Goal: Task Accomplishment & Management: Manage account settings

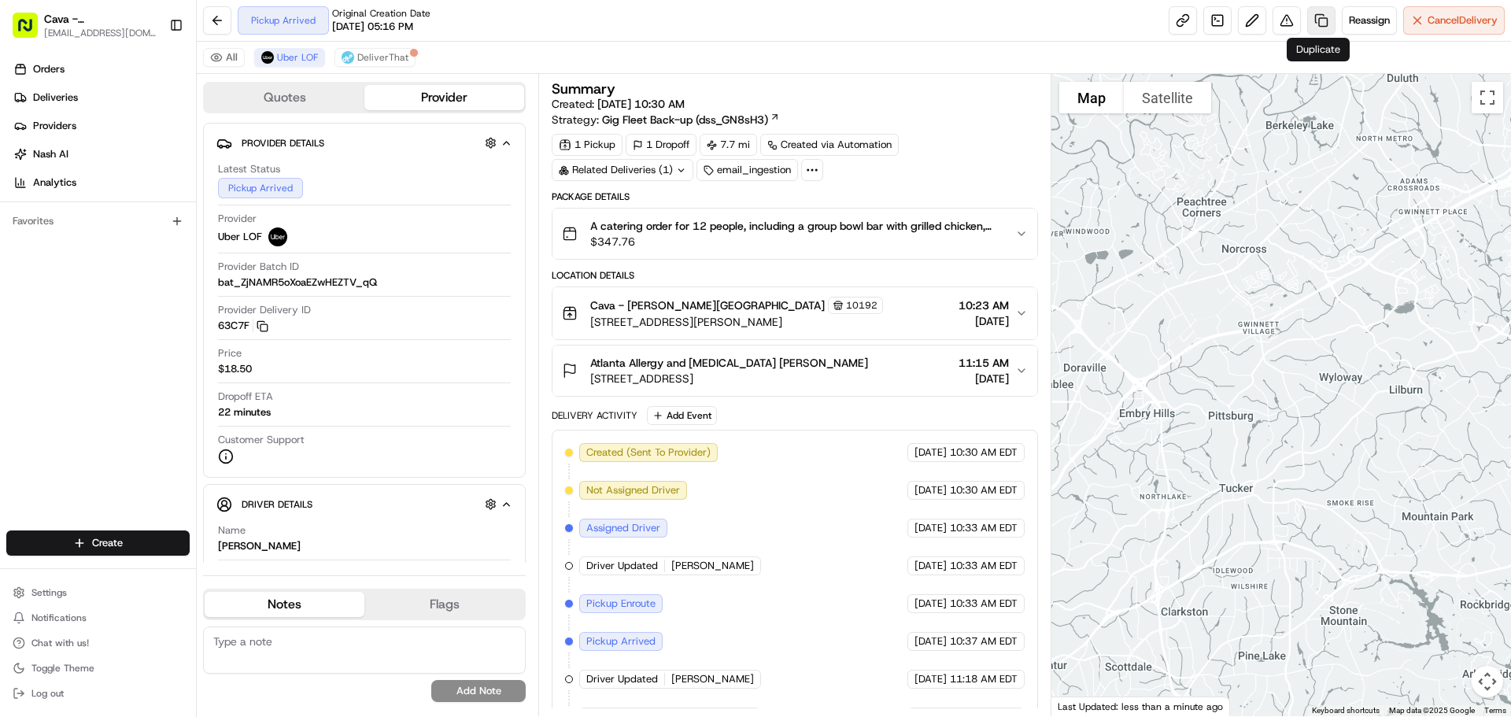
click at [1322, 24] on link at bounding box center [1321, 20] width 28 height 28
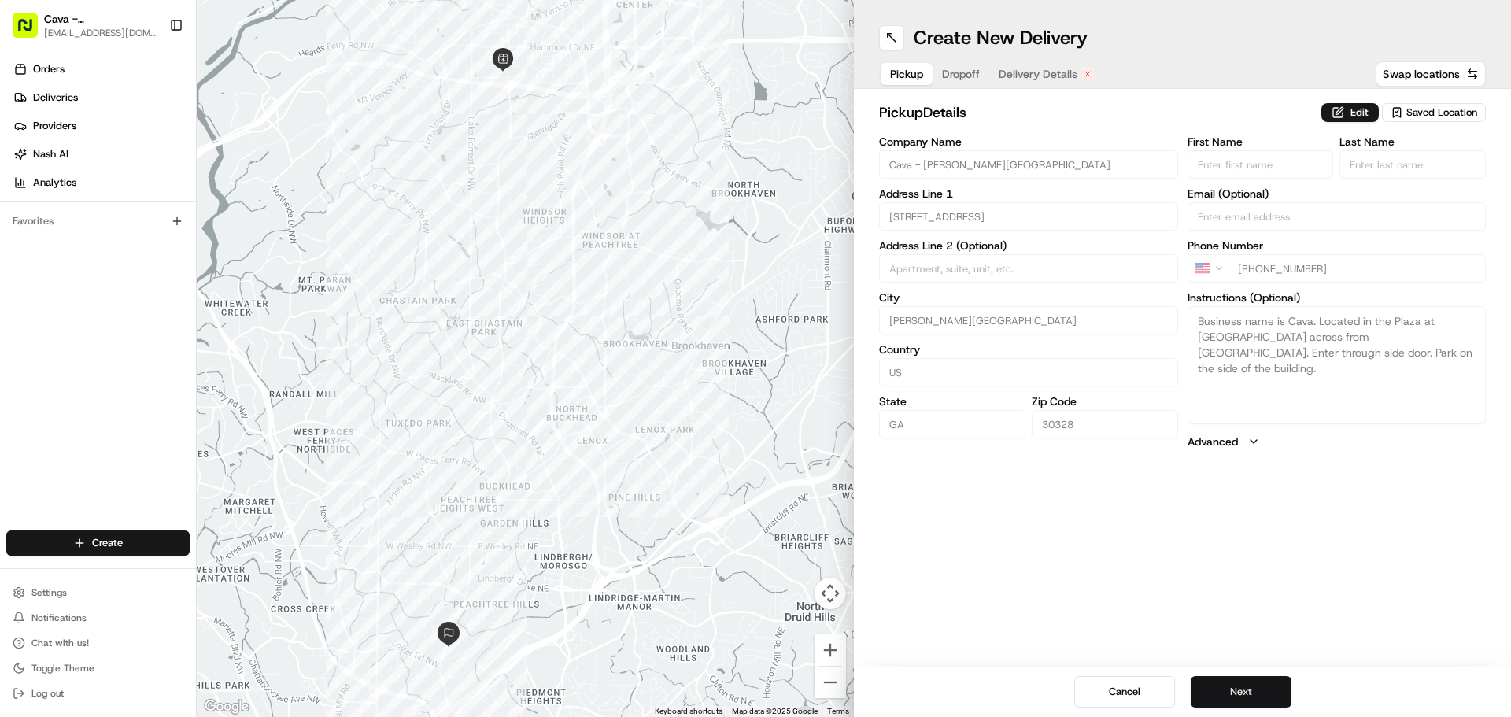
click at [1272, 699] on button "Next" at bounding box center [1240, 691] width 101 height 31
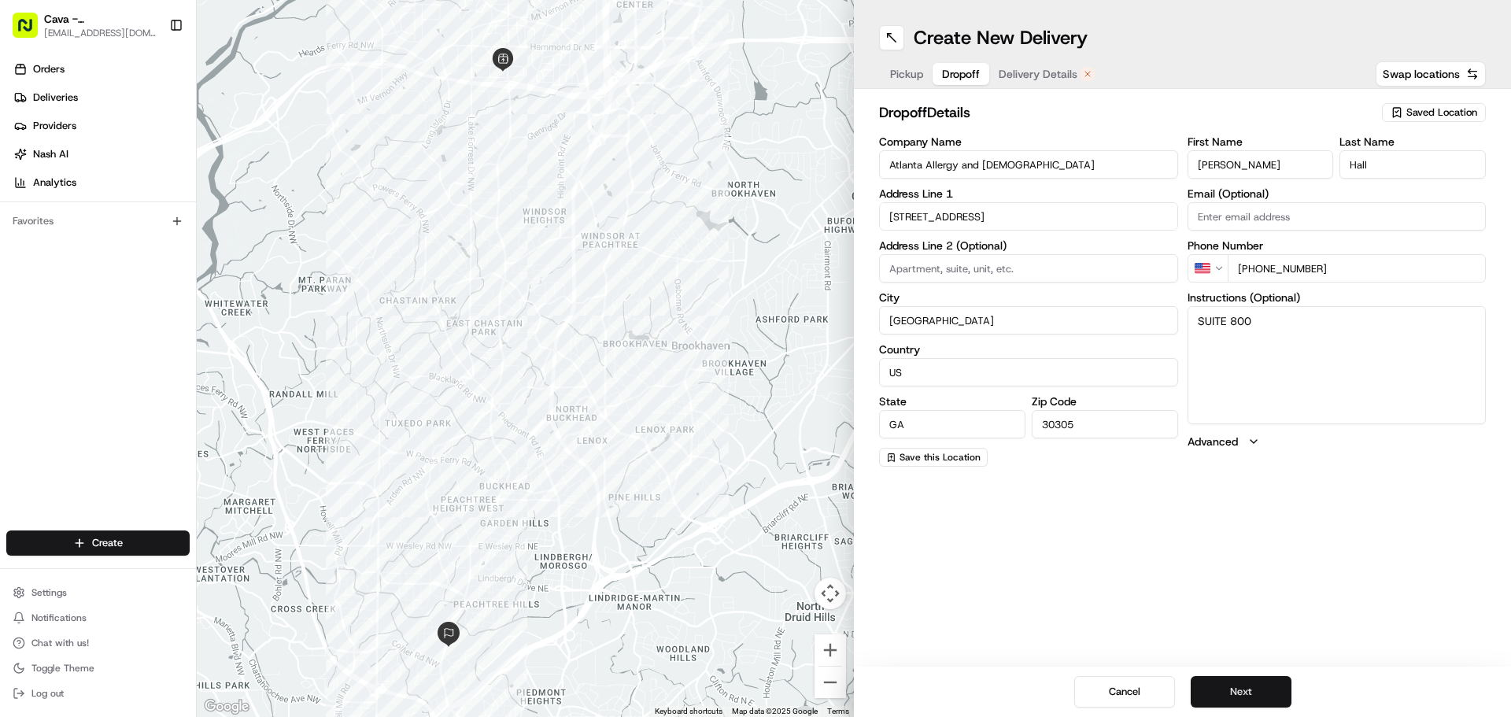
click at [1252, 703] on button "Next" at bounding box center [1240, 691] width 101 height 31
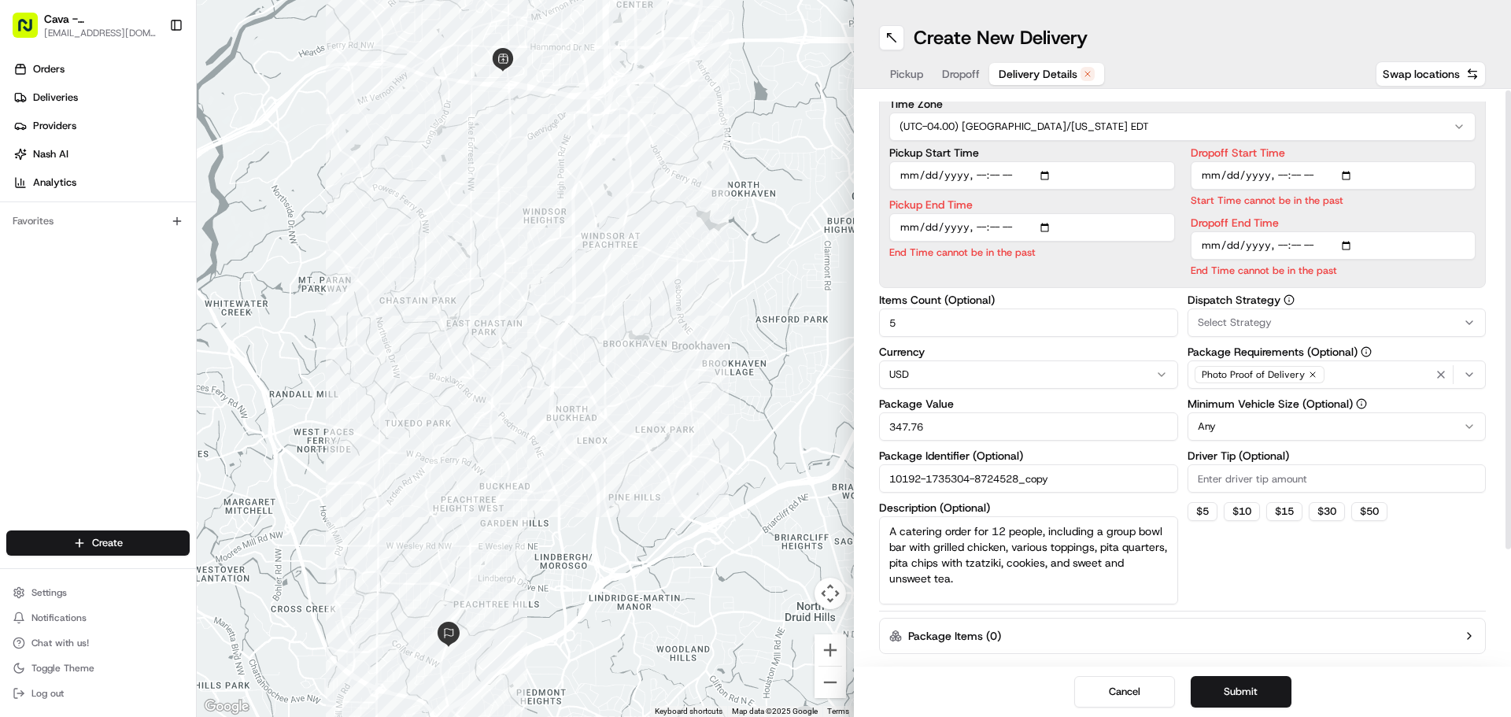
scroll to position [143, 0]
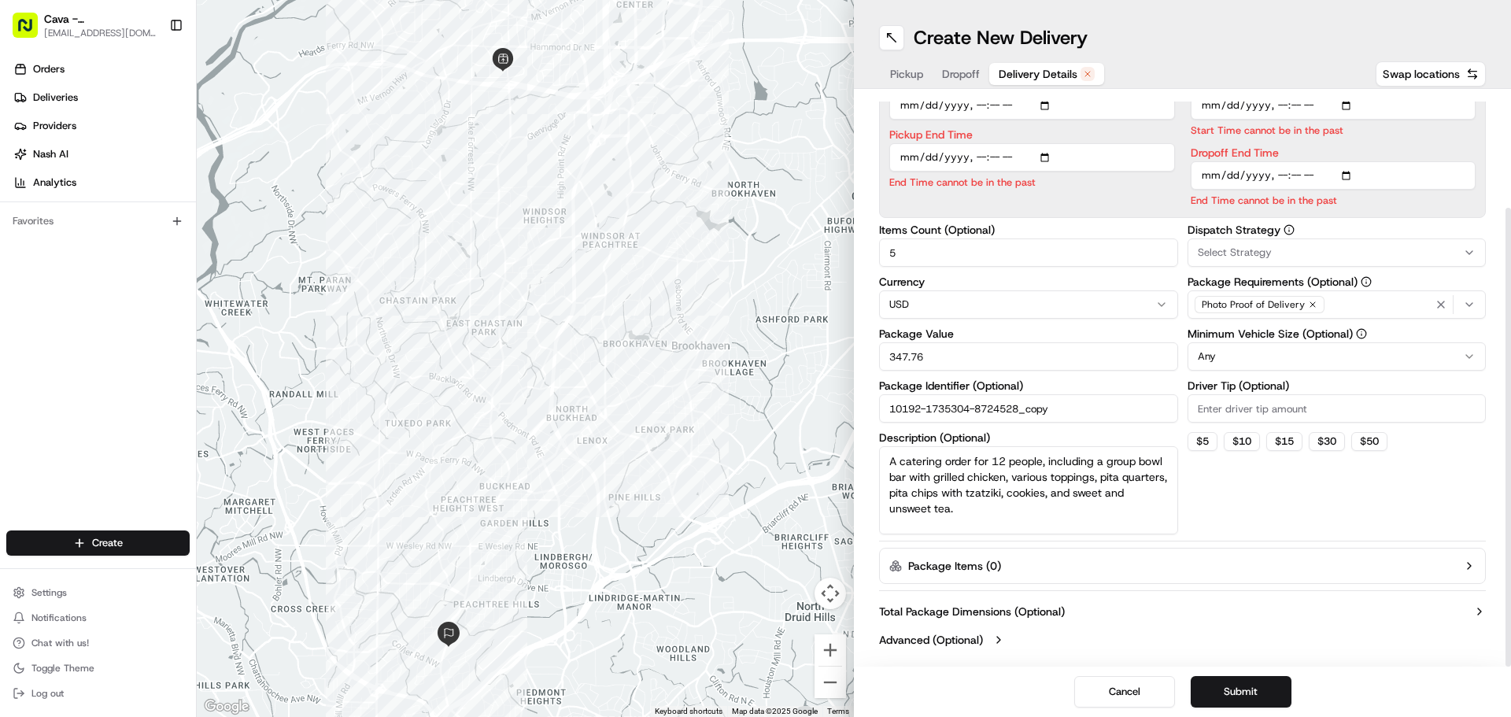
click at [1275, 405] on input "Driver Tip (Optional)" at bounding box center [1336, 408] width 299 height 28
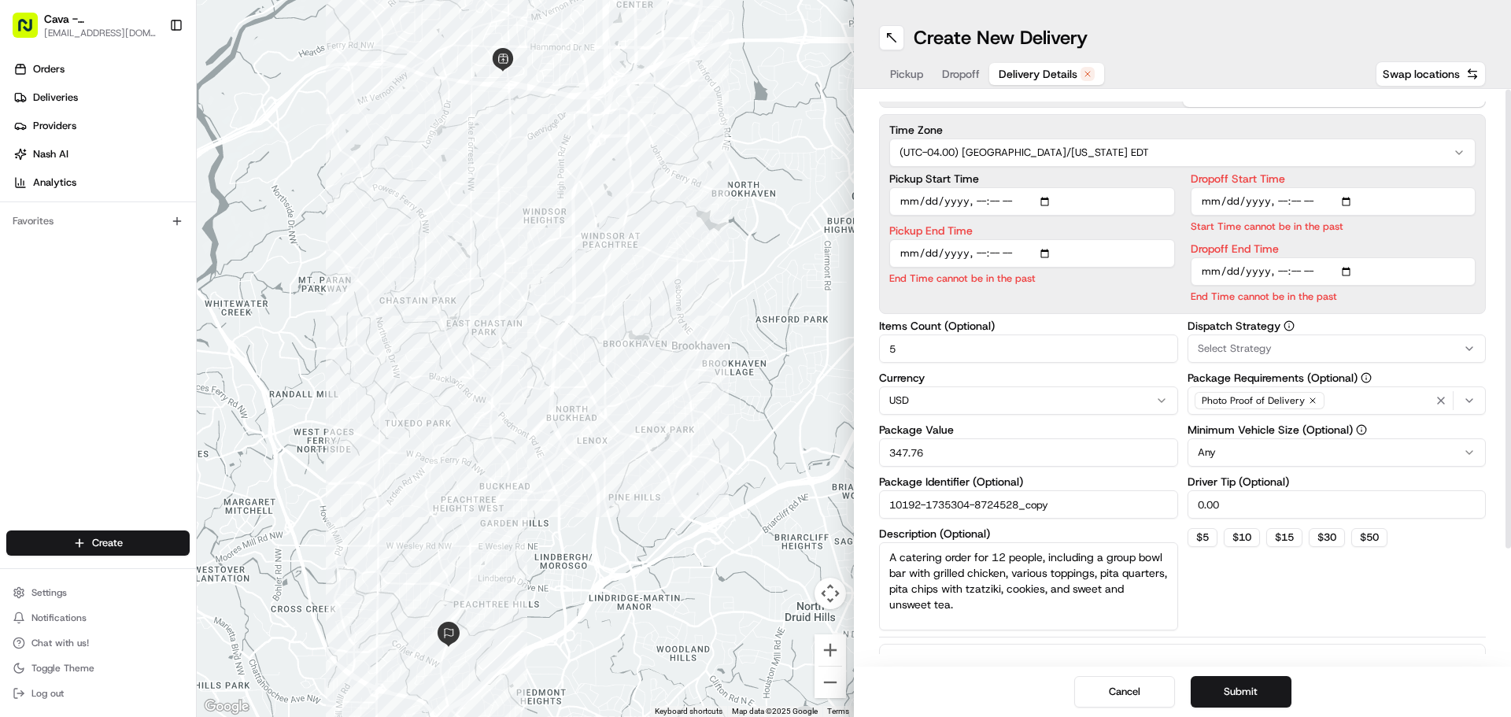
scroll to position [0, 0]
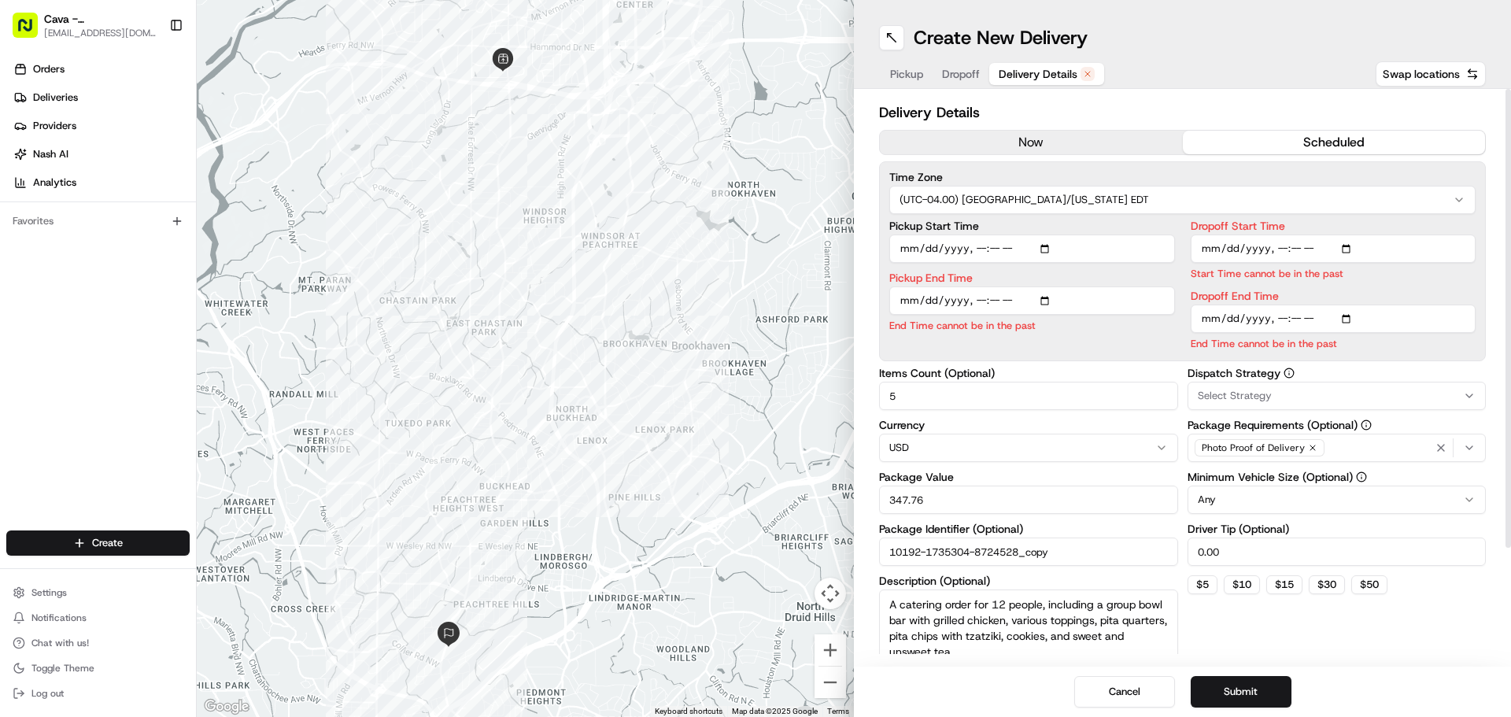
type input "0.00"
click at [1022, 247] on input "Pickup Start Time" at bounding box center [1032, 248] width 286 height 28
click at [1049, 245] on input "Pickup Start Time" at bounding box center [1032, 248] width 286 height 28
type input "2025-08-20T00:25"
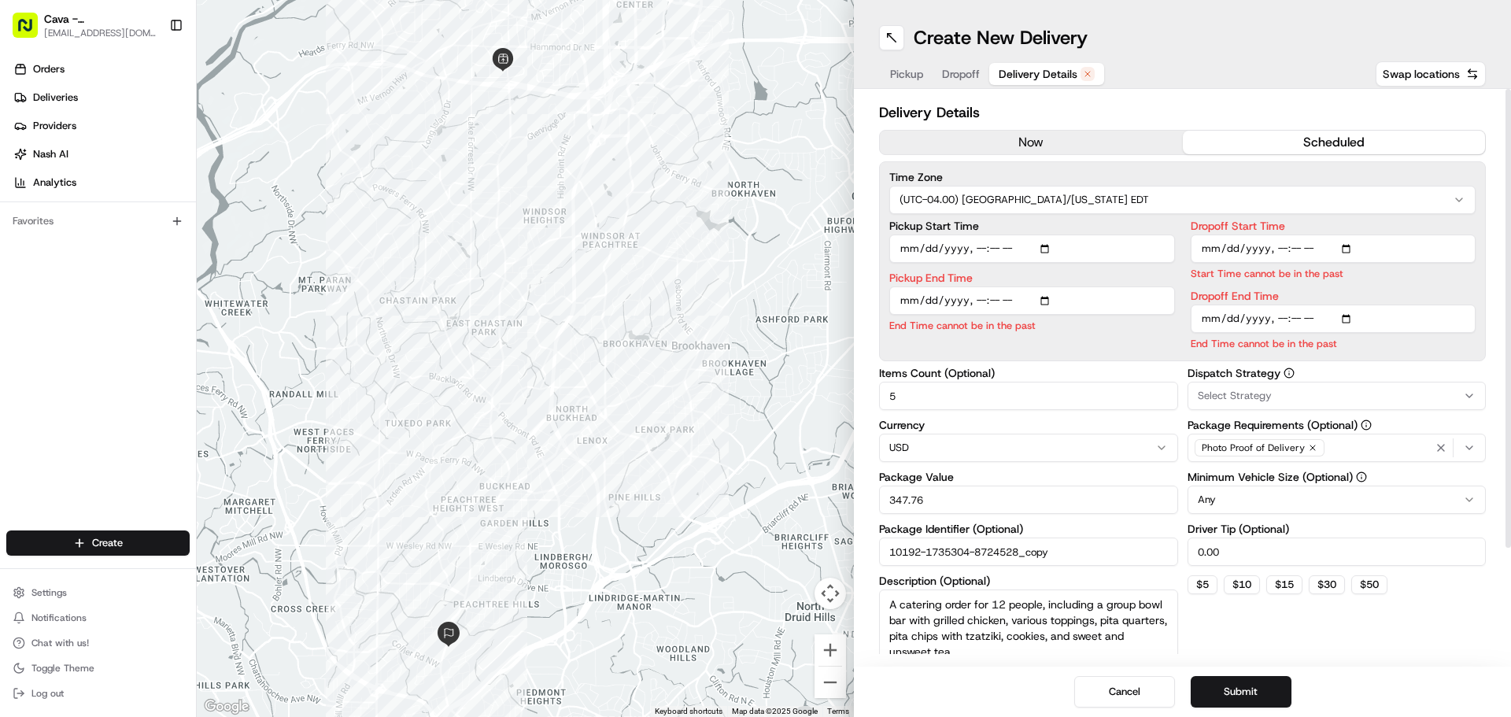
click at [1358, 249] on input "Dropoff Start Time" at bounding box center [1333, 248] width 286 height 28
click at [1351, 245] on input "Dropoff Start Time" at bounding box center [1333, 248] width 286 height 28
click at [1487, 626] on div "Delivery Details now scheduled Time Zone (UTC-04.00) America/New York EDT Picku…" at bounding box center [1182, 378] width 657 height 578
type input "2025-08-20T12:30"
click at [1051, 296] on input "Pickup End Time" at bounding box center [1032, 300] width 286 height 28
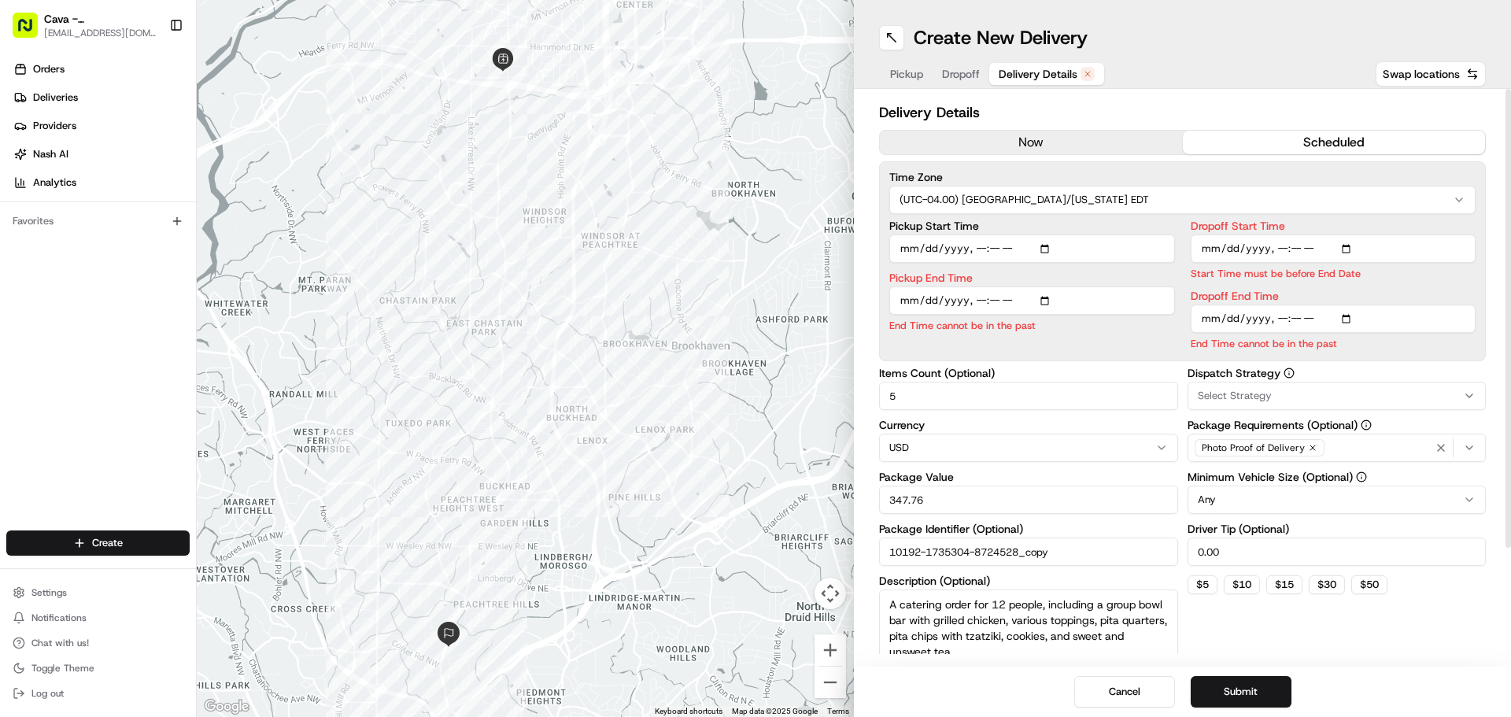
type input "2025-08-20T12:40"
click at [1381, 316] on input "Dropoff End Time" at bounding box center [1333, 319] width 286 height 28
click at [1346, 319] on input "Dropoff End Time" at bounding box center [1333, 319] width 286 height 28
type input "2025-08-20T12:45"
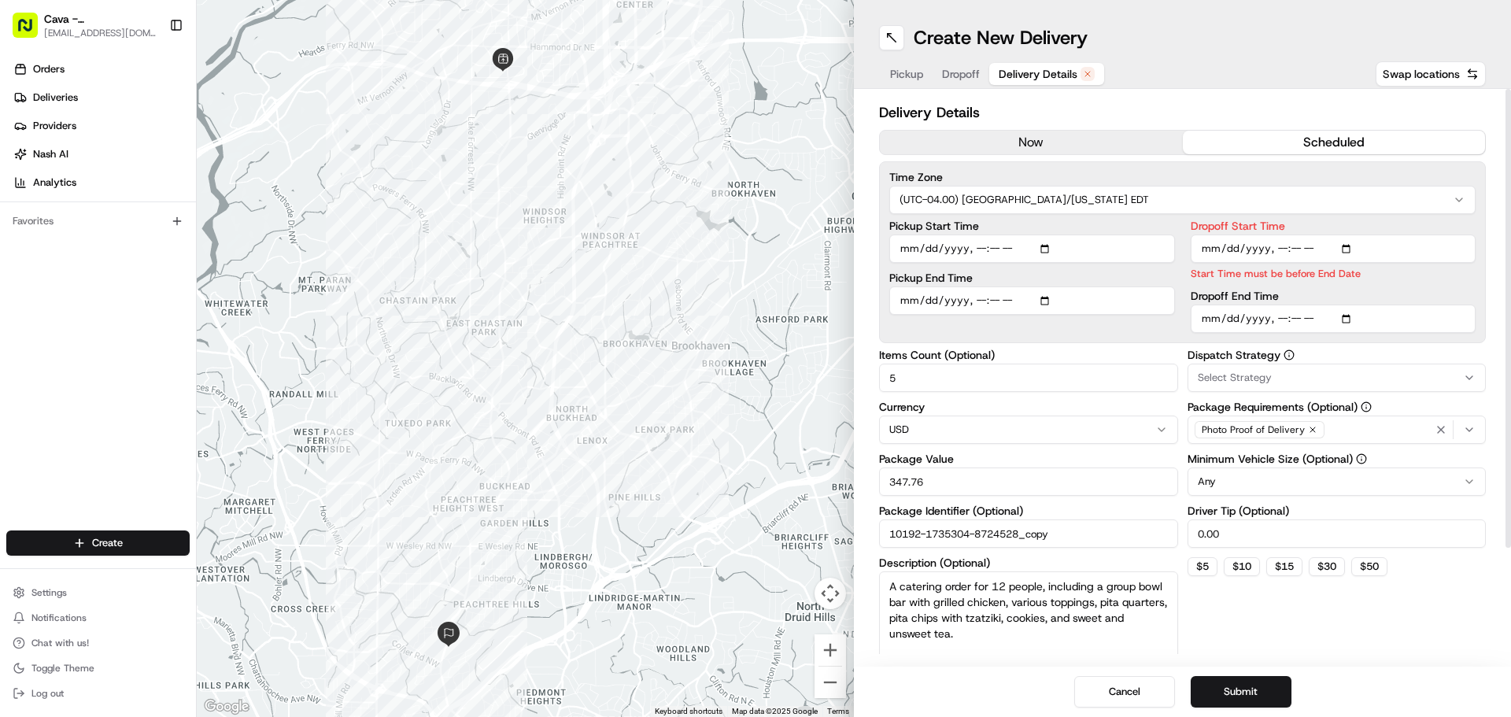
drag, startPoint x: 1443, startPoint y: 663, endPoint x: 1452, endPoint y: 654, distance: 12.2
click at [1449, 659] on div "Delivery Details now scheduled Time Zone (UTC-04.00) America/New York EDT Picku…" at bounding box center [1182, 378] width 657 height 578
click at [1346, 247] on input "Dropoff Start Time" at bounding box center [1333, 248] width 286 height 28
type input "2025-08-20T12:25"
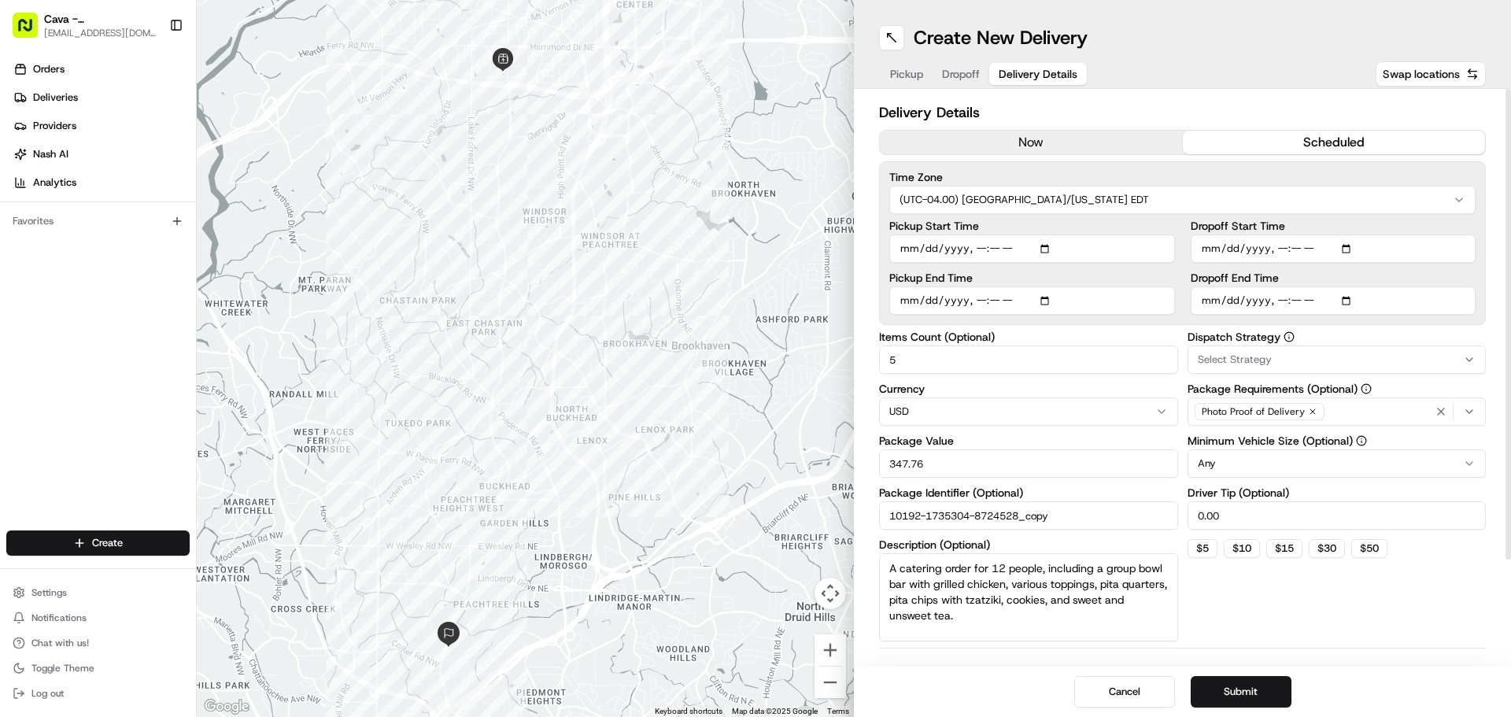
click at [1454, 609] on div "Dispatch Strategy Select Strategy Package Requirements (Optional) Photo Proof o…" at bounding box center [1336, 486] width 299 height 310
click at [1102, 136] on button "now" at bounding box center [1031, 143] width 303 height 24
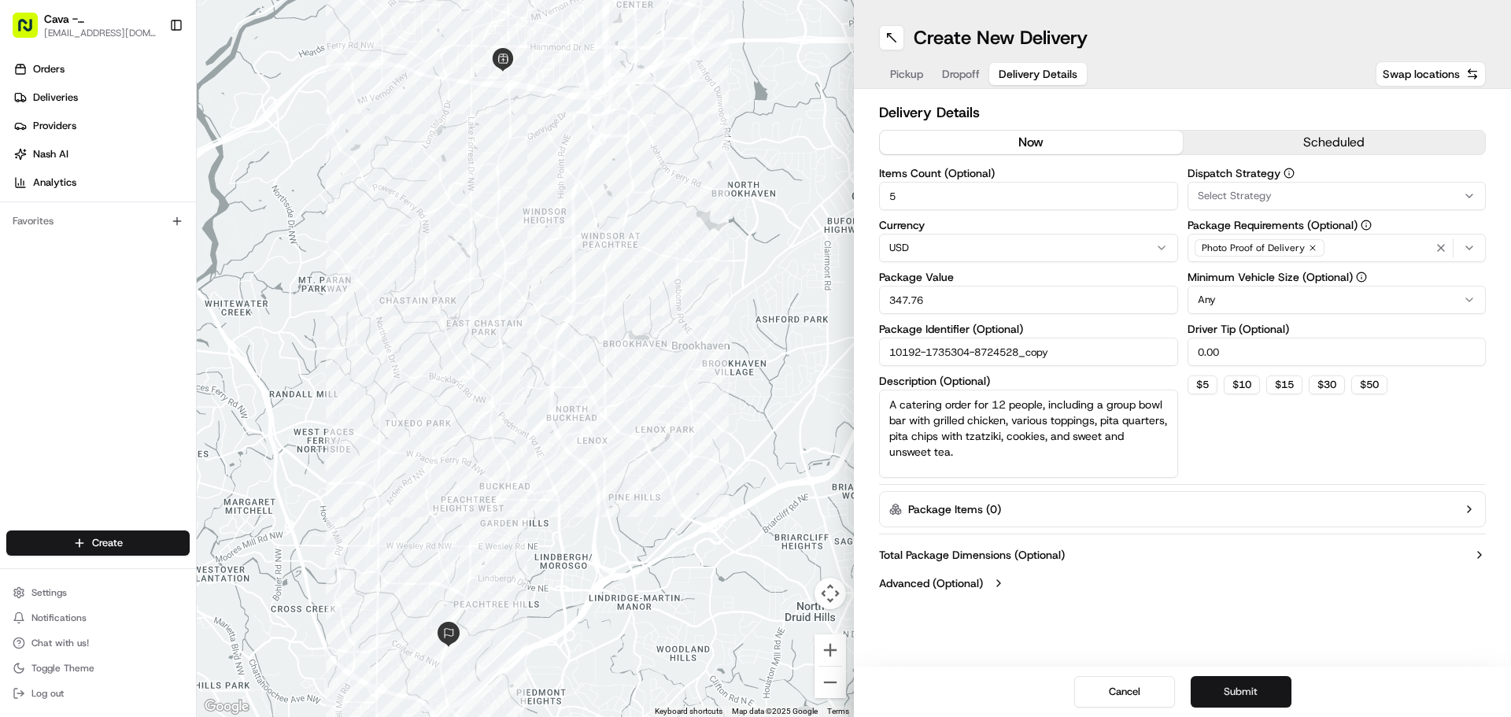
click at [1270, 690] on button "Submit" at bounding box center [1240, 691] width 101 height 31
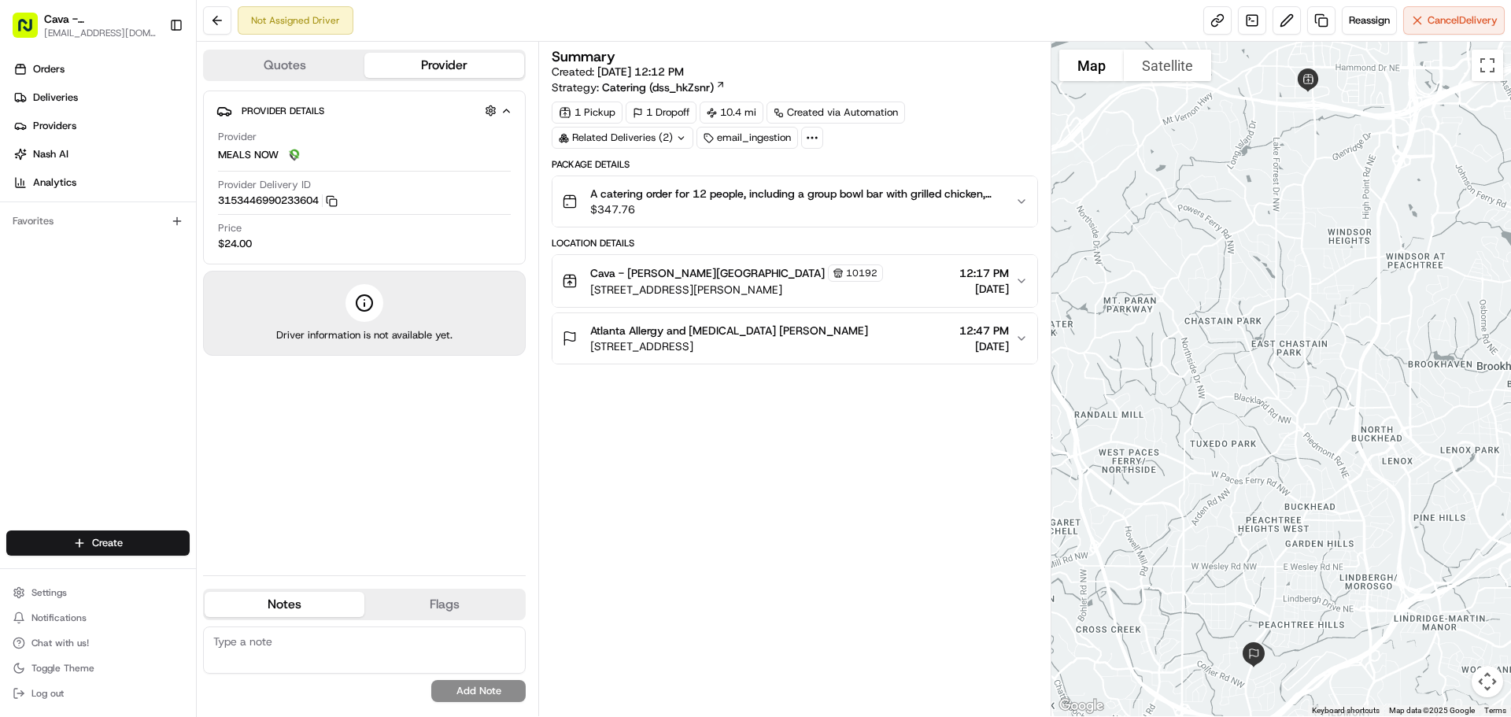
drag, startPoint x: 1279, startPoint y: 333, endPoint x: 1242, endPoint y: 339, distance: 38.3
click at [1279, 333] on div at bounding box center [1281, 379] width 460 height 674
click at [95, 19] on span "Cava - [PERSON_NAME][GEOGRAPHIC_DATA]" at bounding box center [100, 19] width 113 height 16
click at [70, 640] on span "Chat with us!" at bounding box center [59, 643] width 57 height 13
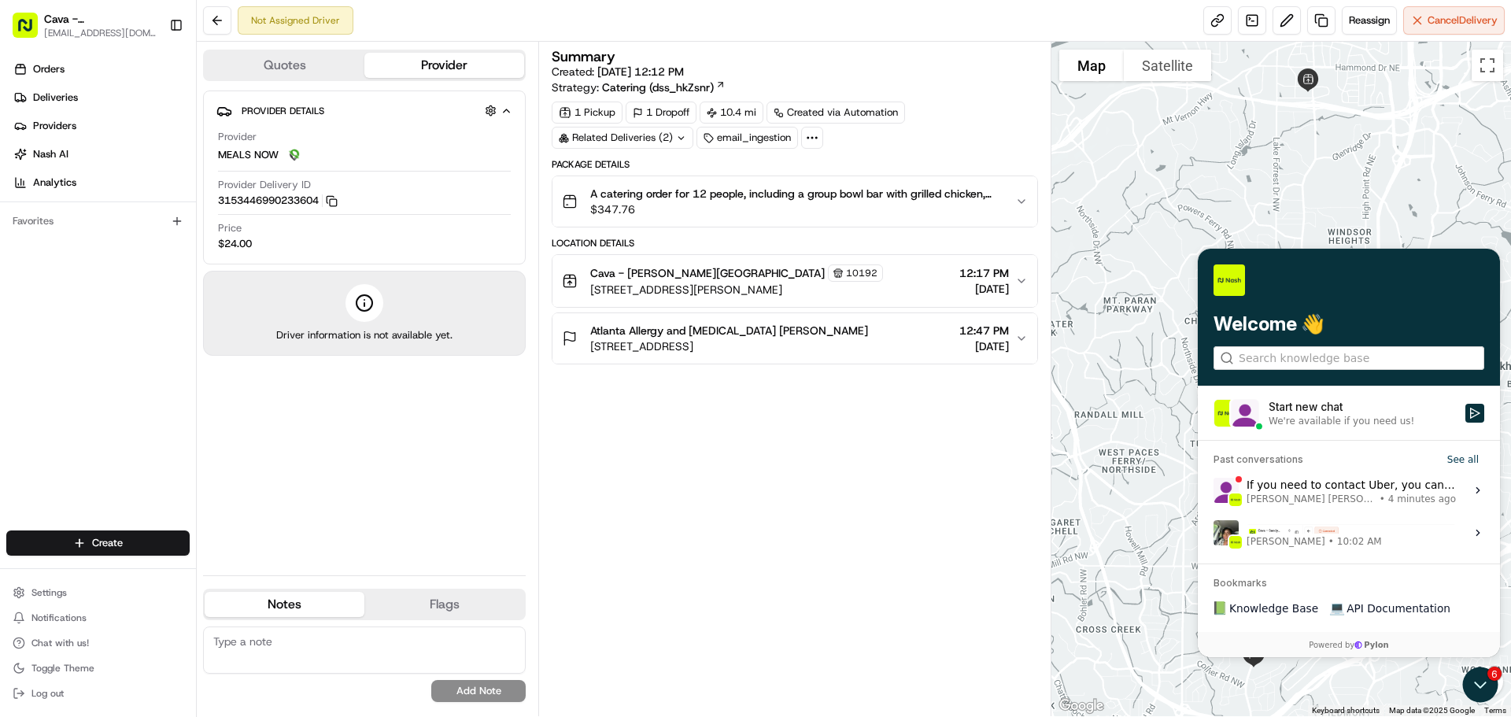
click at [1332, 489] on div "If you need to contact Uber, you can reach them directly at the following numbe…" at bounding box center [1350, 490] width 209 height 30
click at [1213, 490] on button "View issue" at bounding box center [1212, 490] width 1 height 1
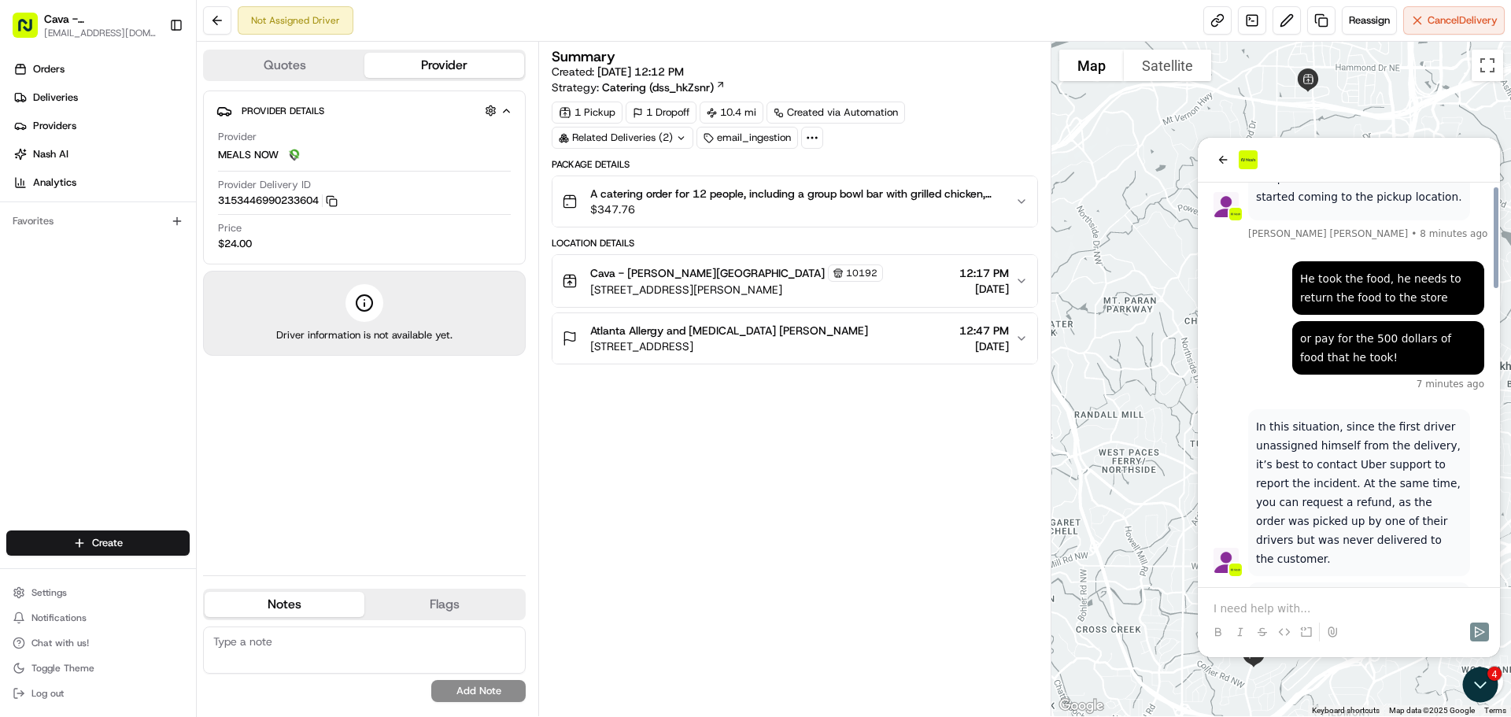
scroll to position [1499, 0]
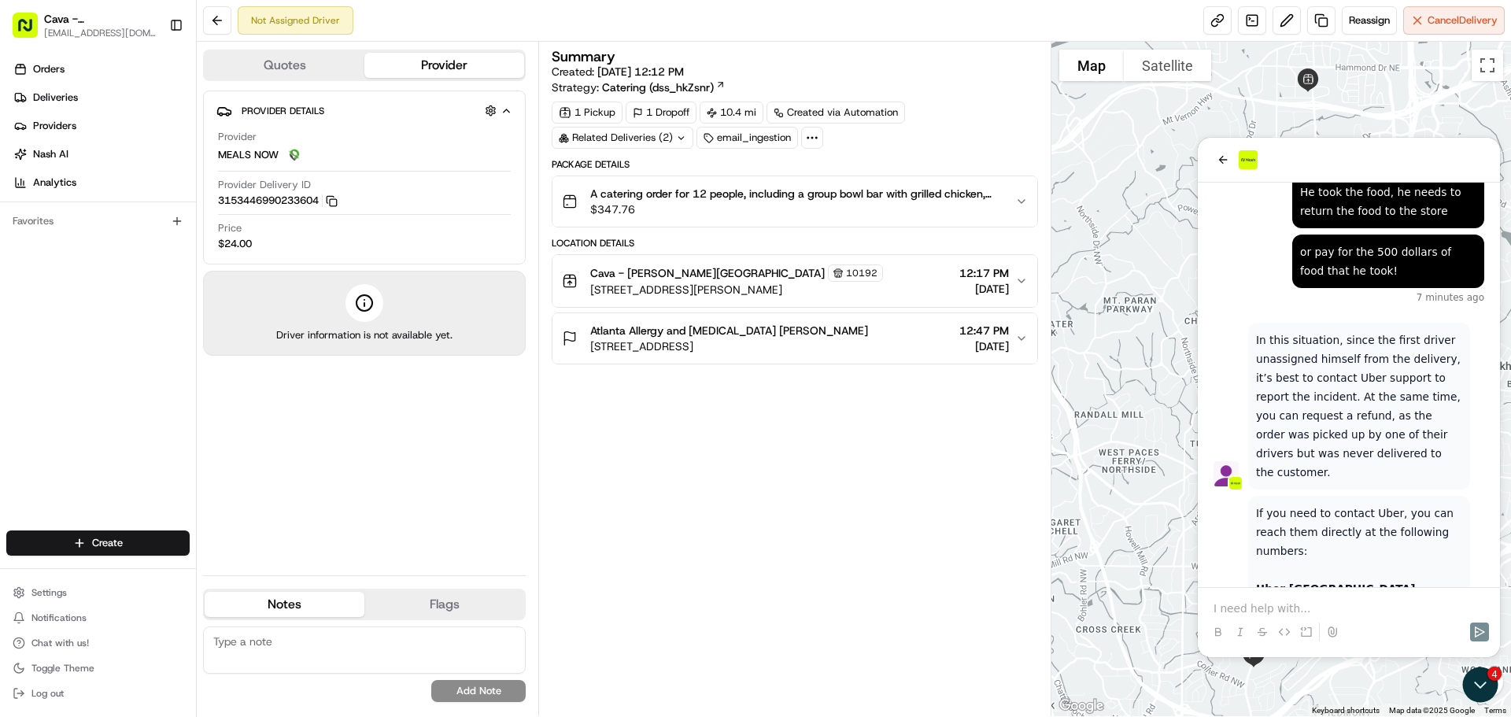
click at [1325, 614] on p at bounding box center [1348, 608] width 271 height 16
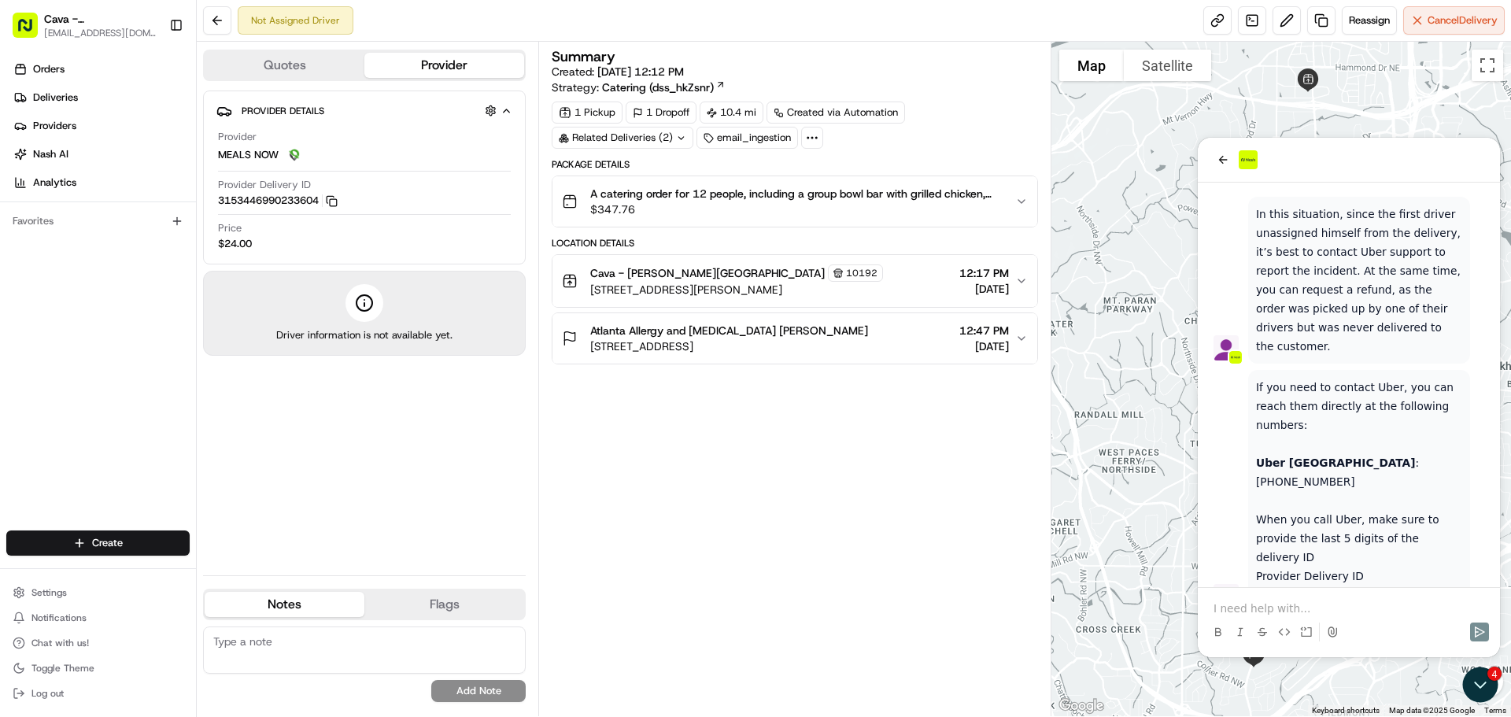
click at [1315, 607] on p at bounding box center [1348, 608] width 271 height 16
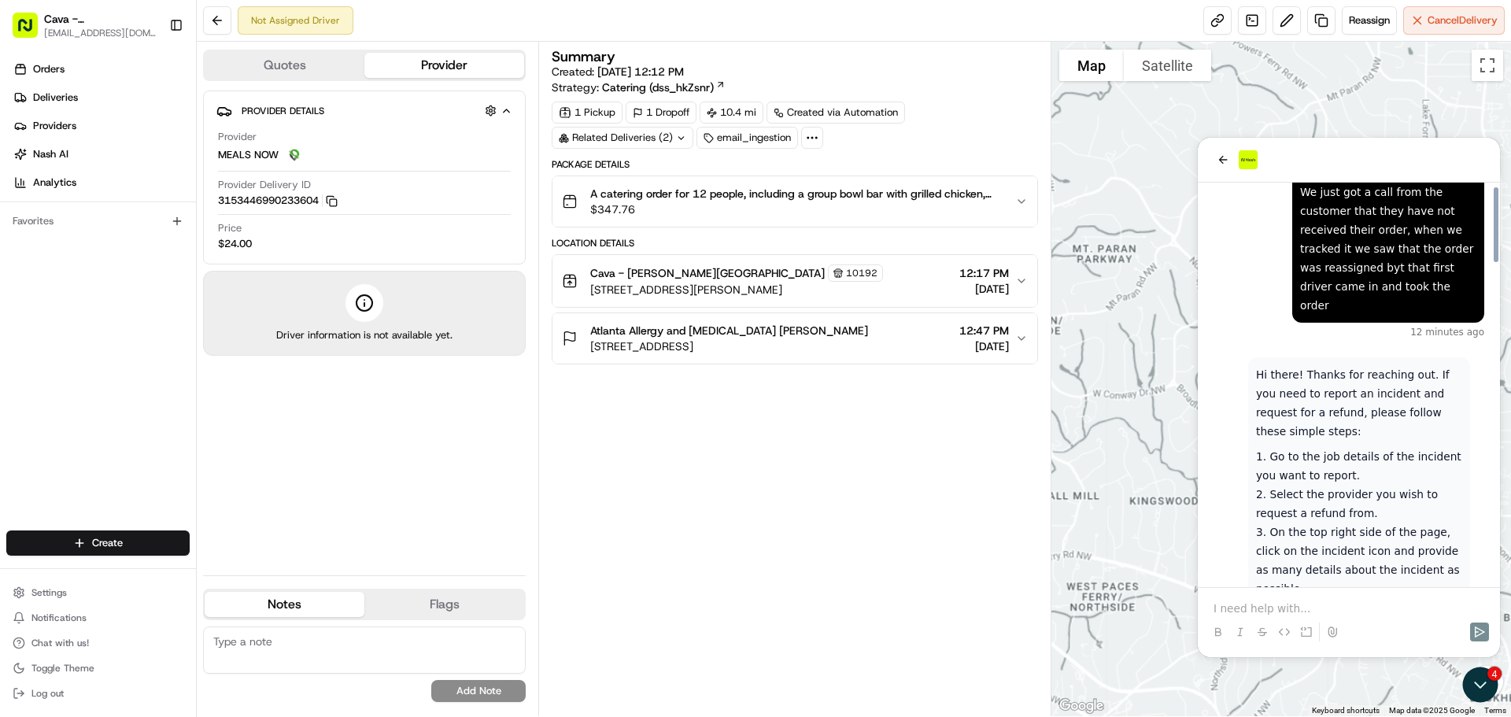
scroll to position [385, 0]
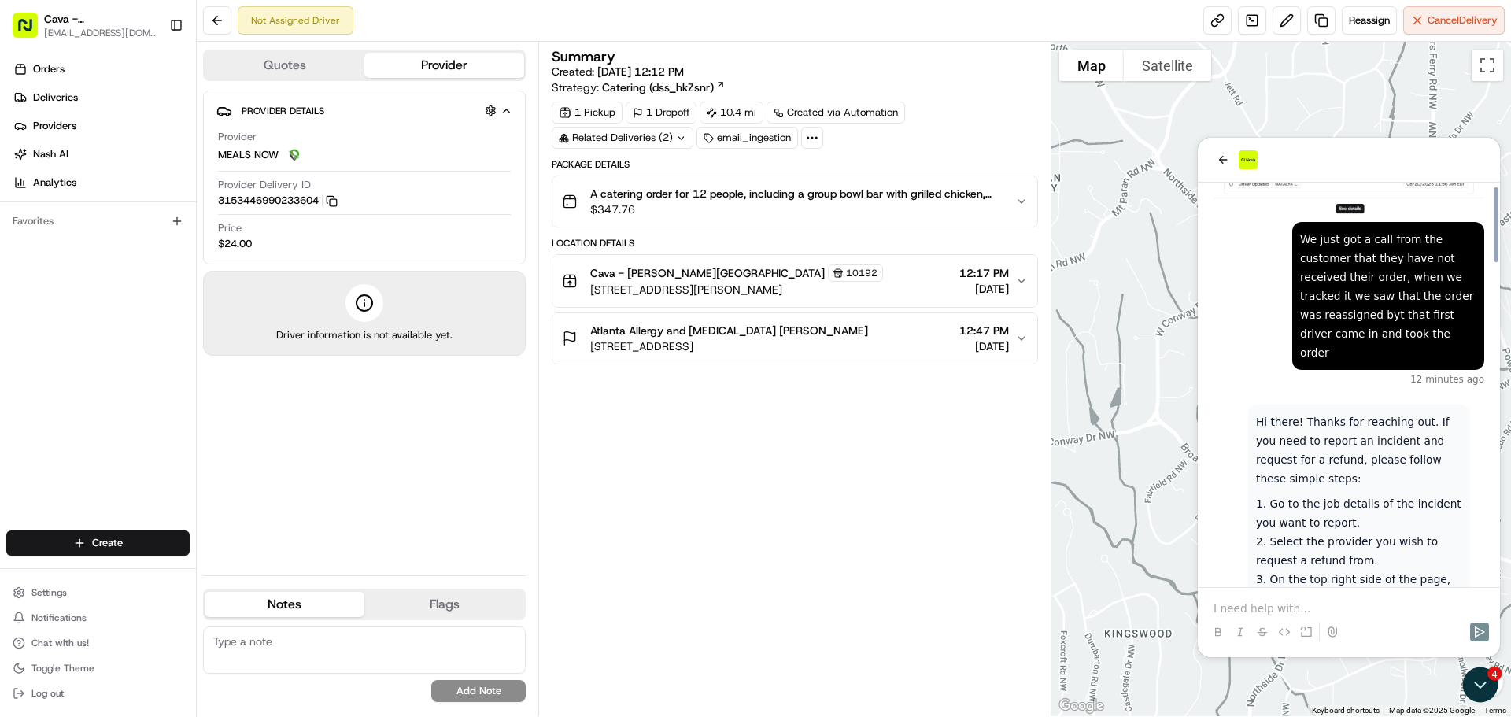
drag, startPoint x: 872, startPoint y: 485, endPoint x: 898, endPoint y: 475, distance: 27.9
click at [898, 475] on div "Summary Created: 08/20/2025 12:12 PM Strategy: Catering (dss_hkZsnr) 1 Pickup 1…" at bounding box center [794, 379] width 485 height 659
click at [1229, 161] on button "back" at bounding box center [1222, 159] width 19 height 19
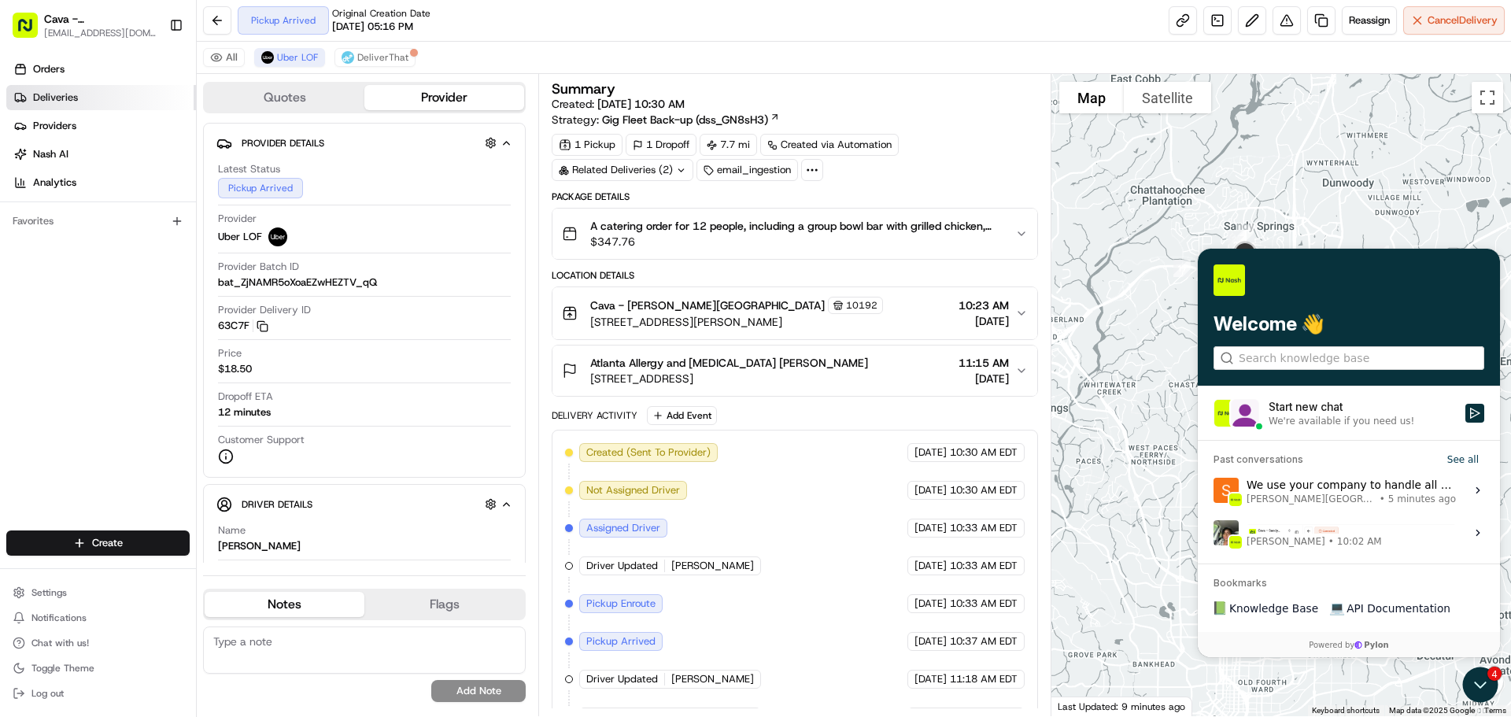
click at [96, 98] on link "Deliveries" at bounding box center [101, 97] width 190 height 25
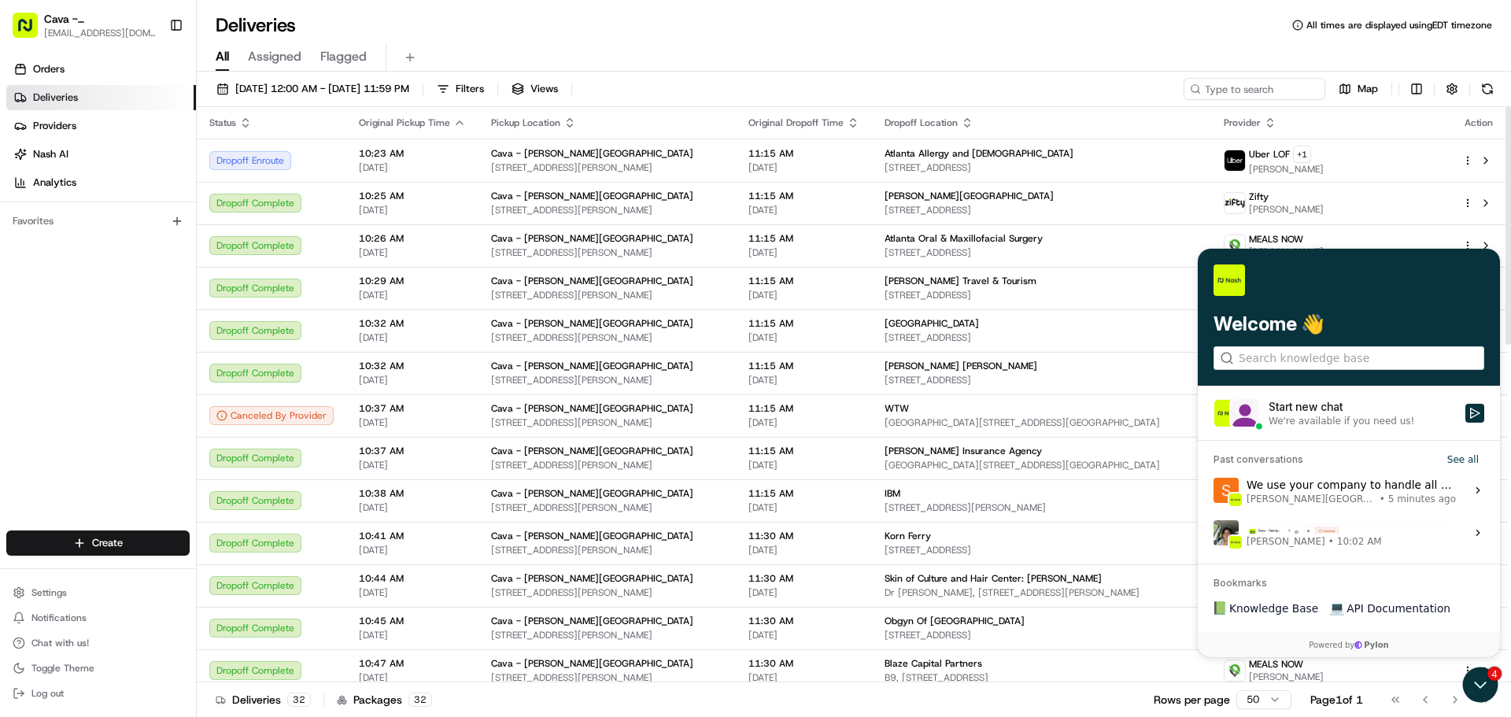
click at [1038, 54] on div "All Assigned Flagged" at bounding box center [854, 58] width 1314 height 28
click at [1478, 692] on icon "Open customer support" at bounding box center [1479, 684] width 39 height 39
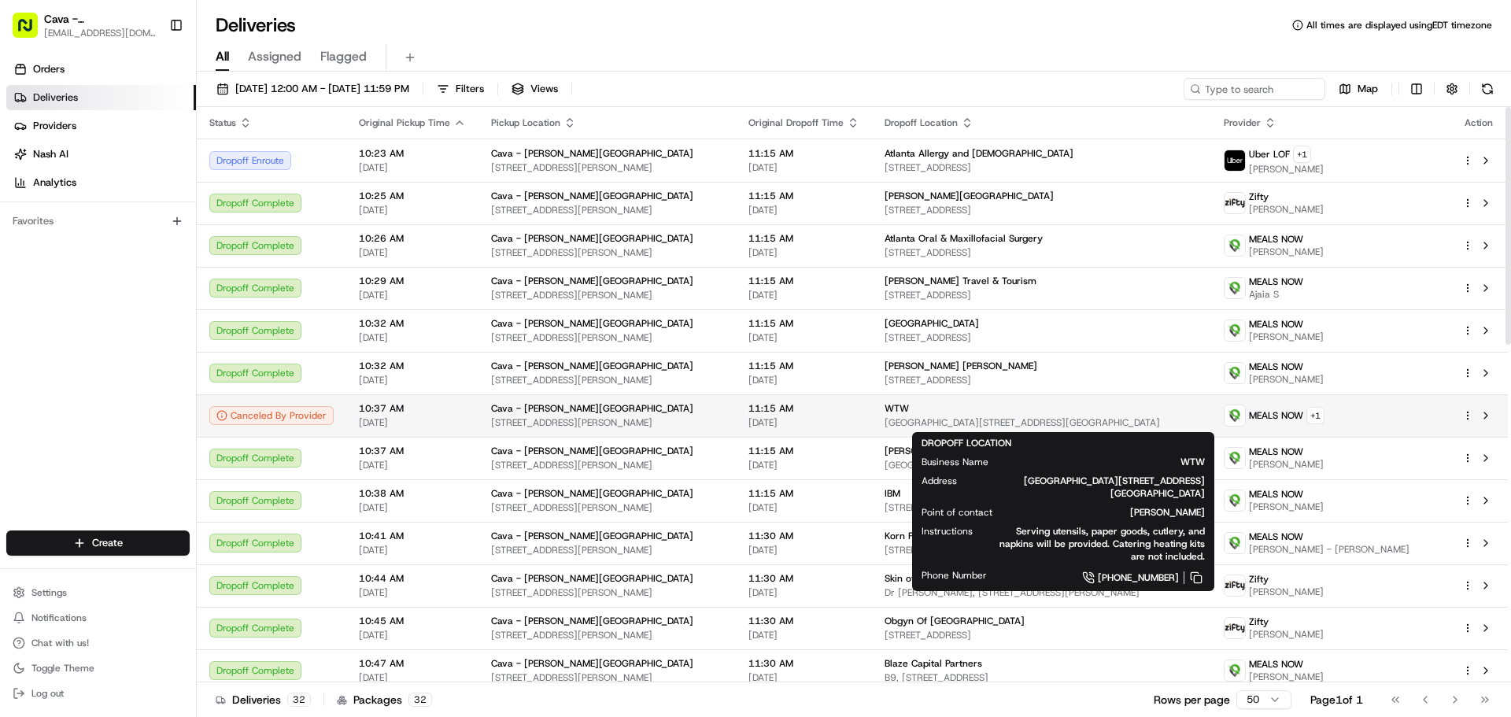
click at [921, 415] on div "WTW The Queen Building, 5 Concourse Pkwy 18th floor, Atlanta, GA 30328, USA" at bounding box center [1041, 415] width 315 height 27
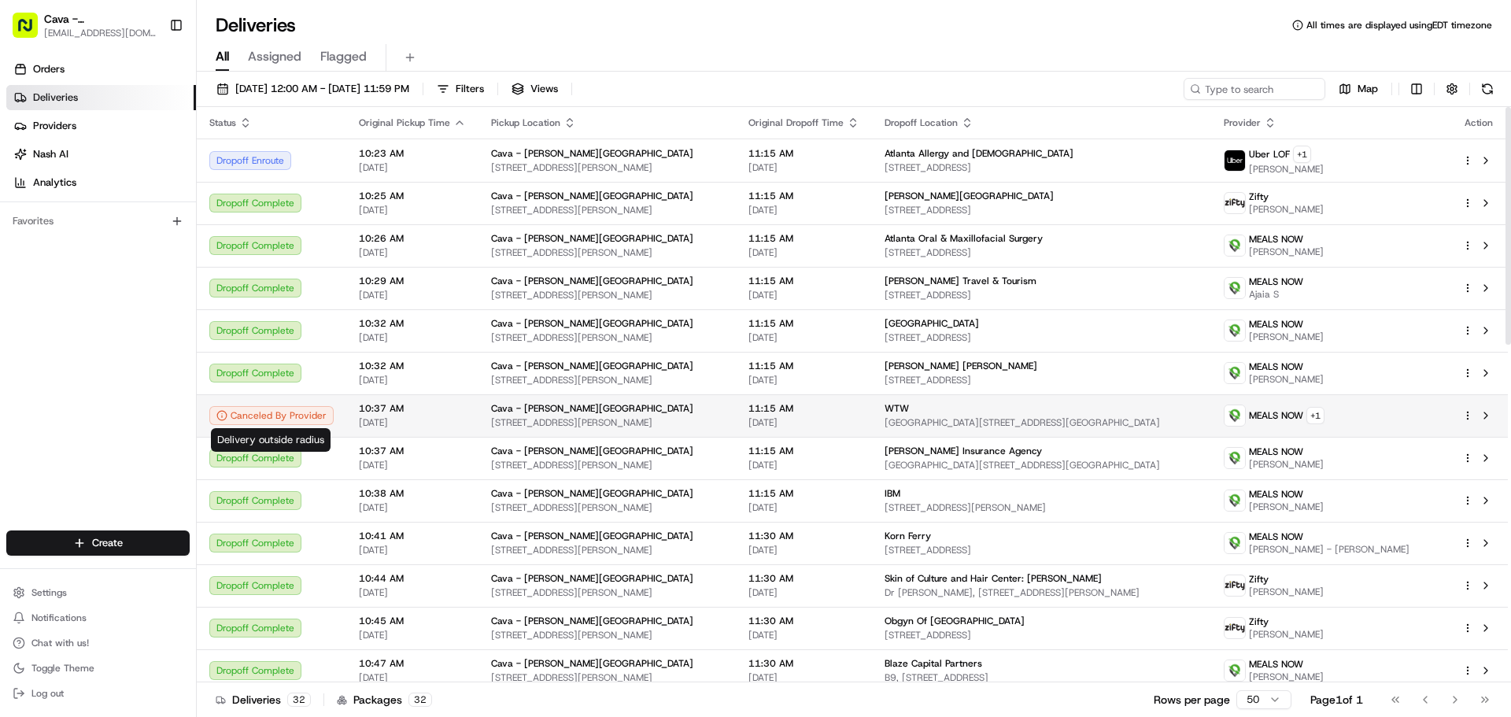
click at [287, 415] on div "Canceled By Provider" at bounding box center [271, 415] width 124 height 19
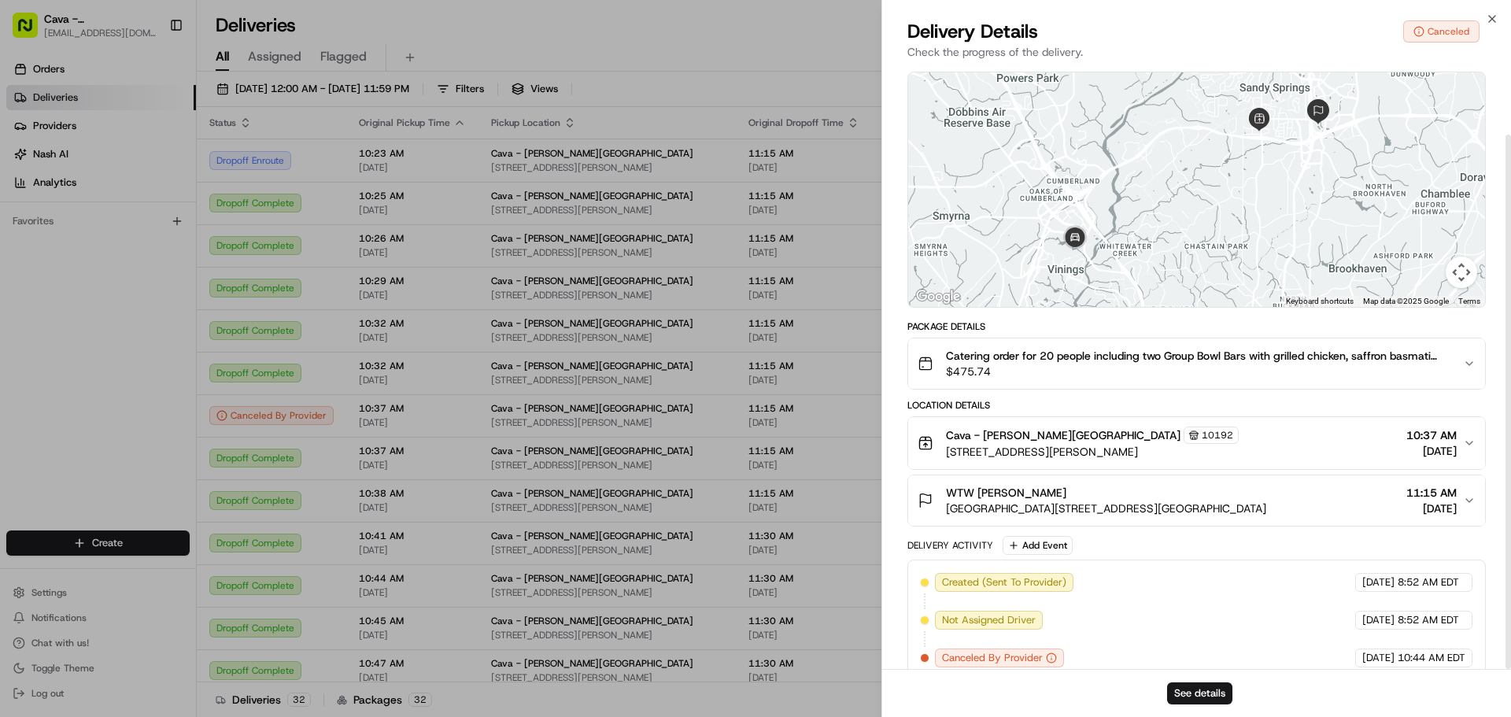
scroll to position [77, 0]
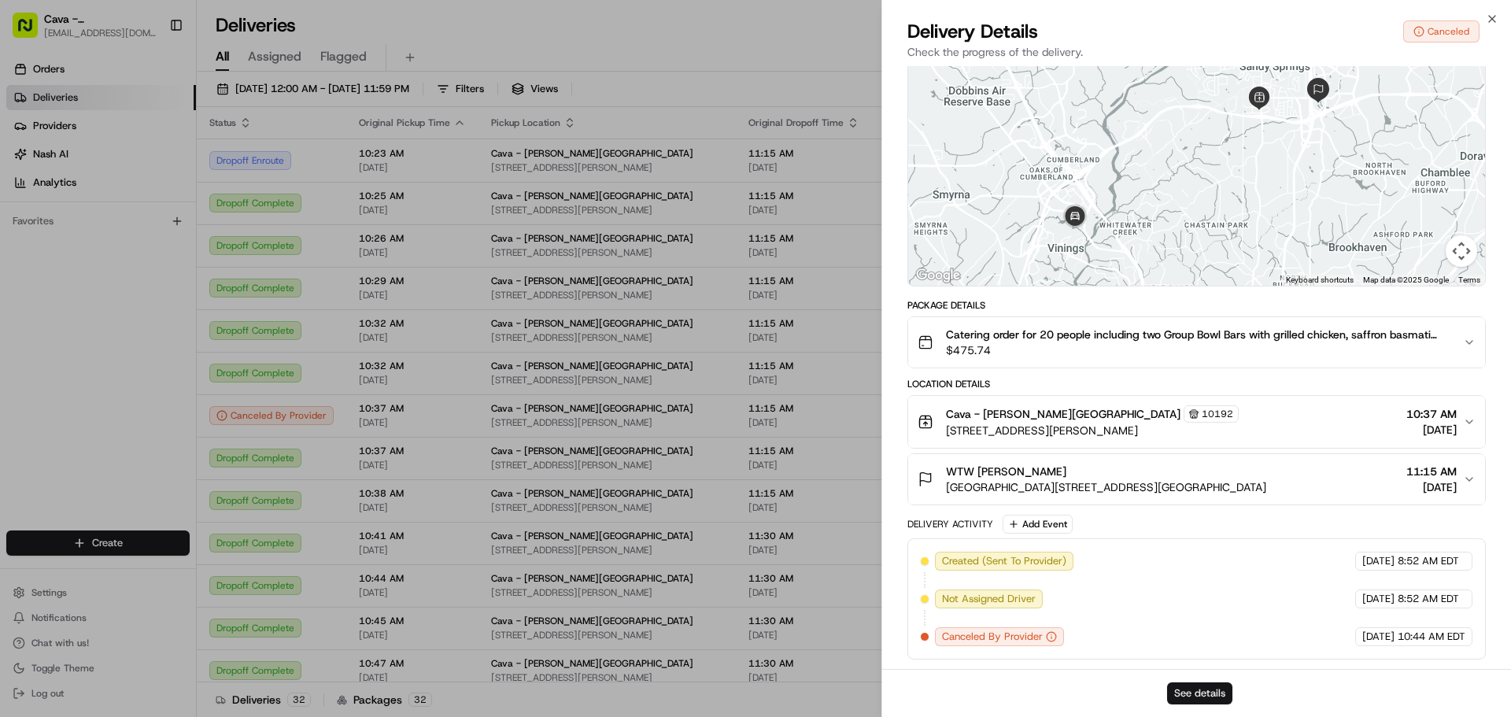
click at [1197, 697] on button "See details" at bounding box center [1199, 693] width 65 height 22
click at [1201, 691] on button "See details" at bounding box center [1199, 693] width 65 height 22
click at [1198, 683] on button "See details" at bounding box center [1199, 693] width 65 height 22
click at [1211, 695] on button "See details" at bounding box center [1199, 693] width 65 height 22
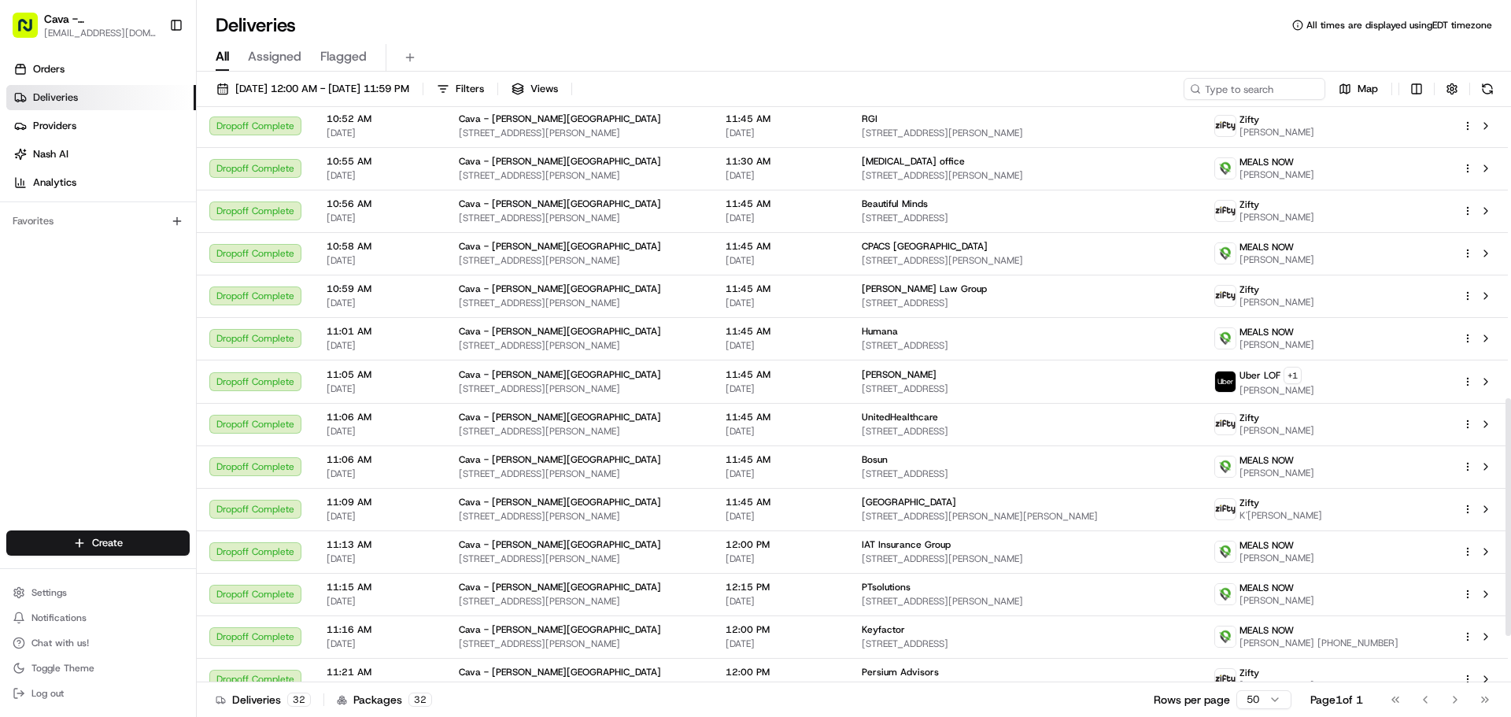
scroll to position [818, 0]
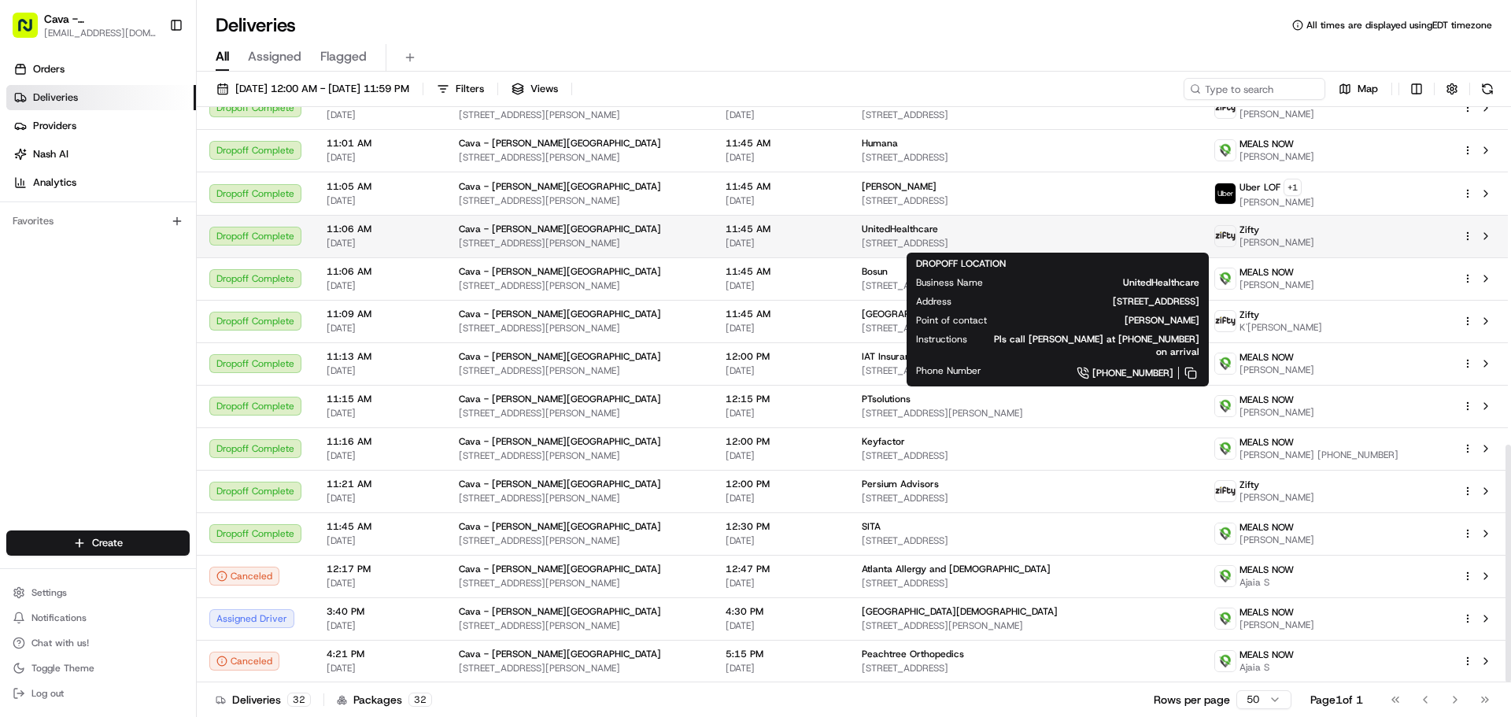
click at [966, 235] on div "UnitedHealthcare 2100 Riveredge Pkwy, Atlanta, GA 30328, USA" at bounding box center [1025, 236] width 327 height 27
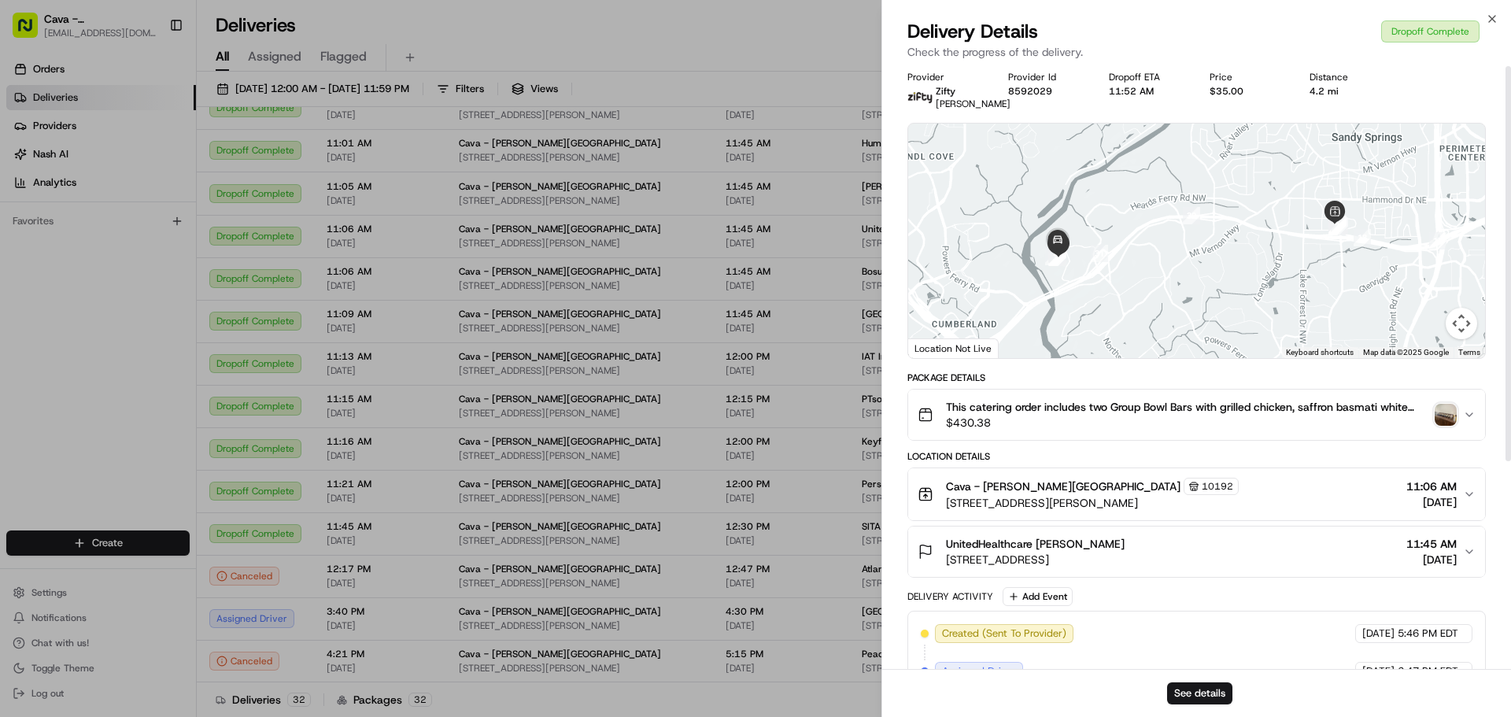
scroll to position [0, 0]
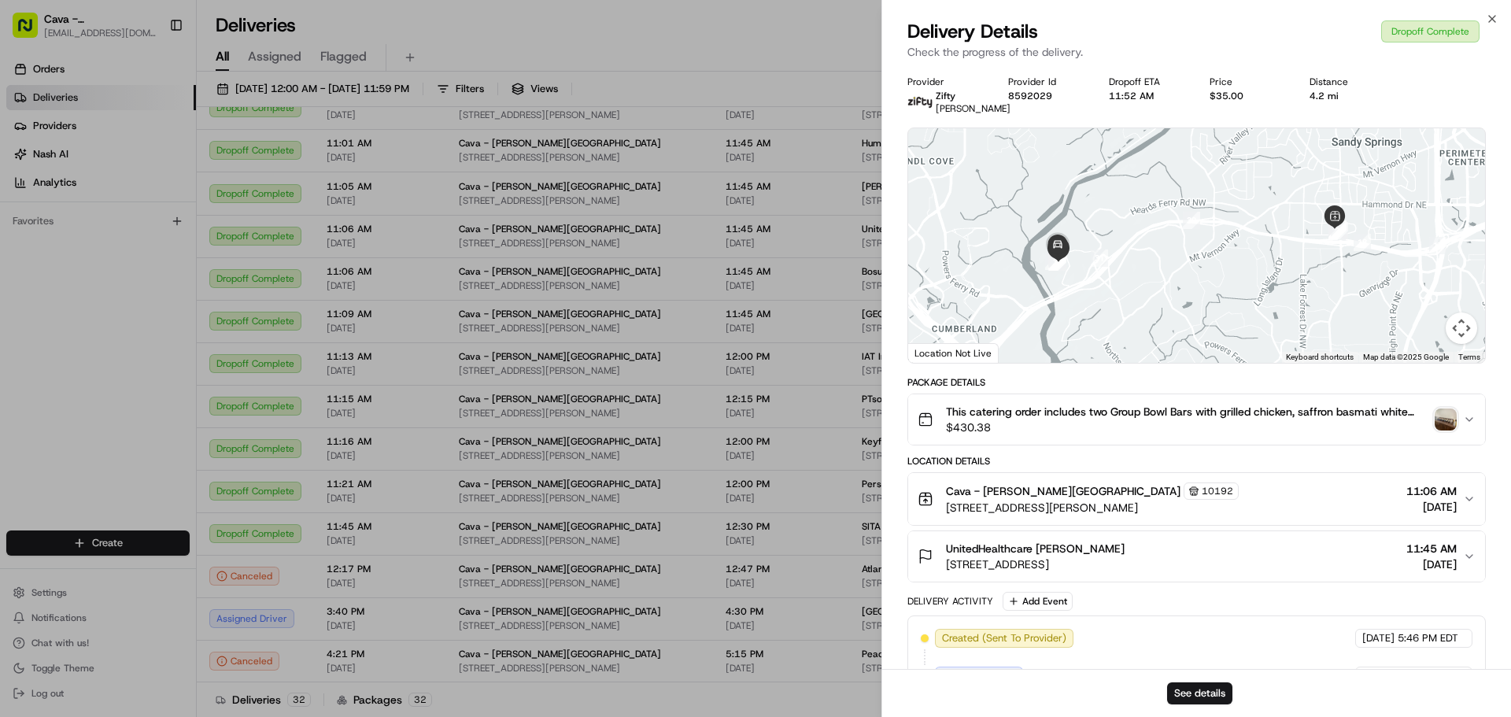
click at [1448, 430] on img "button" at bounding box center [1445, 419] width 22 height 22
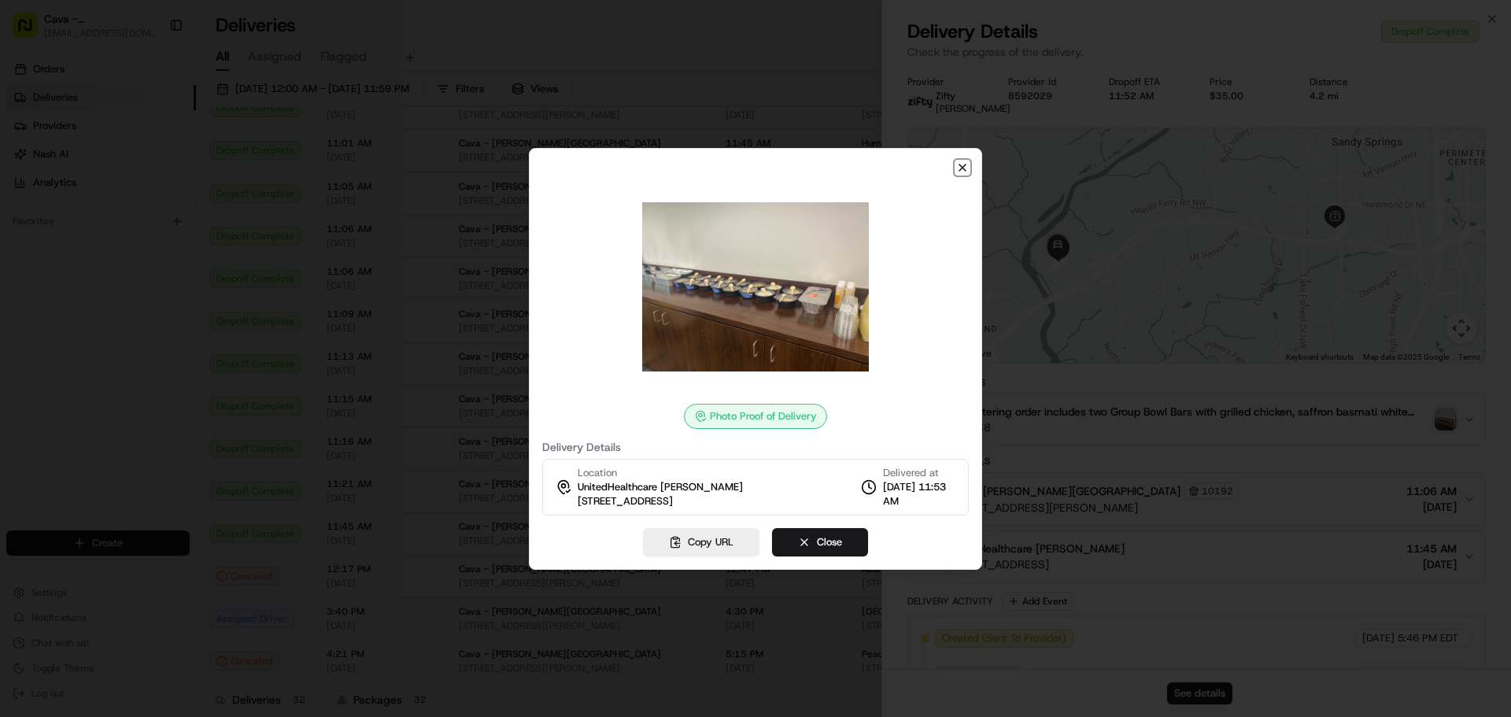
click at [958, 168] on icon "button" at bounding box center [962, 167] width 13 height 13
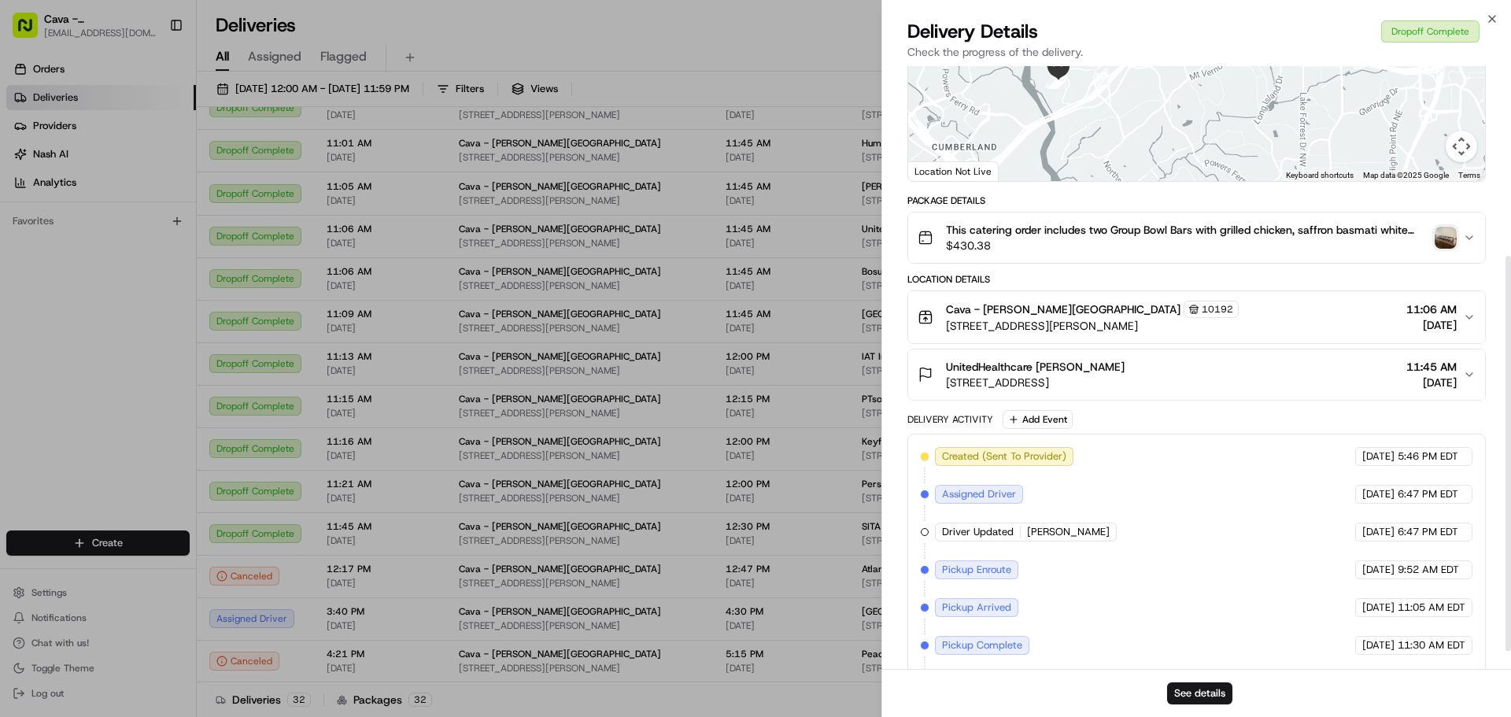
scroll to position [316, 0]
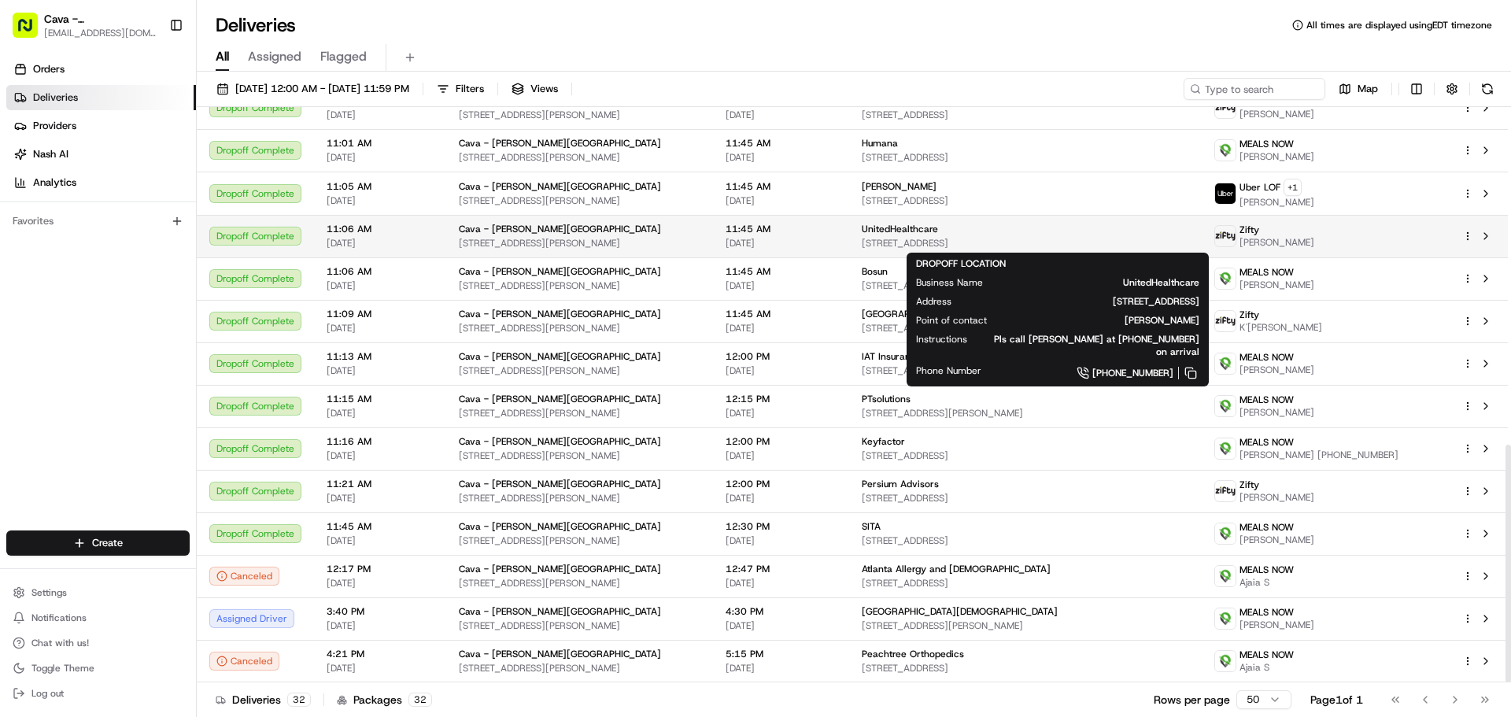
click at [925, 244] on span "[STREET_ADDRESS]" at bounding box center [1025, 243] width 327 height 13
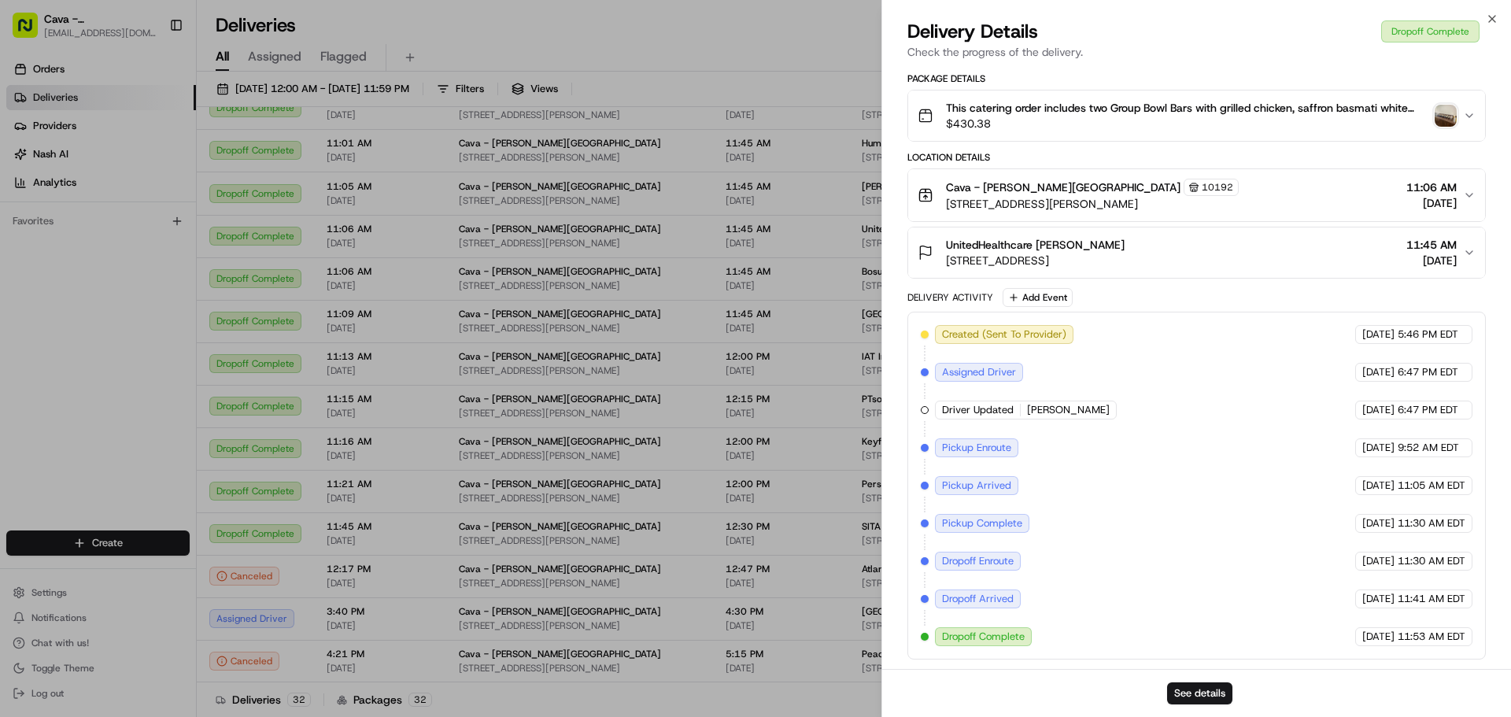
click at [1440, 113] on img "button" at bounding box center [1445, 116] width 22 height 22
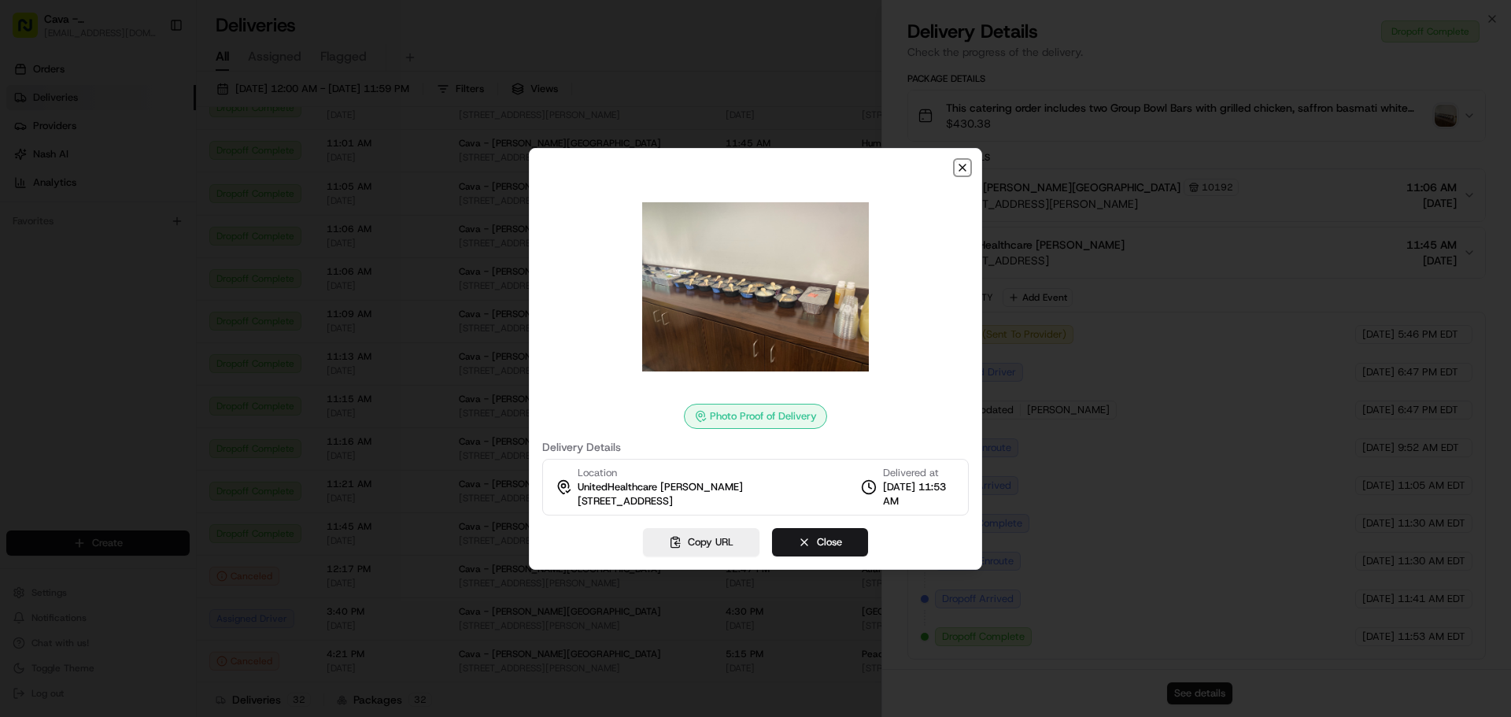
click at [965, 169] on icon "button" at bounding box center [962, 167] width 6 height 6
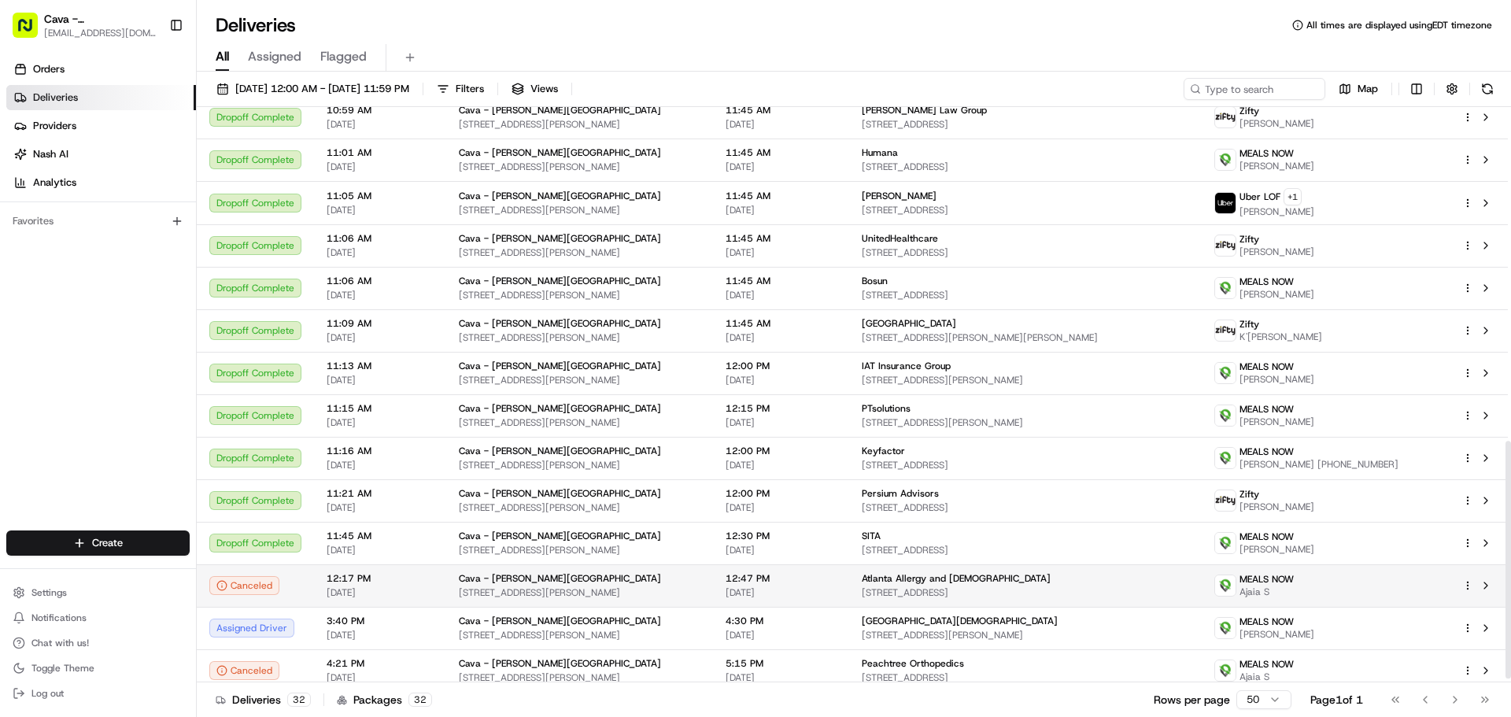
scroll to position [818, 0]
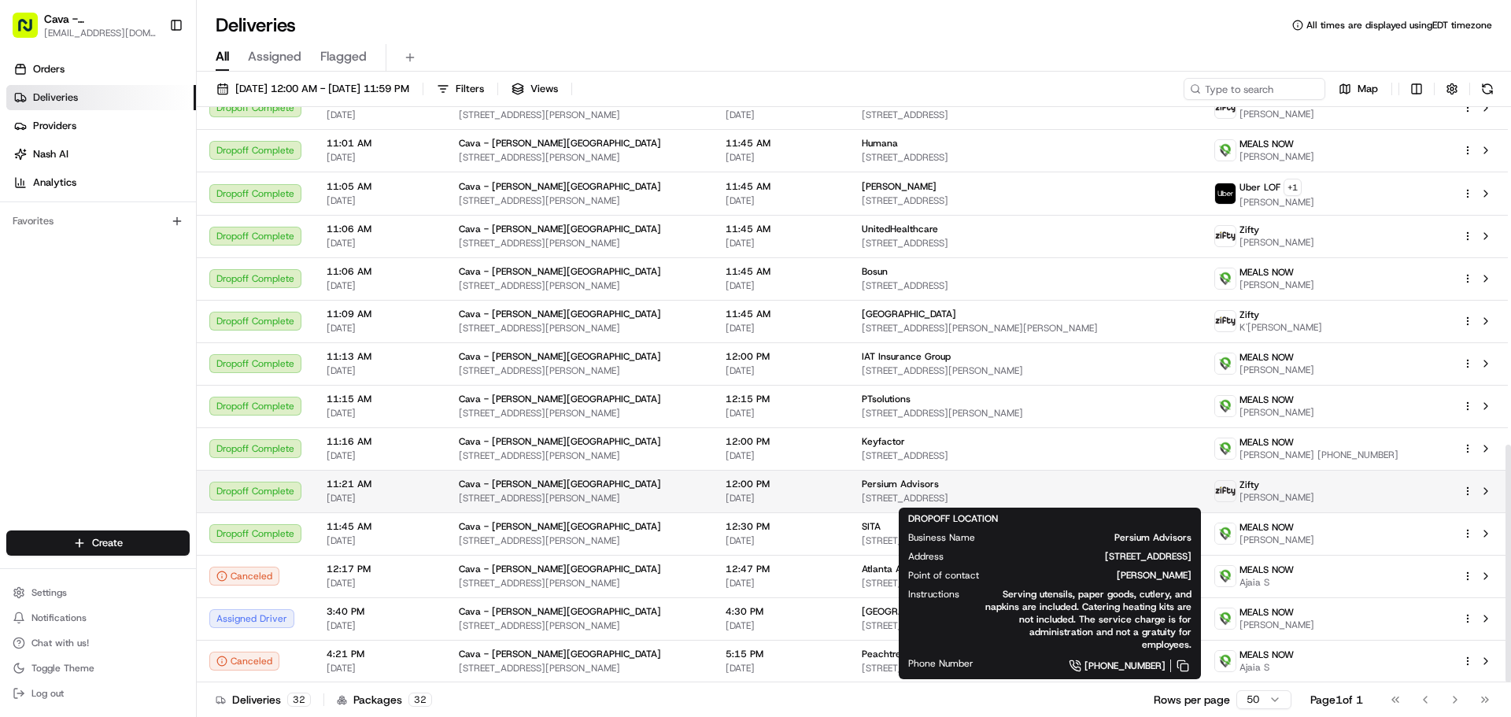
click at [1041, 485] on div "Persium Advisors" at bounding box center [1025, 484] width 327 height 13
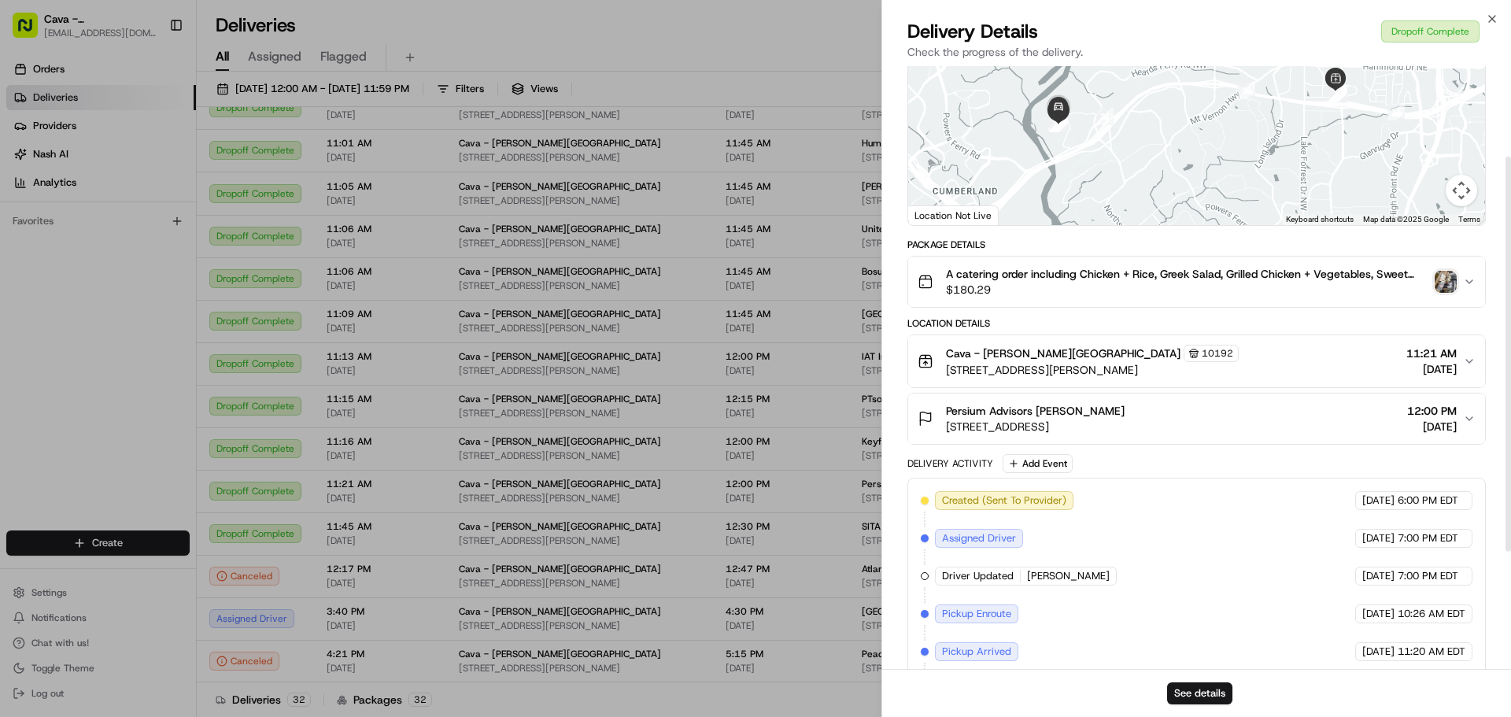
scroll to position [2, 0]
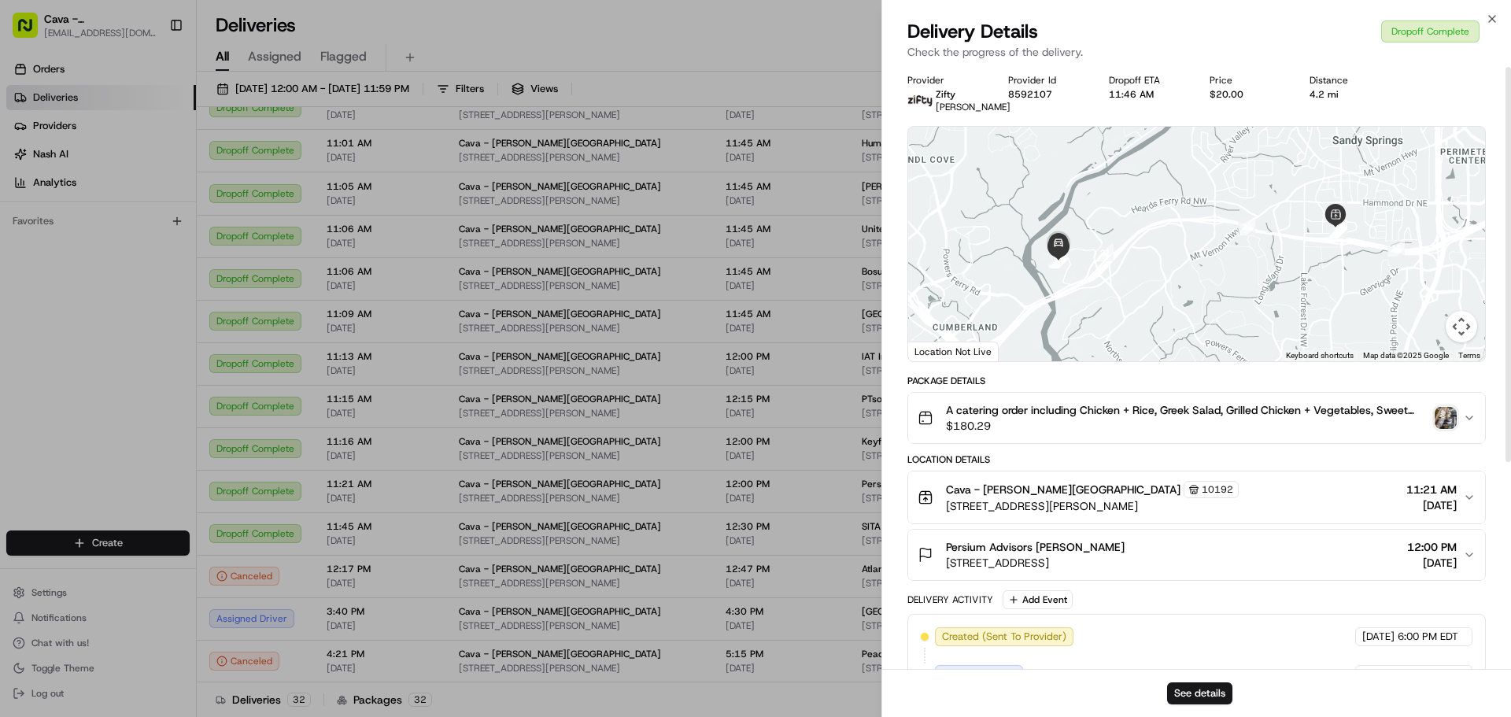
click at [1441, 426] on img "button" at bounding box center [1445, 418] width 22 height 22
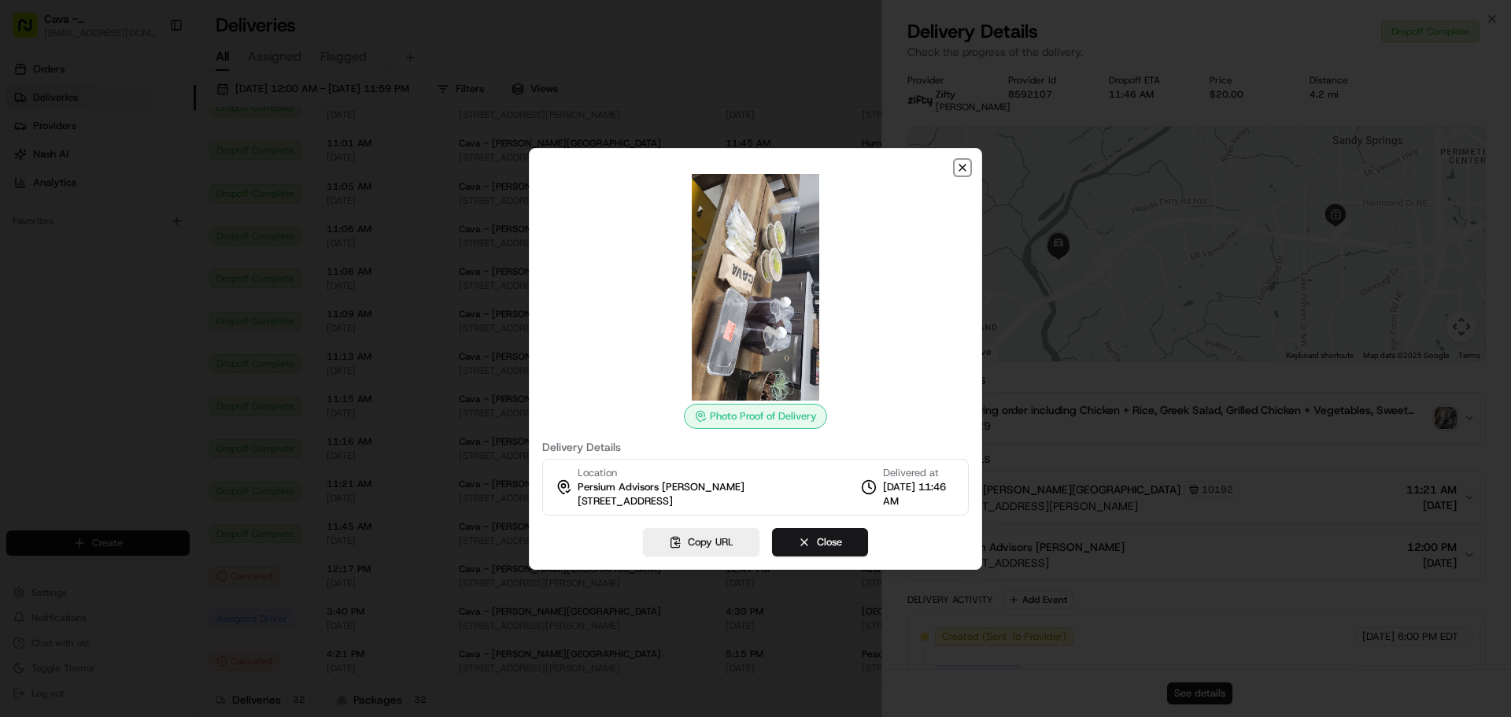
click at [968, 165] on icon "button" at bounding box center [962, 167] width 13 height 13
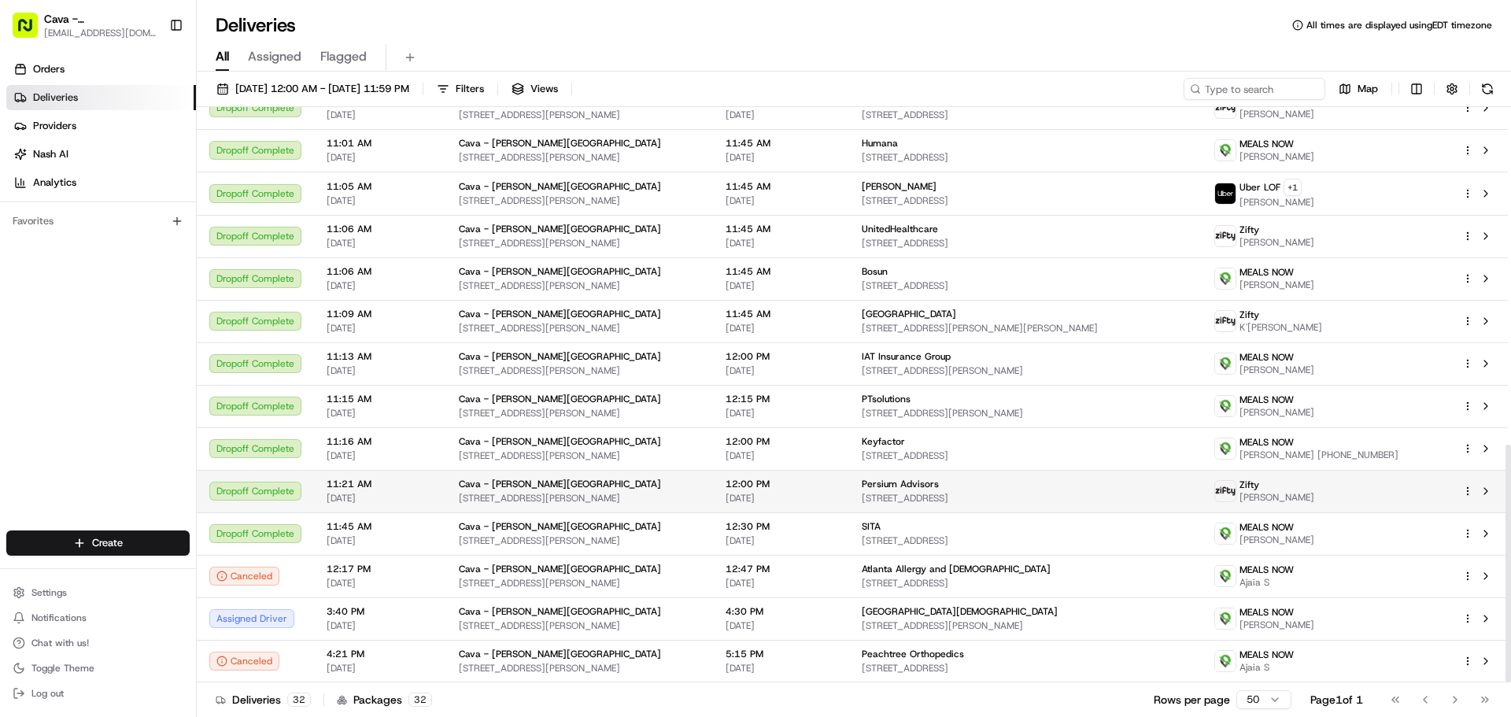
click at [1468, 493] on html "Cava - Sandy Springs sandysprings@cava.com Toggle Sidebar Orders Deliveries Pro…" at bounding box center [755, 358] width 1511 height 717
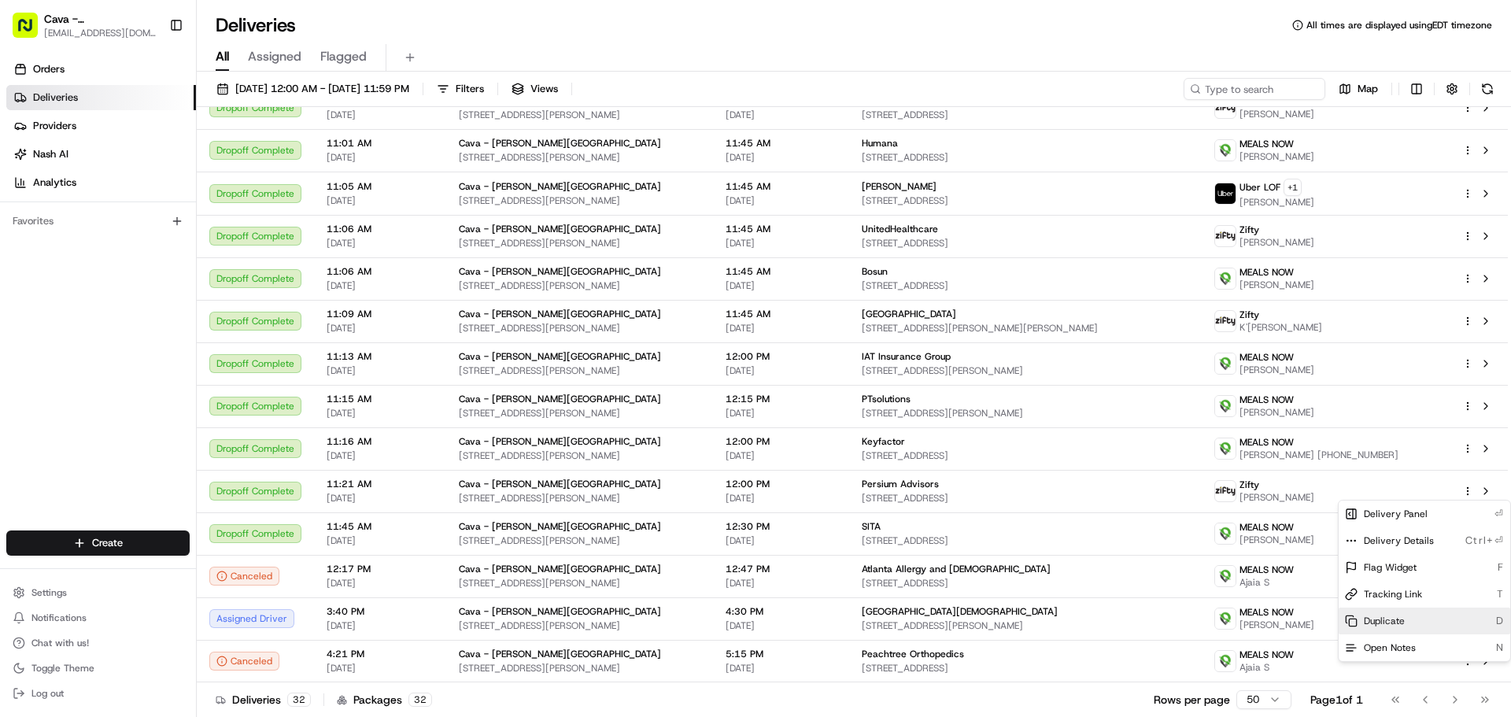
click at [1397, 612] on div "Duplicate D" at bounding box center [1424, 620] width 172 height 27
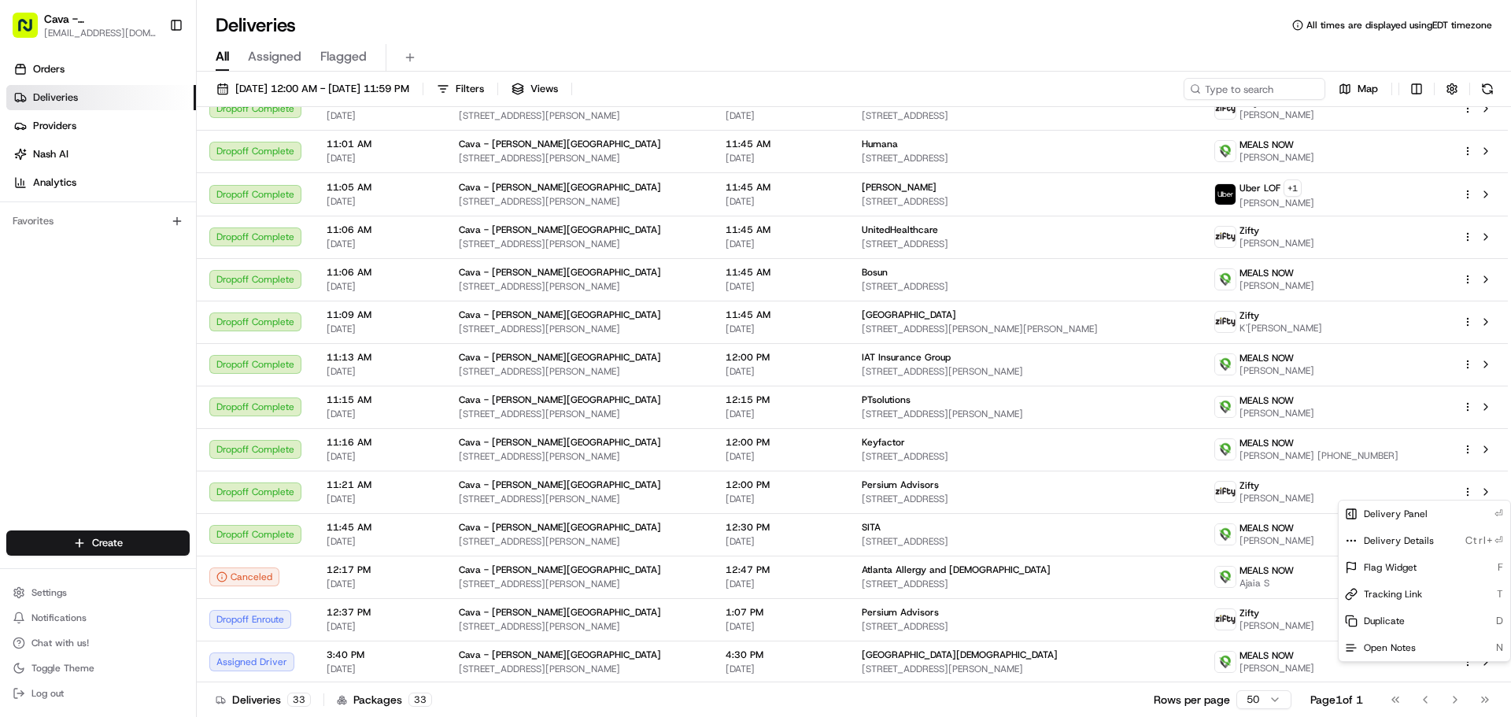
scroll to position [818, 0]
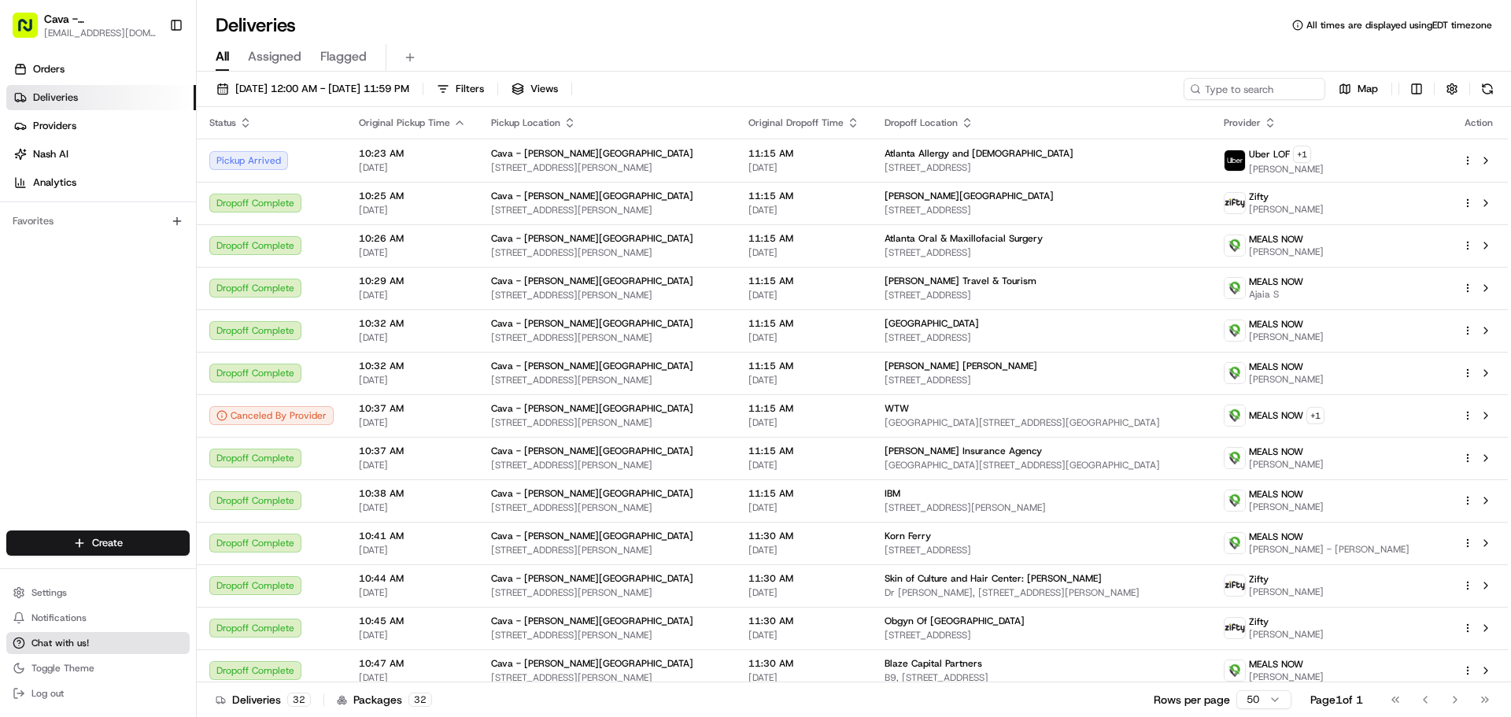
click at [90, 651] on button "Chat with us!" at bounding box center [97, 643] width 183 height 22
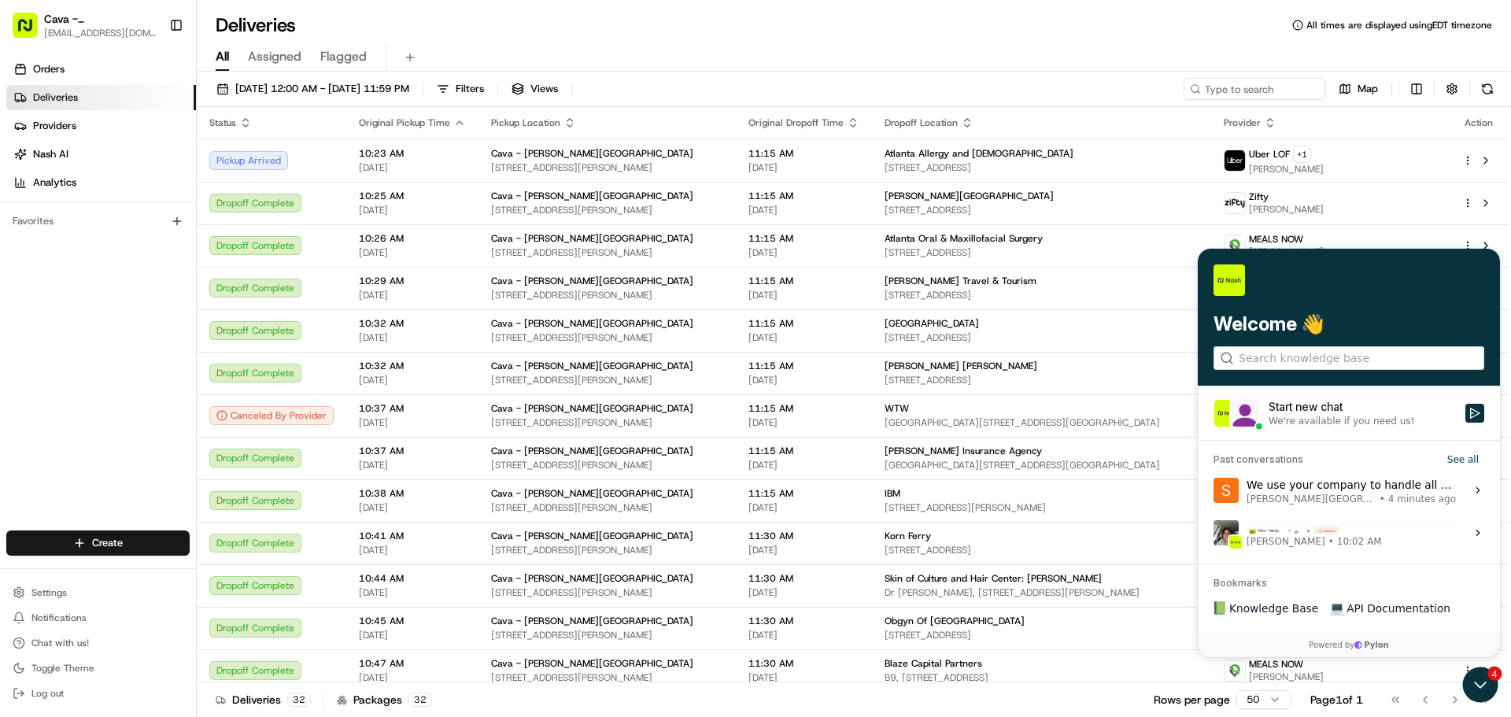
click at [1388, 499] on span "4 minutes ago" at bounding box center [1422, 499] width 68 height 13
click at [1213, 491] on button "View issue" at bounding box center [1212, 490] width 1 height 1
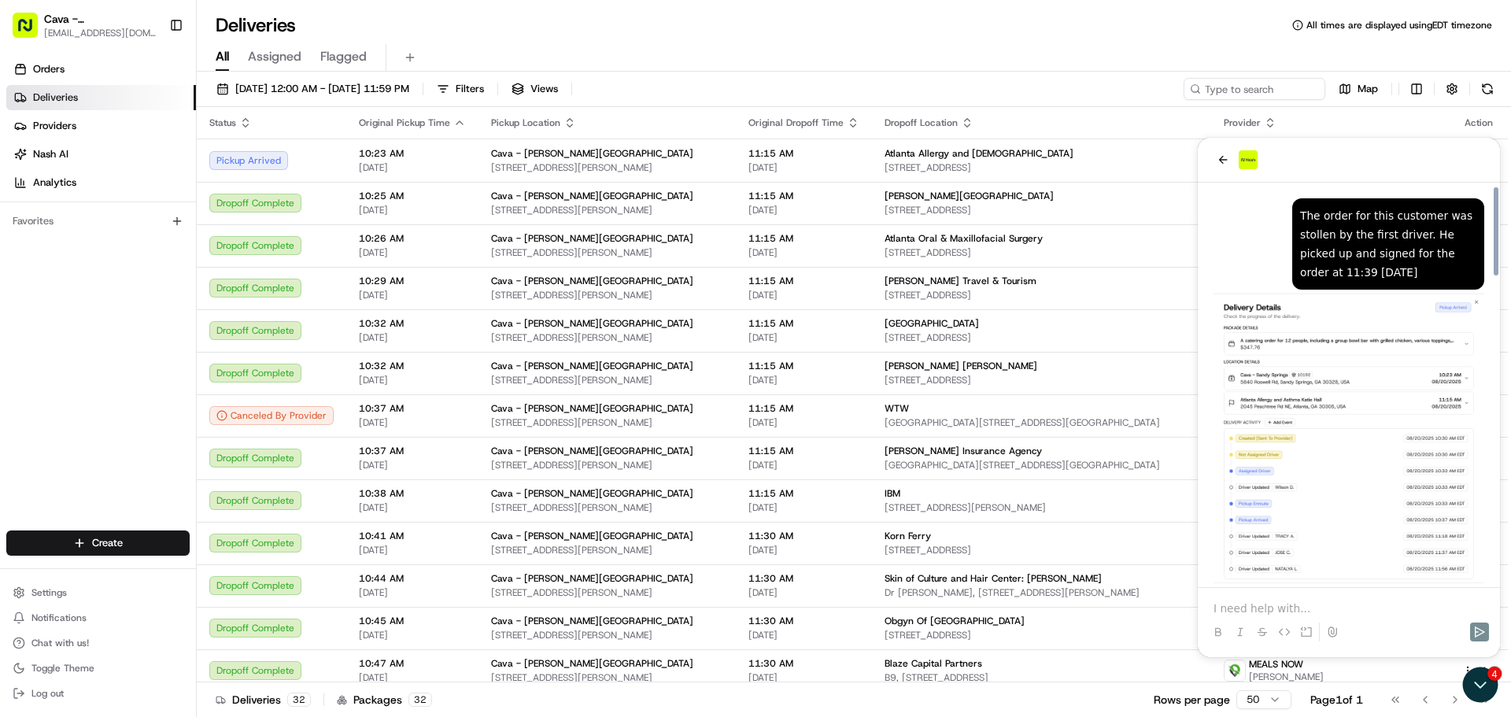
scroll to position [1722, 0]
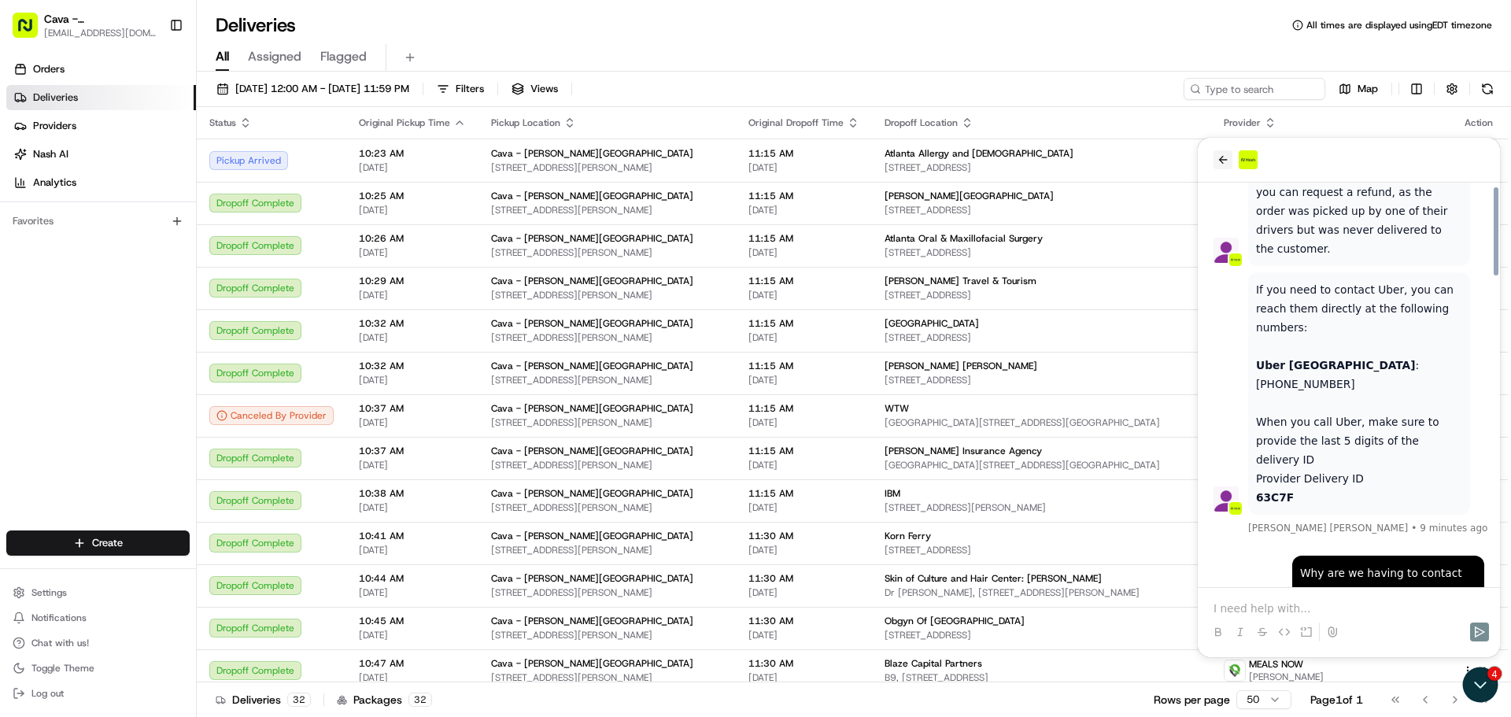
click at [1219, 164] on icon "back" at bounding box center [1222, 159] width 13 height 13
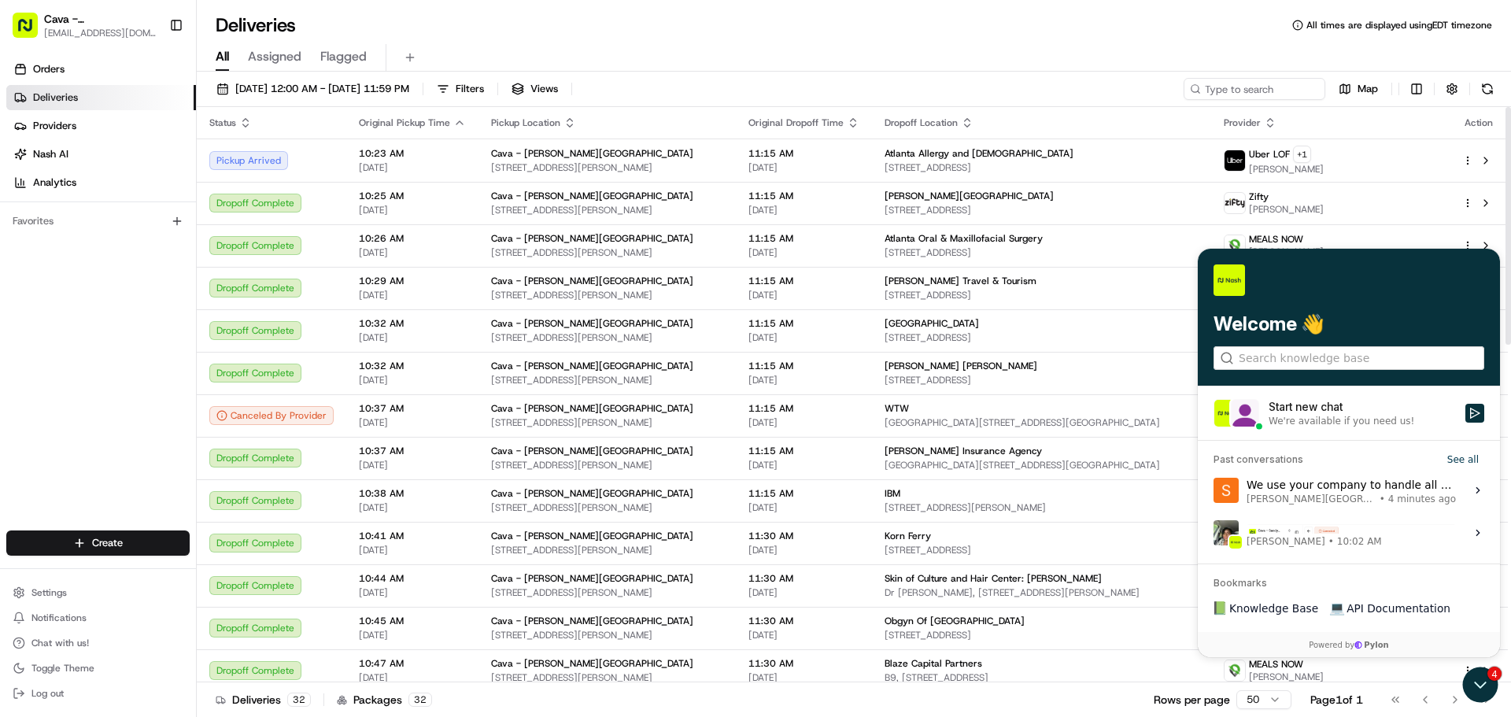
click at [146, 392] on div "Orders Deliveries Providers Nash AI Analytics Favorites" at bounding box center [98, 294] width 196 height 489
click at [1465, 684] on icon "Open customer support" at bounding box center [1479, 684] width 39 height 39
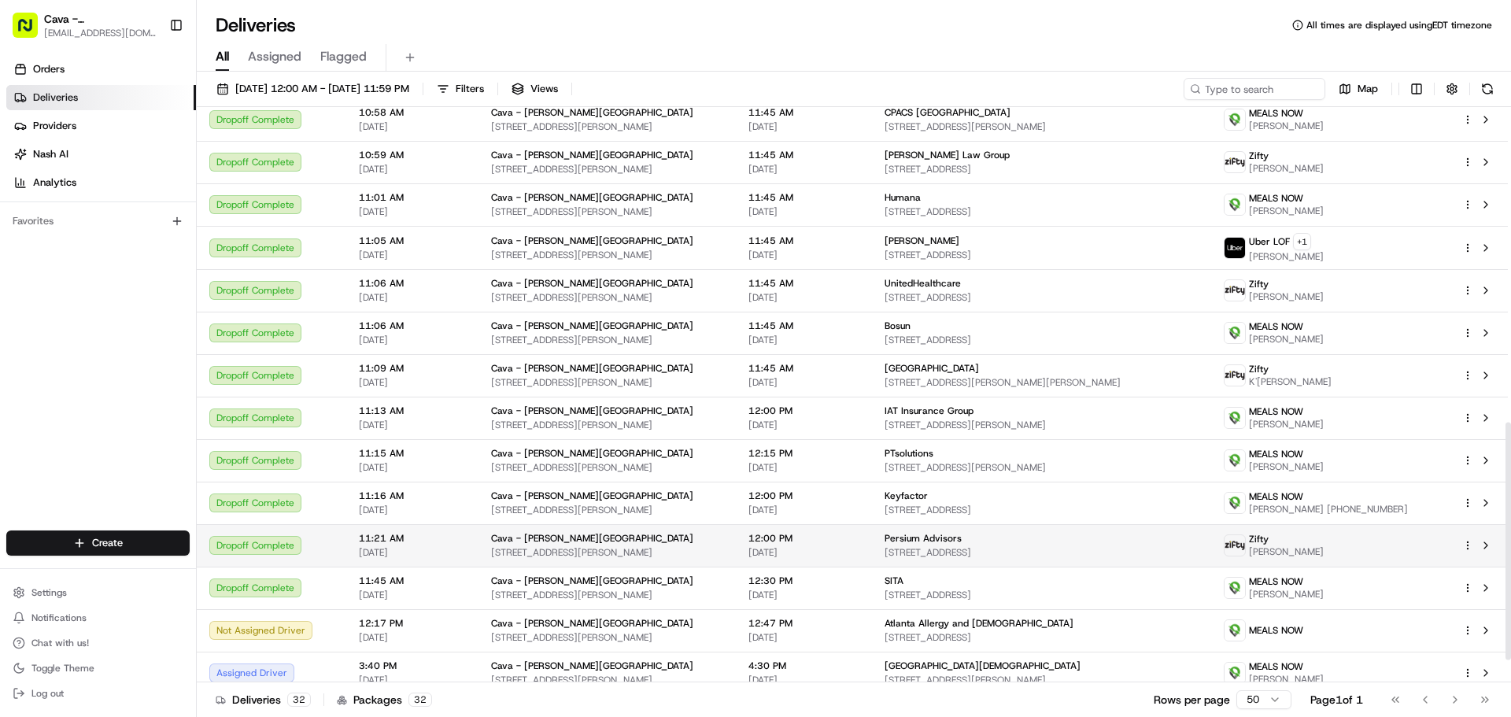
scroll to position [818, 0]
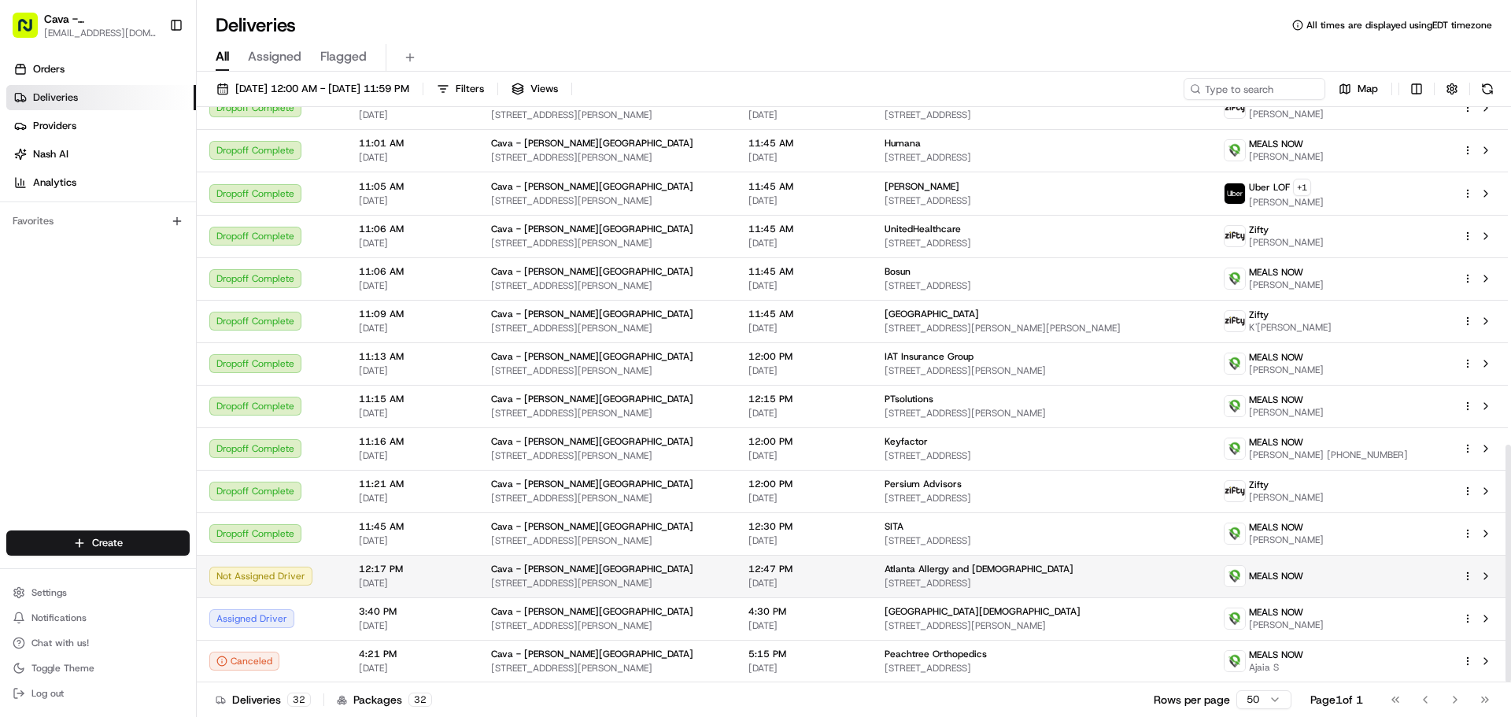
click at [275, 583] on div "Not Assigned Driver" at bounding box center [271, 576] width 124 height 19
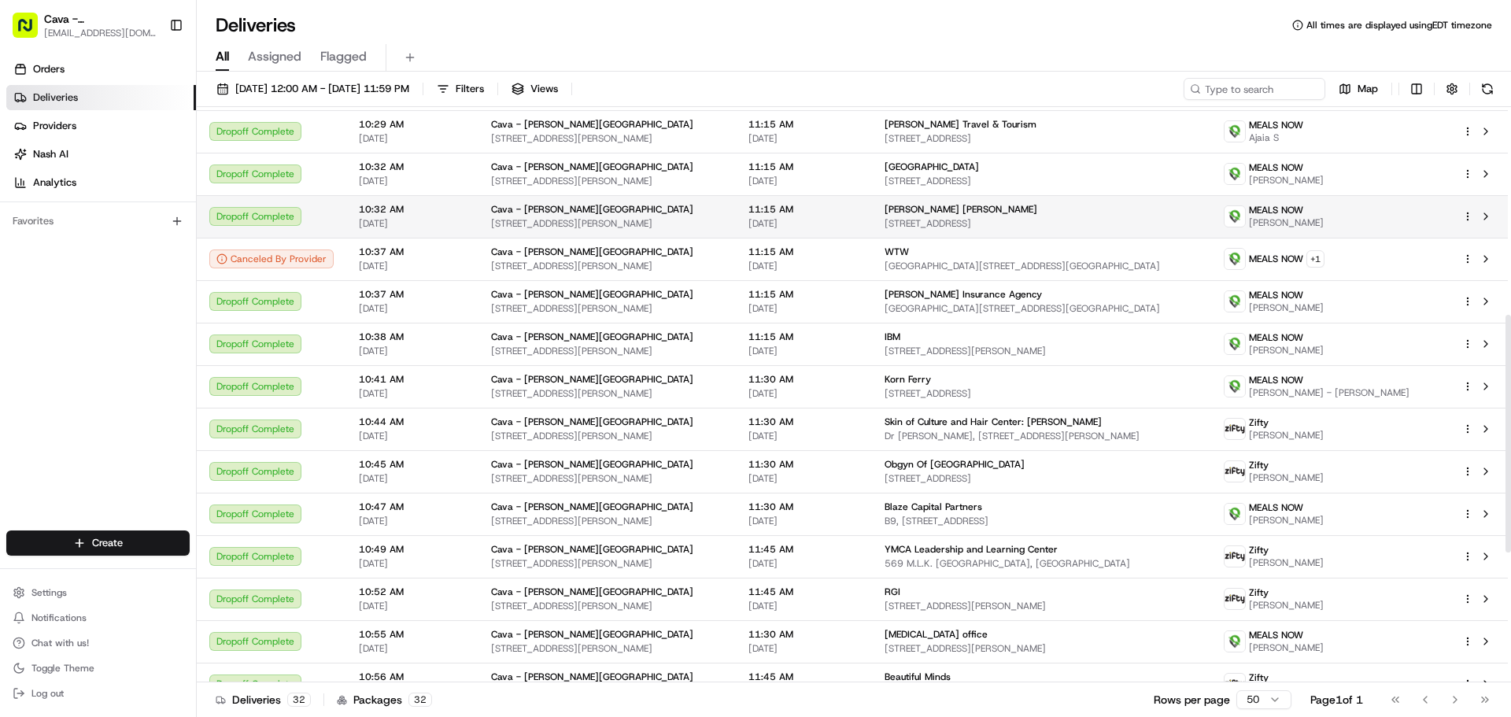
scroll to position [0, 0]
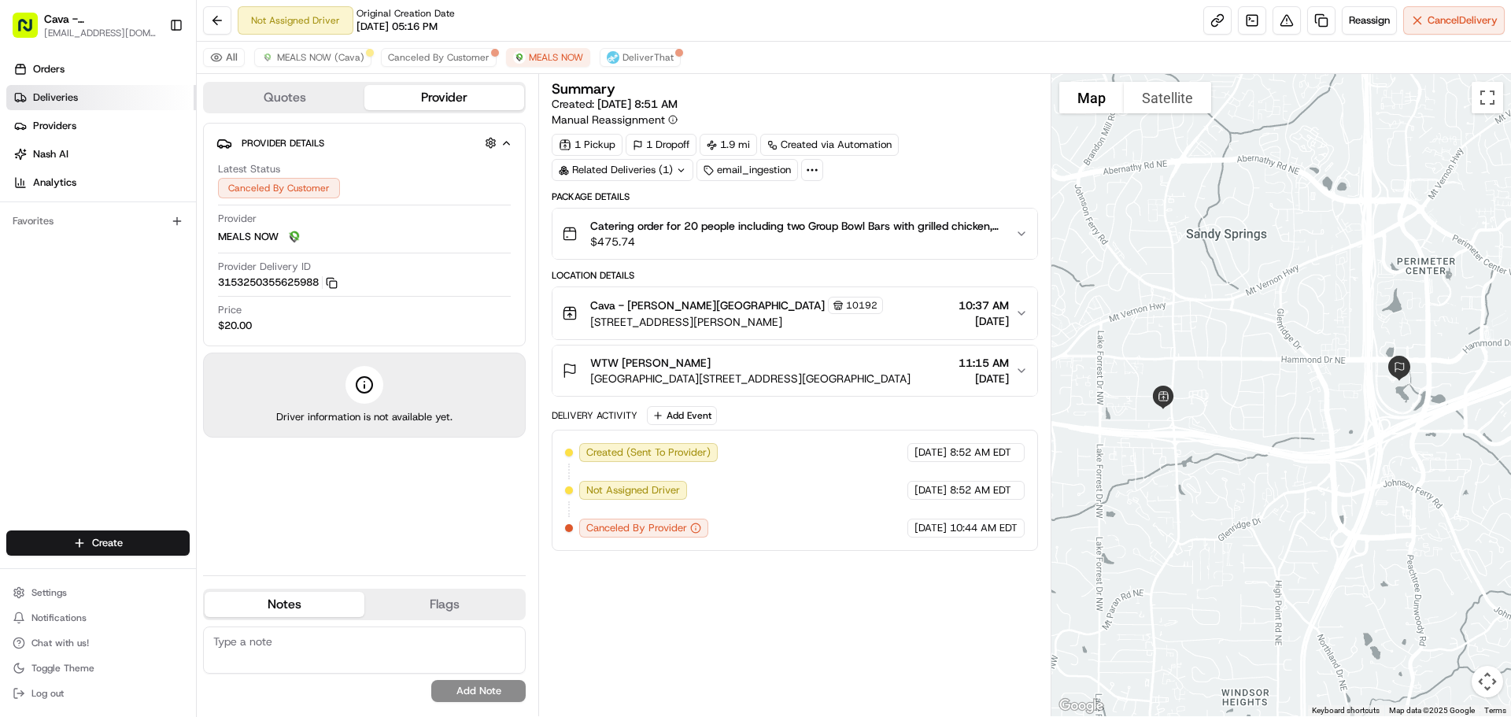
click at [98, 95] on link "Deliveries" at bounding box center [101, 97] width 190 height 25
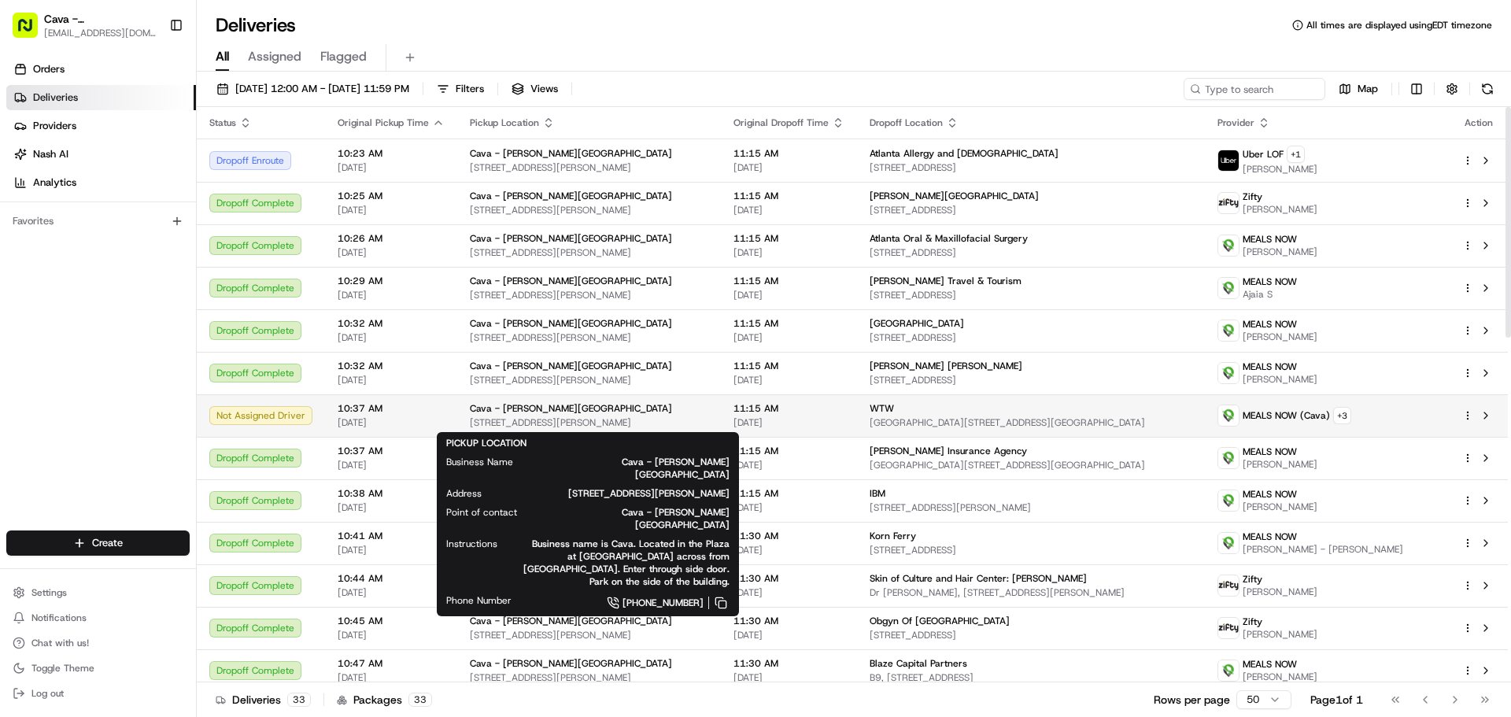
click at [644, 412] on div "Cava - [PERSON_NAME][GEOGRAPHIC_DATA]" at bounding box center [589, 408] width 238 height 13
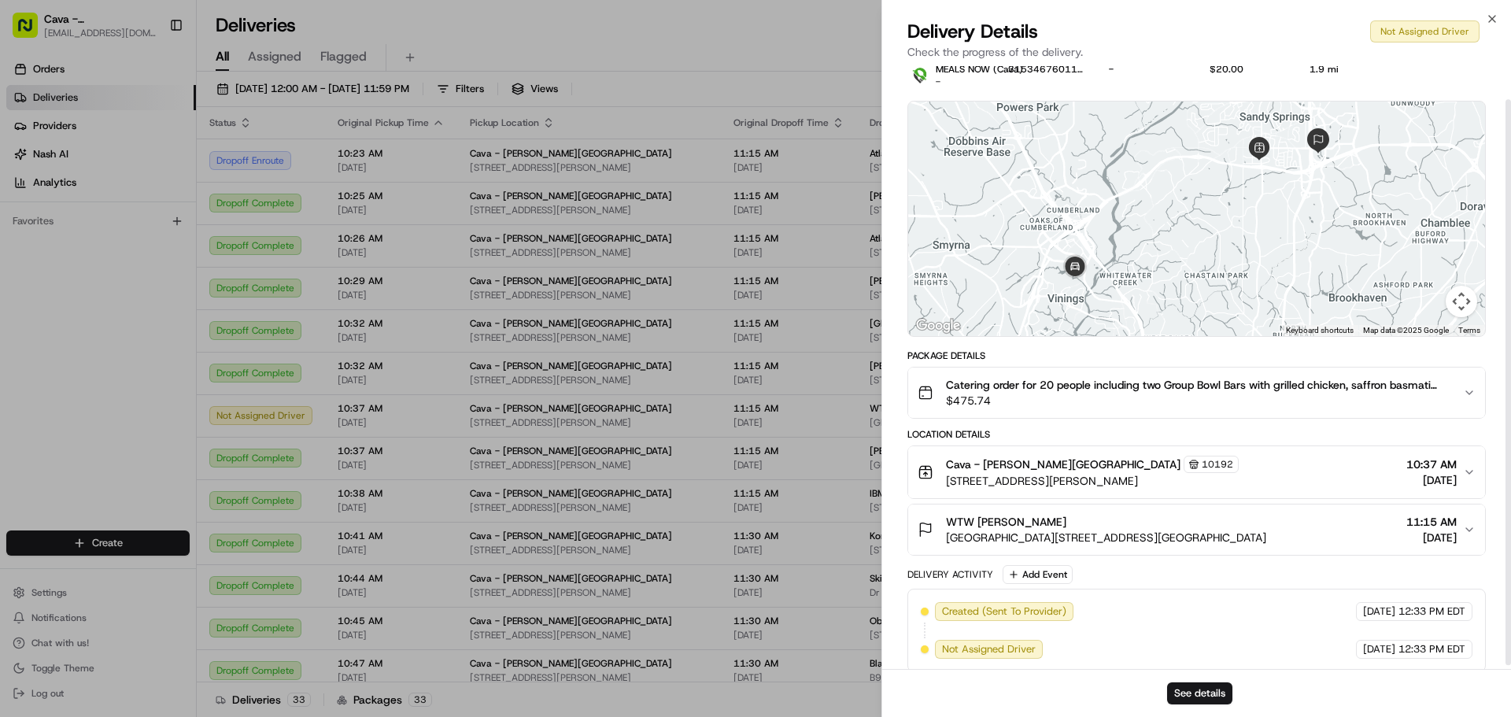
scroll to position [39, 0]
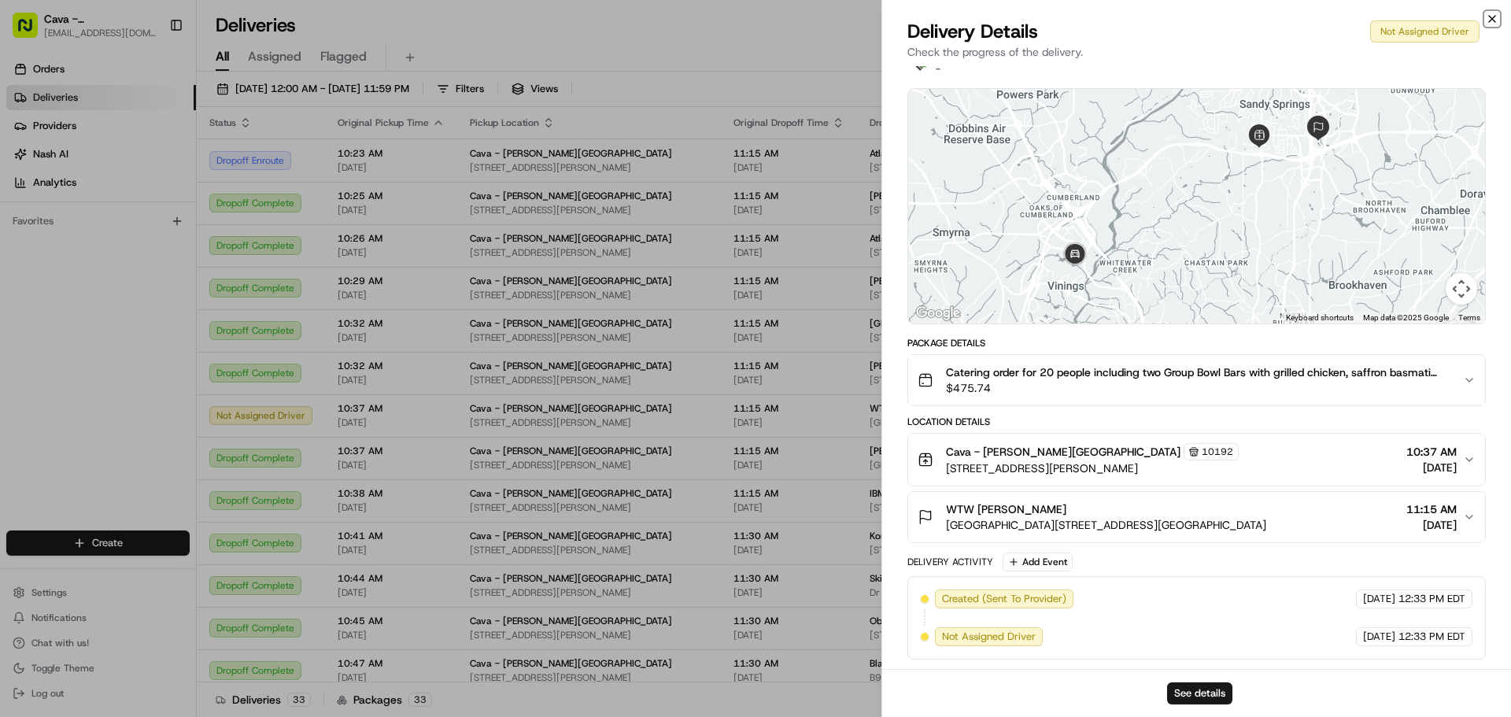
click at [1491, 24] on icon "button" at bounding box center [1492, 19] width 13 height 13
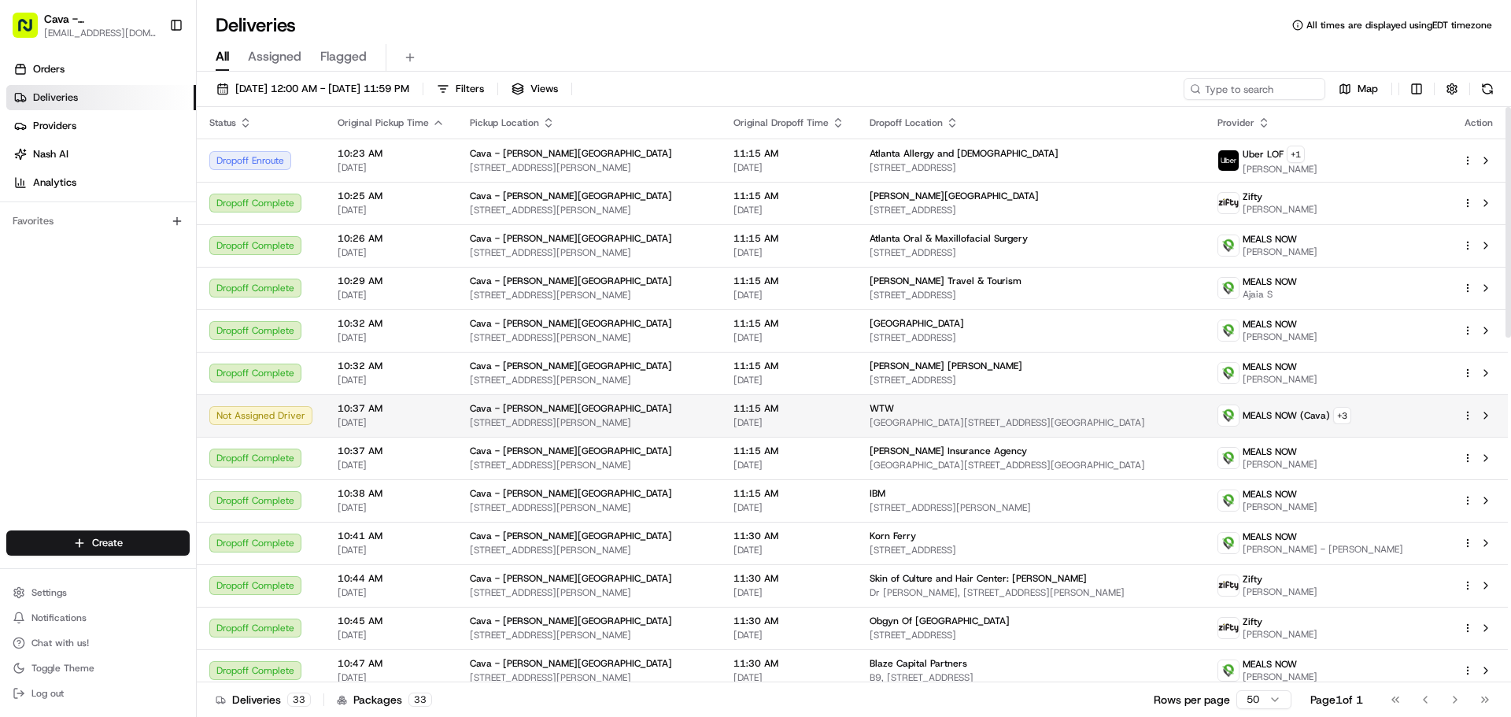
click at [1468, 409] on div at bounding box center [1478, 415] width 33 height 19
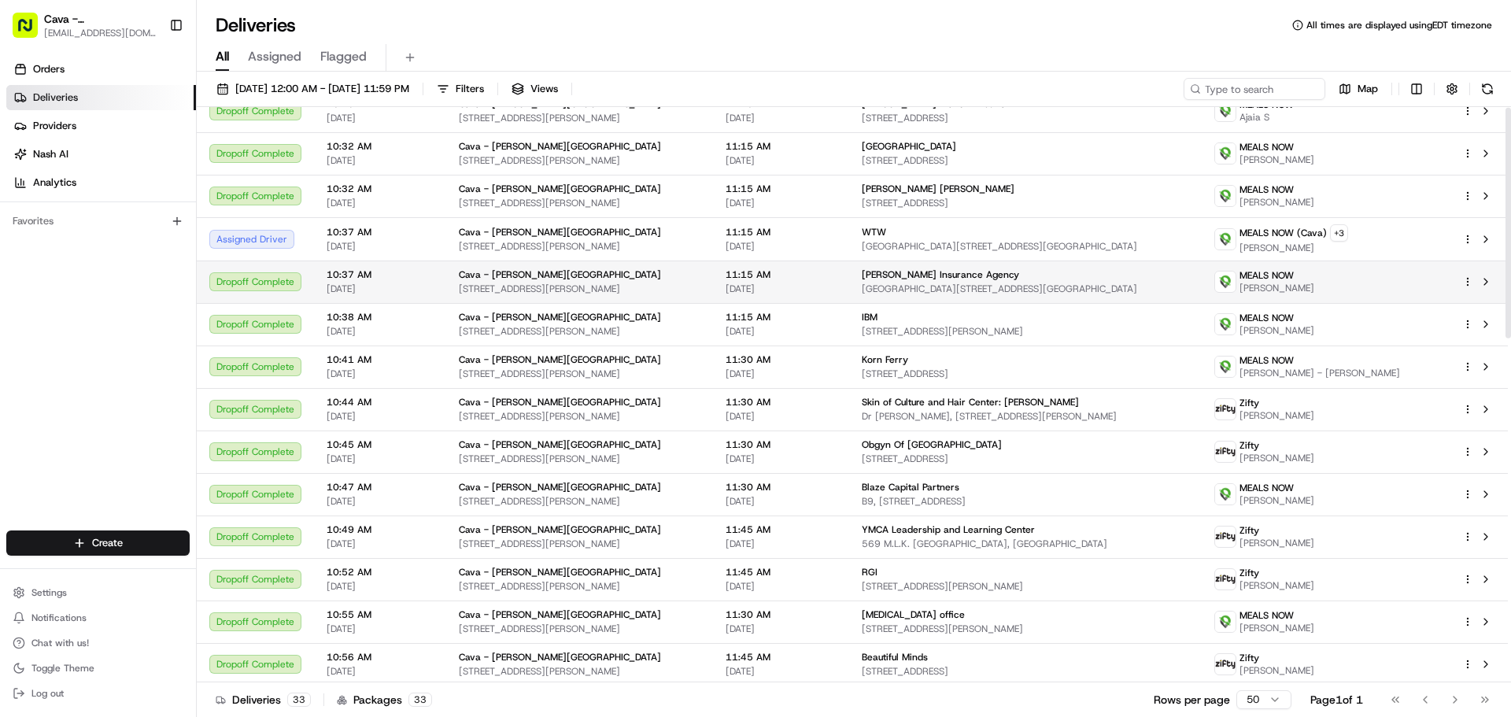
scroll to position [0, 0]
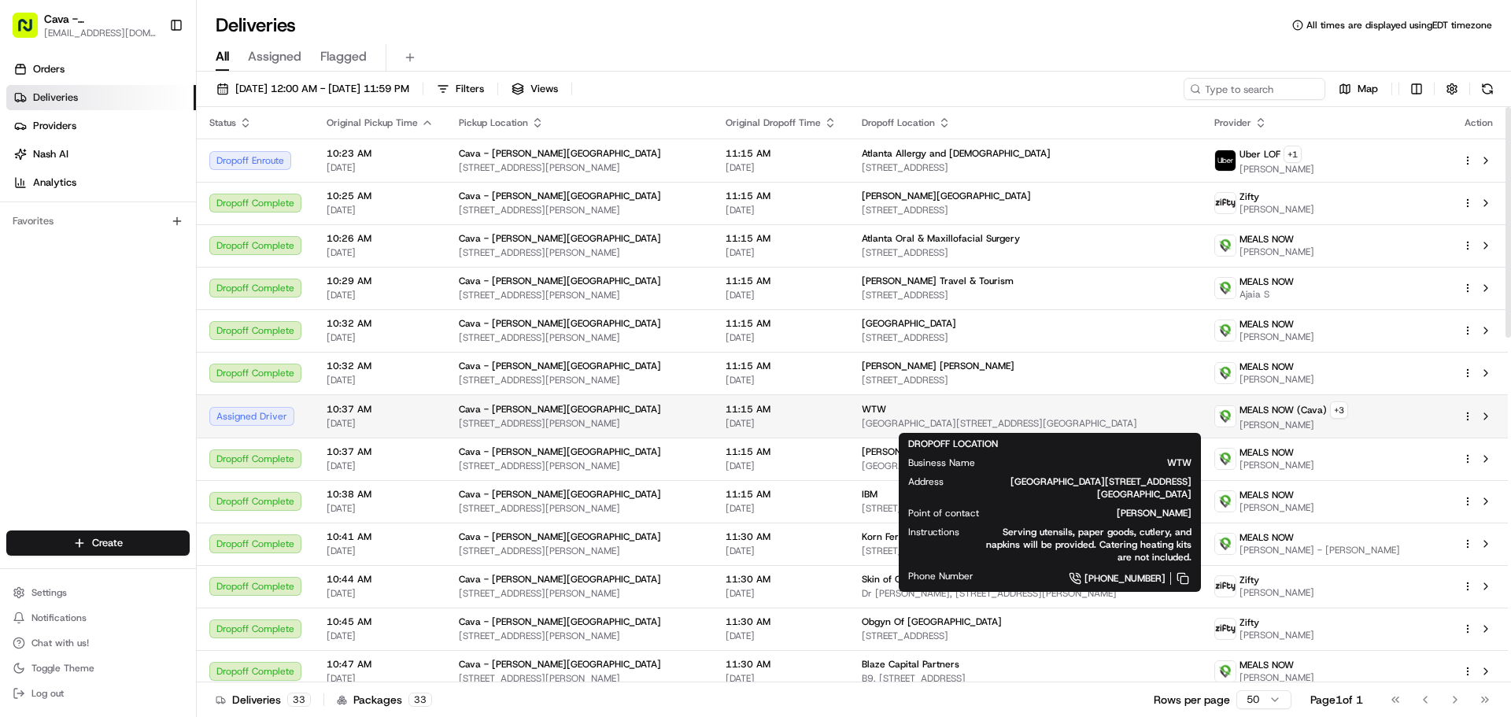
click at [965, 423] on span "[GEOGRAPHIC_DATA][STREET_ADDRESS][GEOGRAPHIC_DATA]" at bounding box center [1025, 423] width 327 height 13
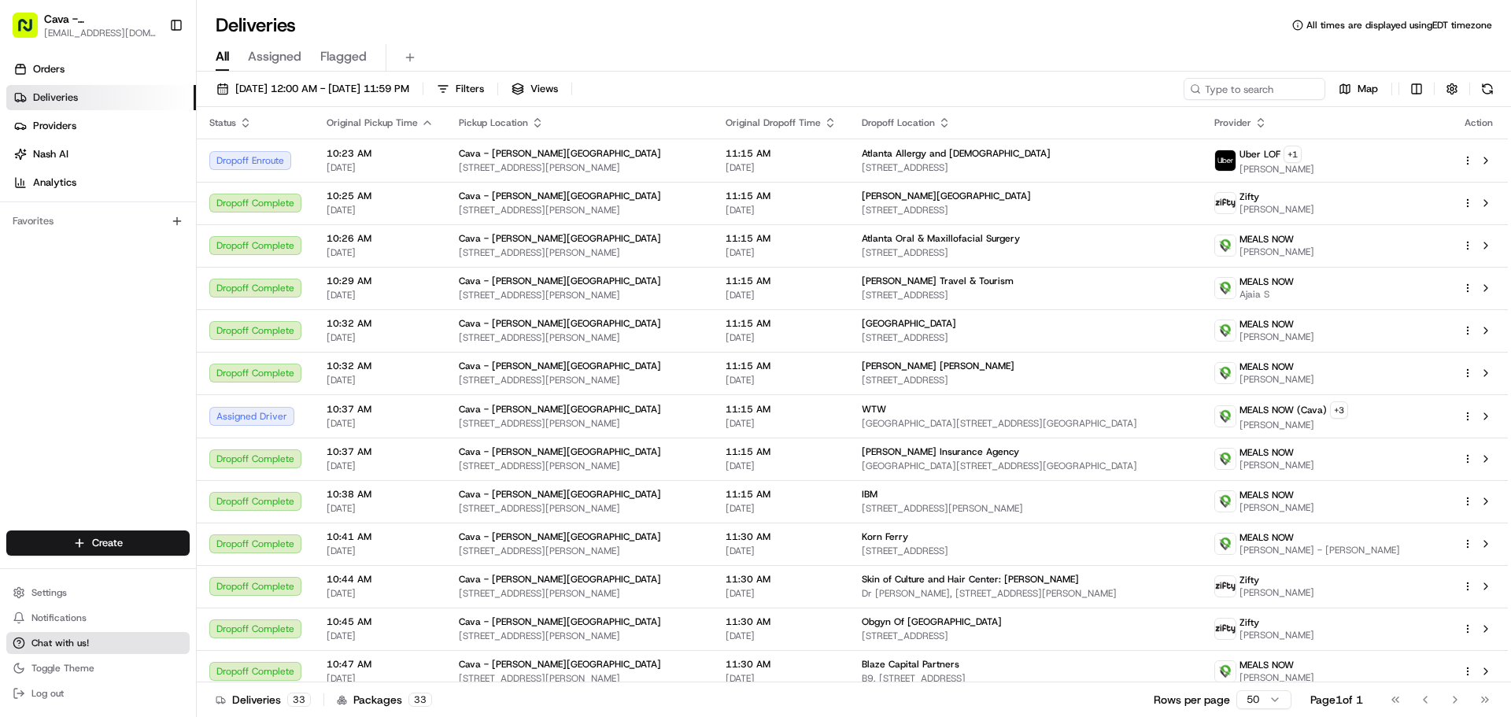
click at [40, 651] on button "Chat with us!" at bounding box center [97, 643] width 183 height 22
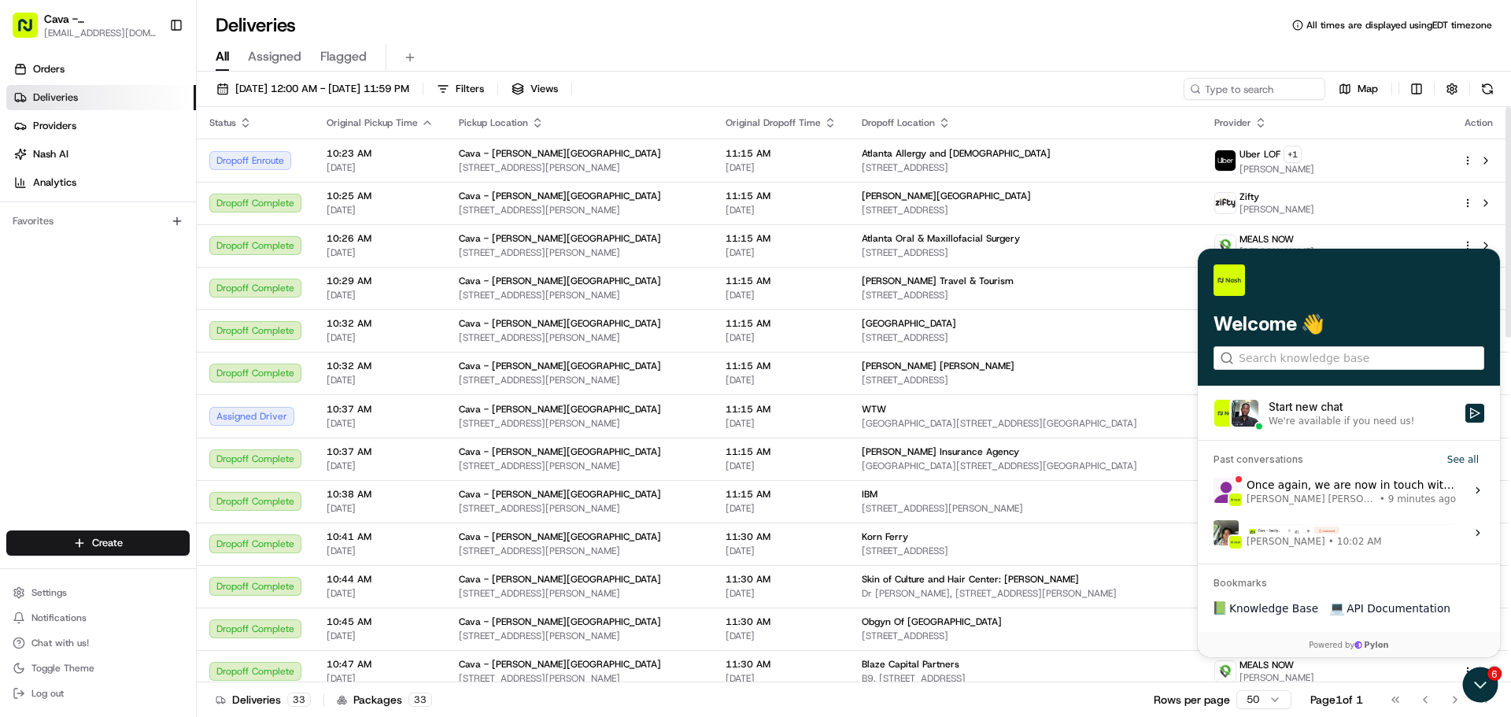
click at [1345, 495] on span "Joana Marie Avellanoza • 9 minutes ago" at bounding box center [1350, 499] width 209 height 13
click at [1213, 491] on button "View issue" at bounding box center [1212, 490] width 1 height 1
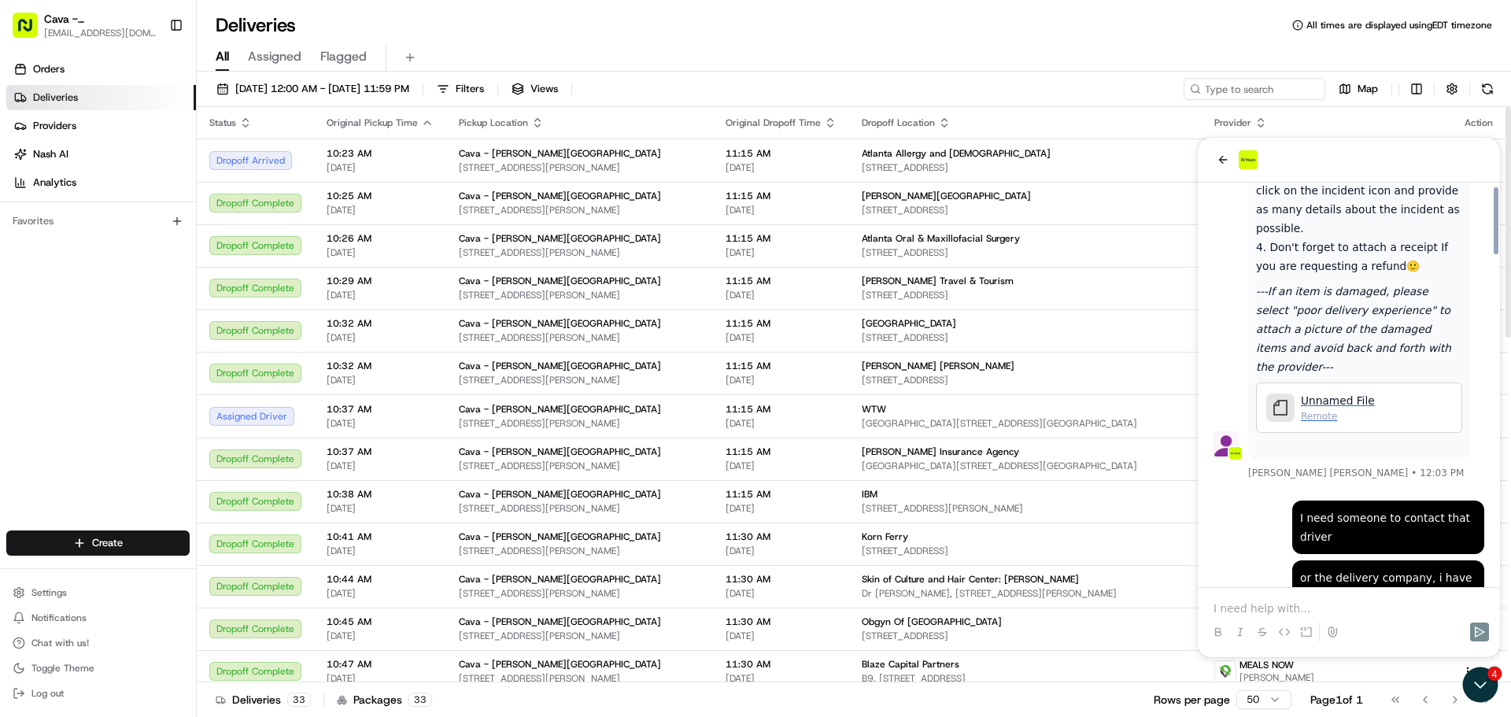
scroll to position [791, 0]
click at [1482, 697] on icon "Open customer support" at bounding box center [1479, 684] width 39 height 39
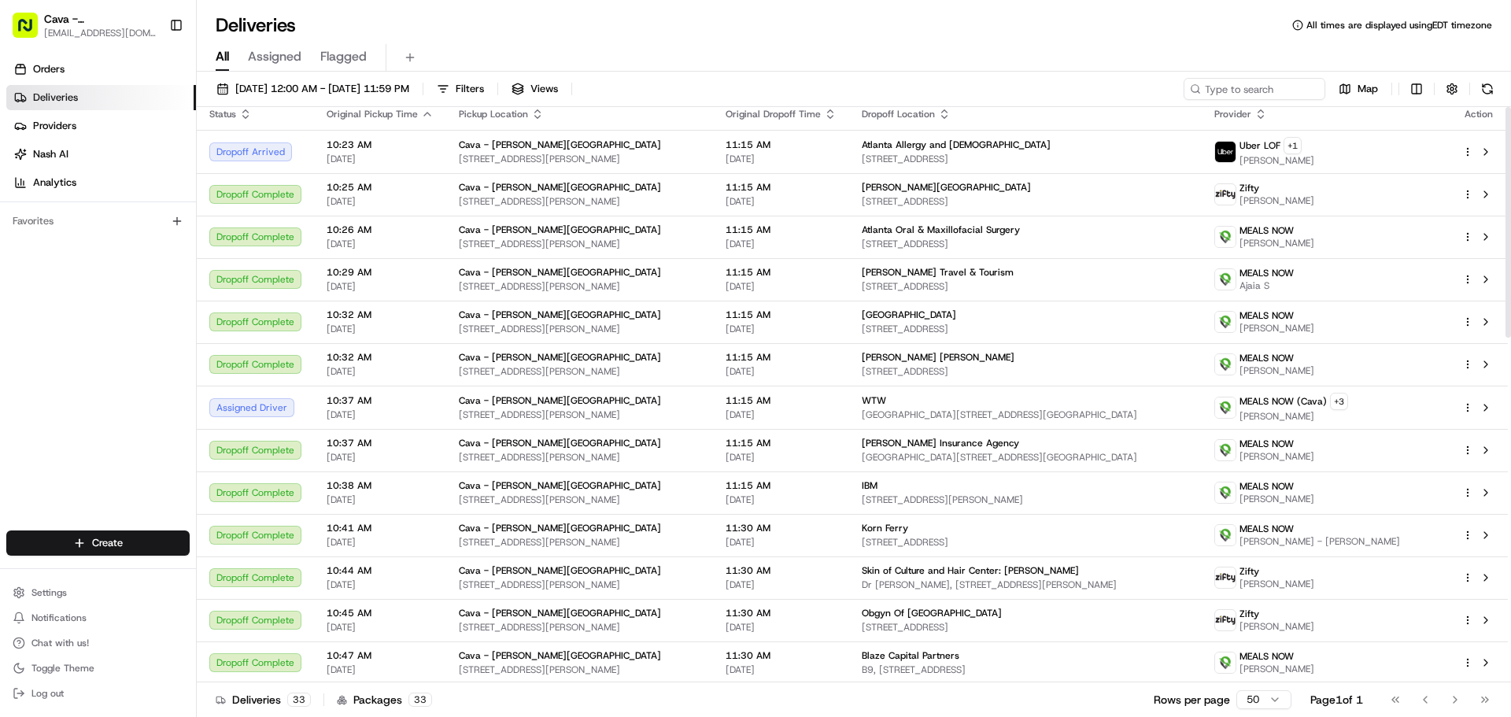
scroll to position [0, 0]
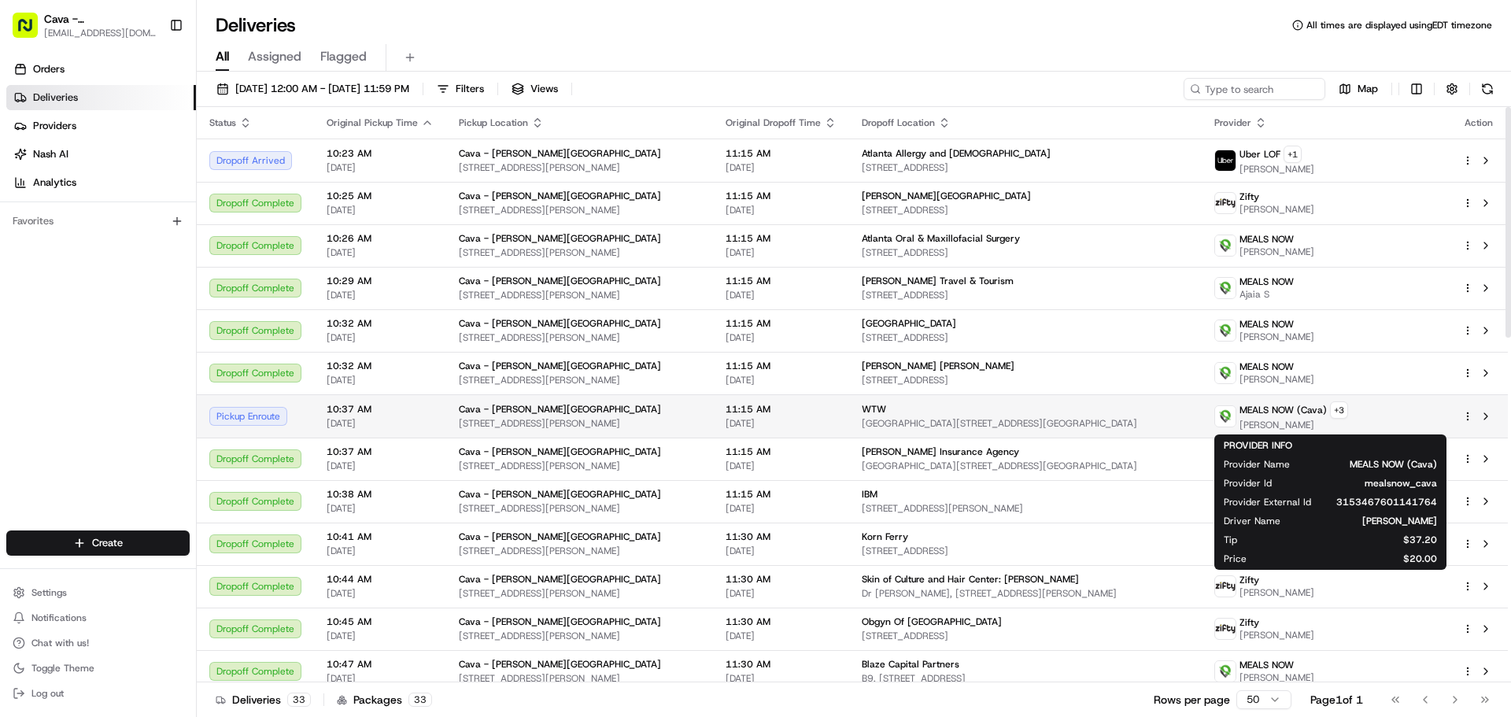
click at [1308, 420] on span "[PERSON_NAME]" at bounding box center [1293, 425] width 109 height 13
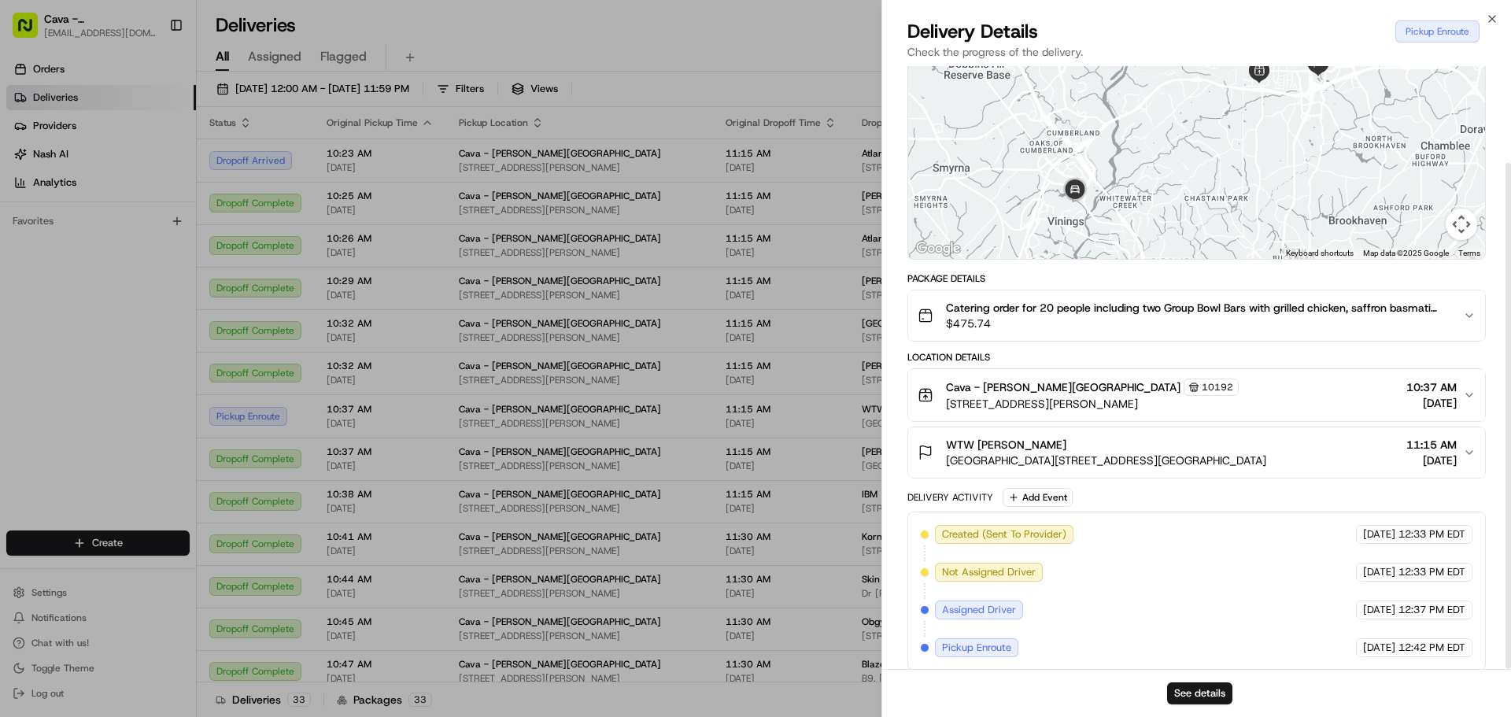
scroll to position [115, 0]
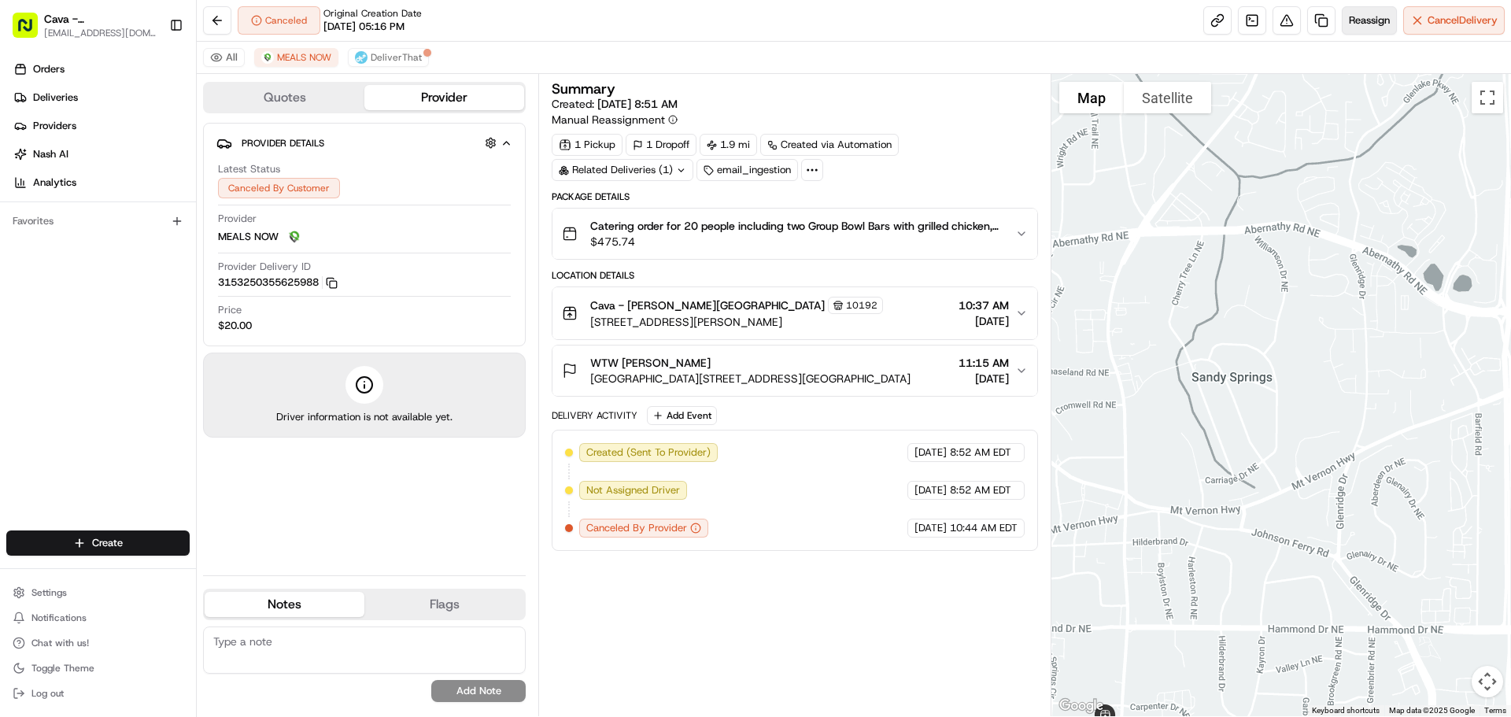
click at [1376, 20] on span "Reassign" at bounding box center [1369, 20] width 41 height 14
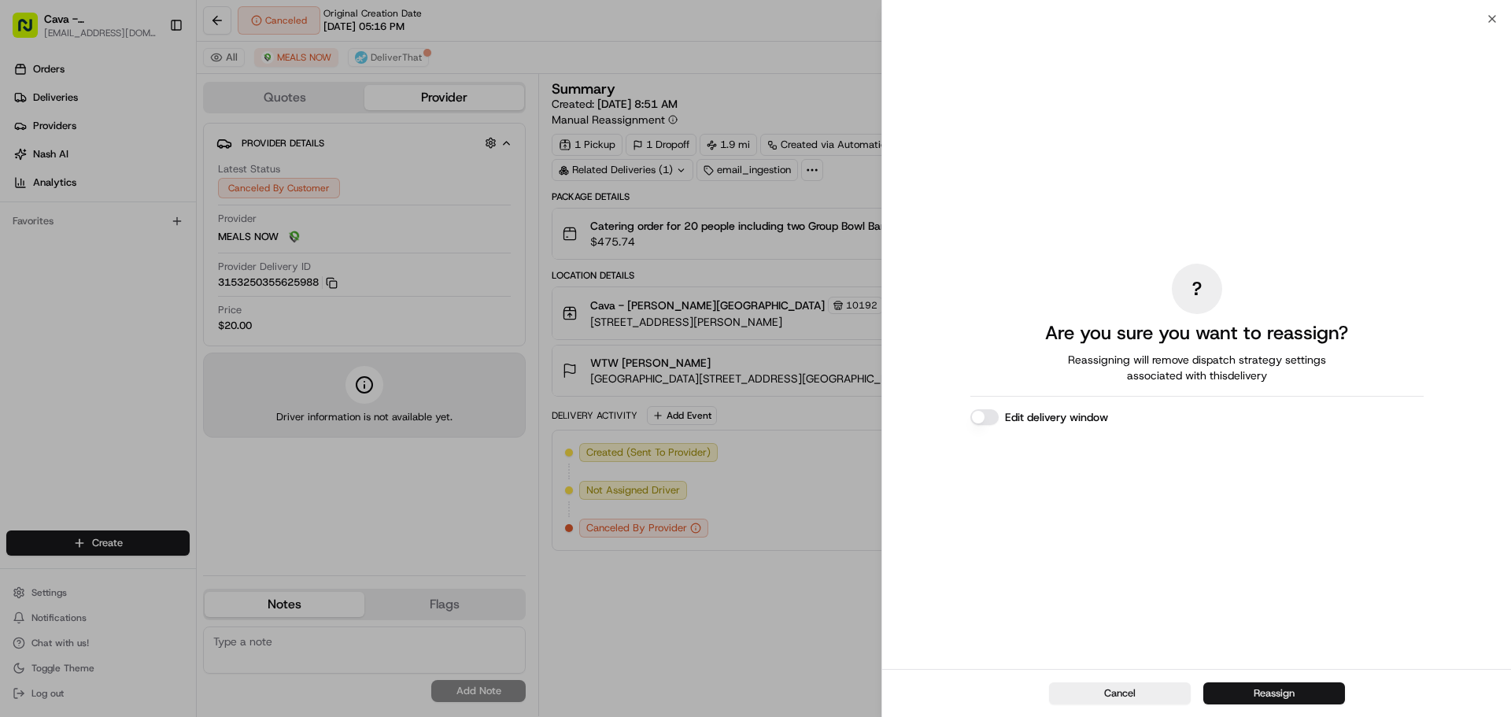
click at [1231, 685] on button "Reassign" at bounding box center [1274, 693] width 142 height 22
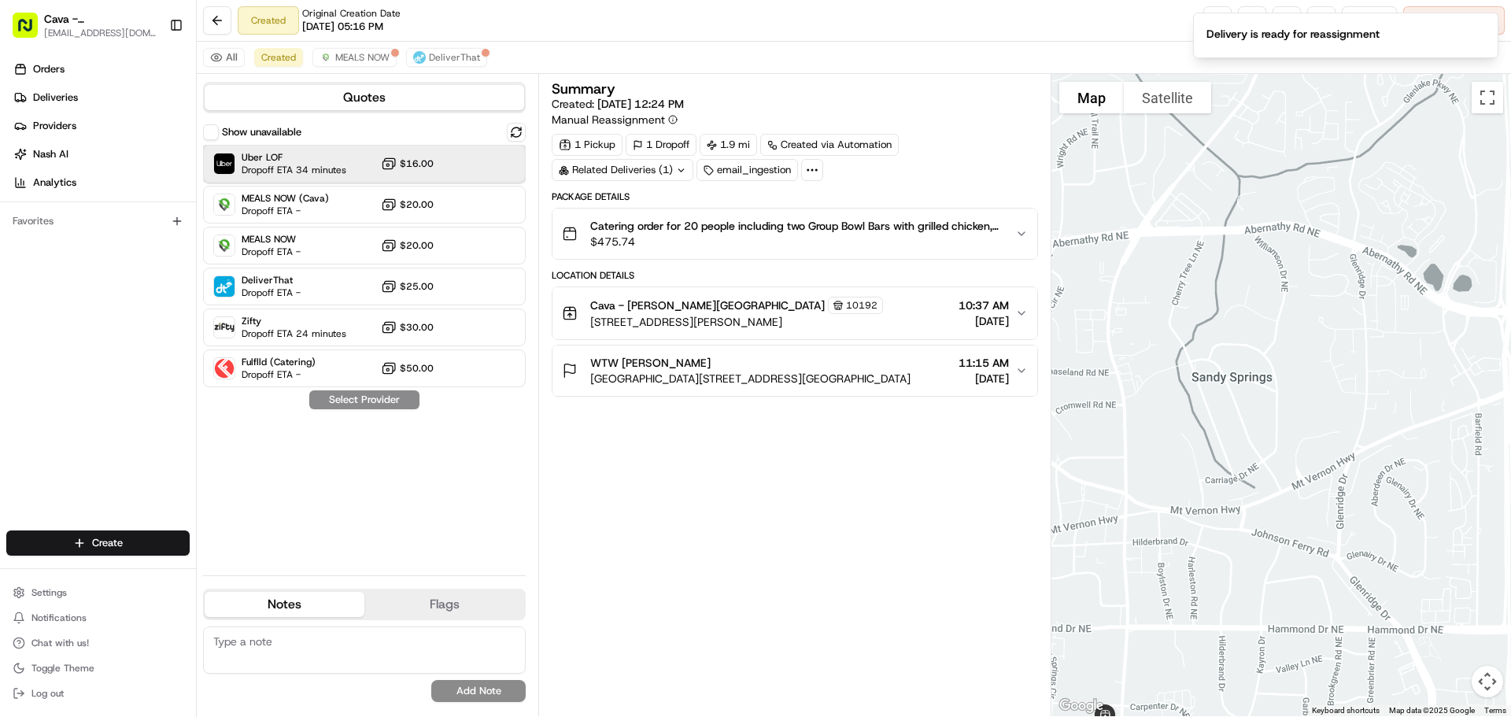
click at [305, 167] on span "Dropoff ETA 34 minutes" at bounding box center [294, 170] width 105 height 13
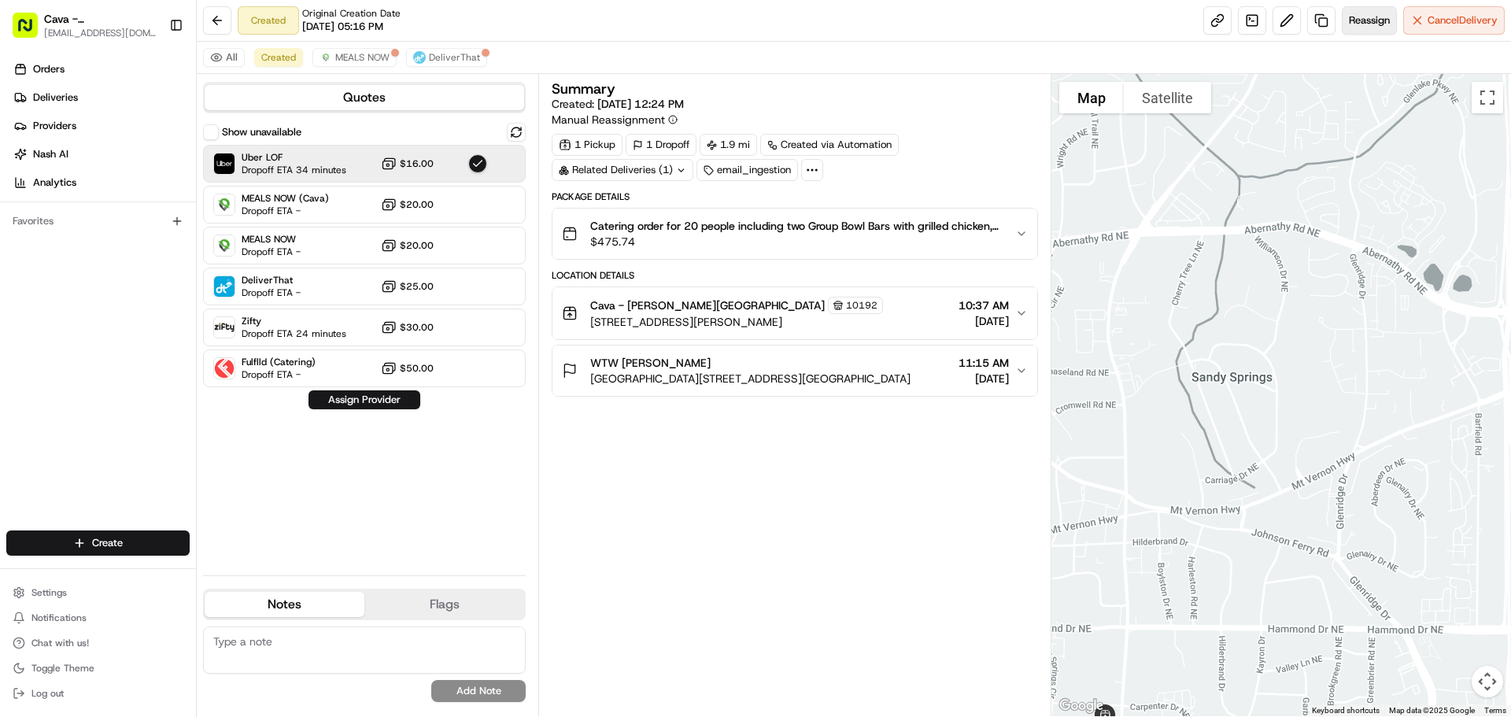
click at [1381, 24] on span "Reassign" at bounding box center [1369, 20] width 41 height 14
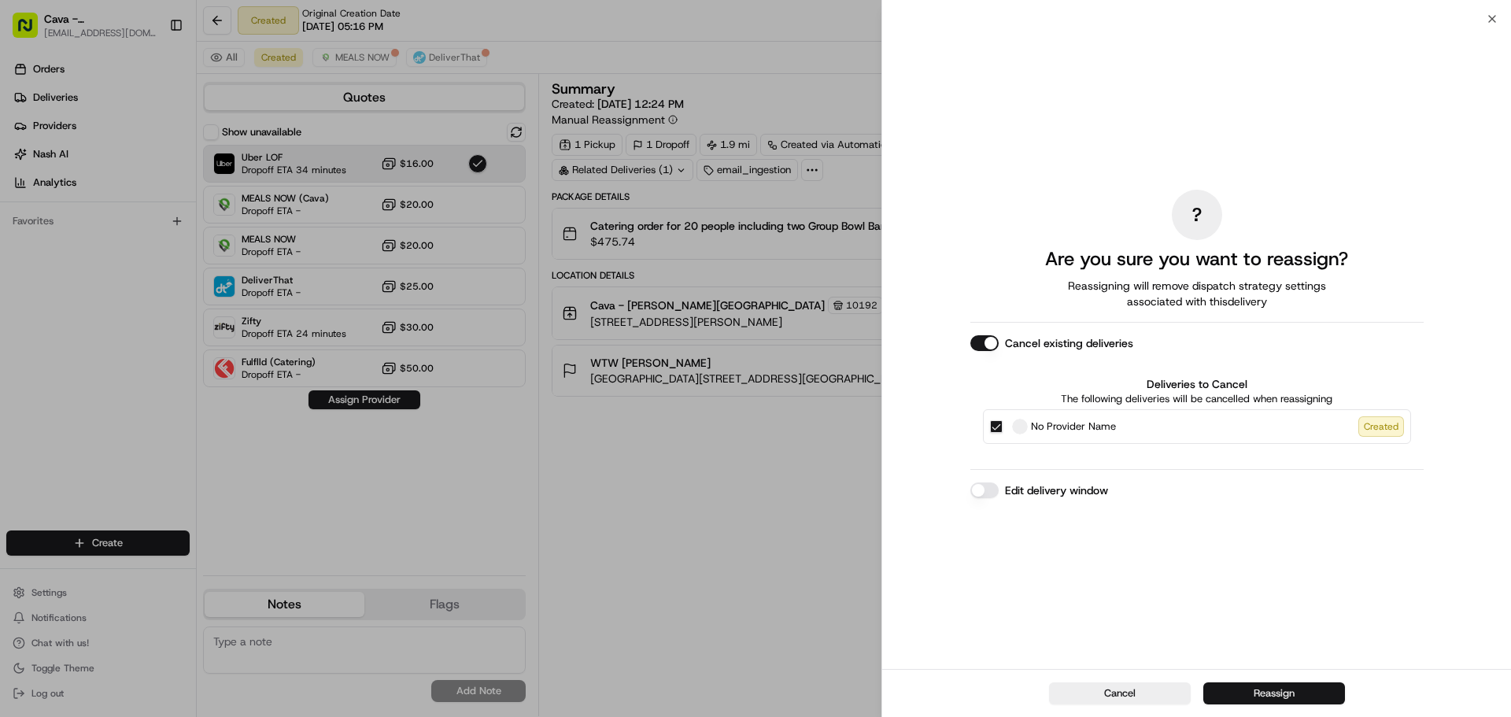
click at [1292, 684] on button "Reassign" at bounding box center [1274, 693] width 142 height 22
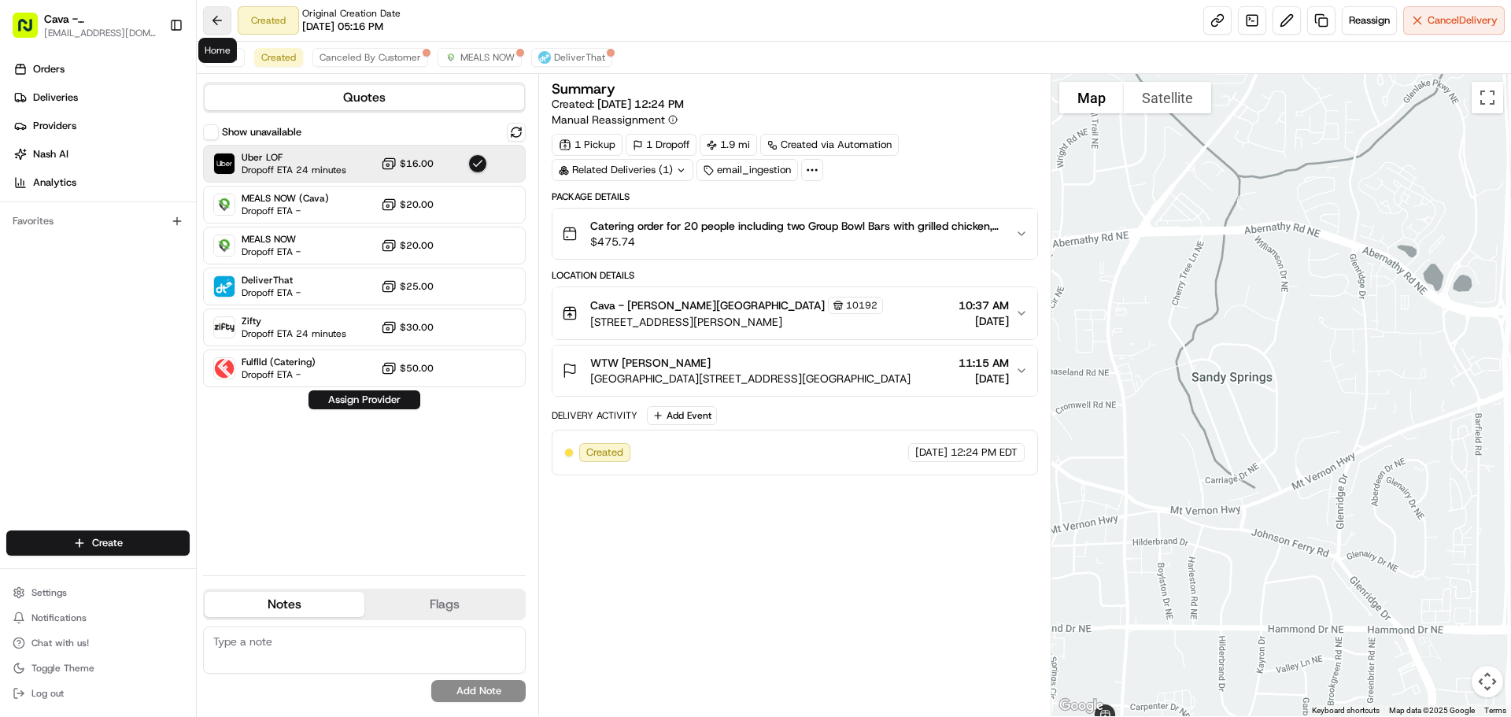
click at [221, 17] on button at bounding box center [217, 20] width 28 height 28
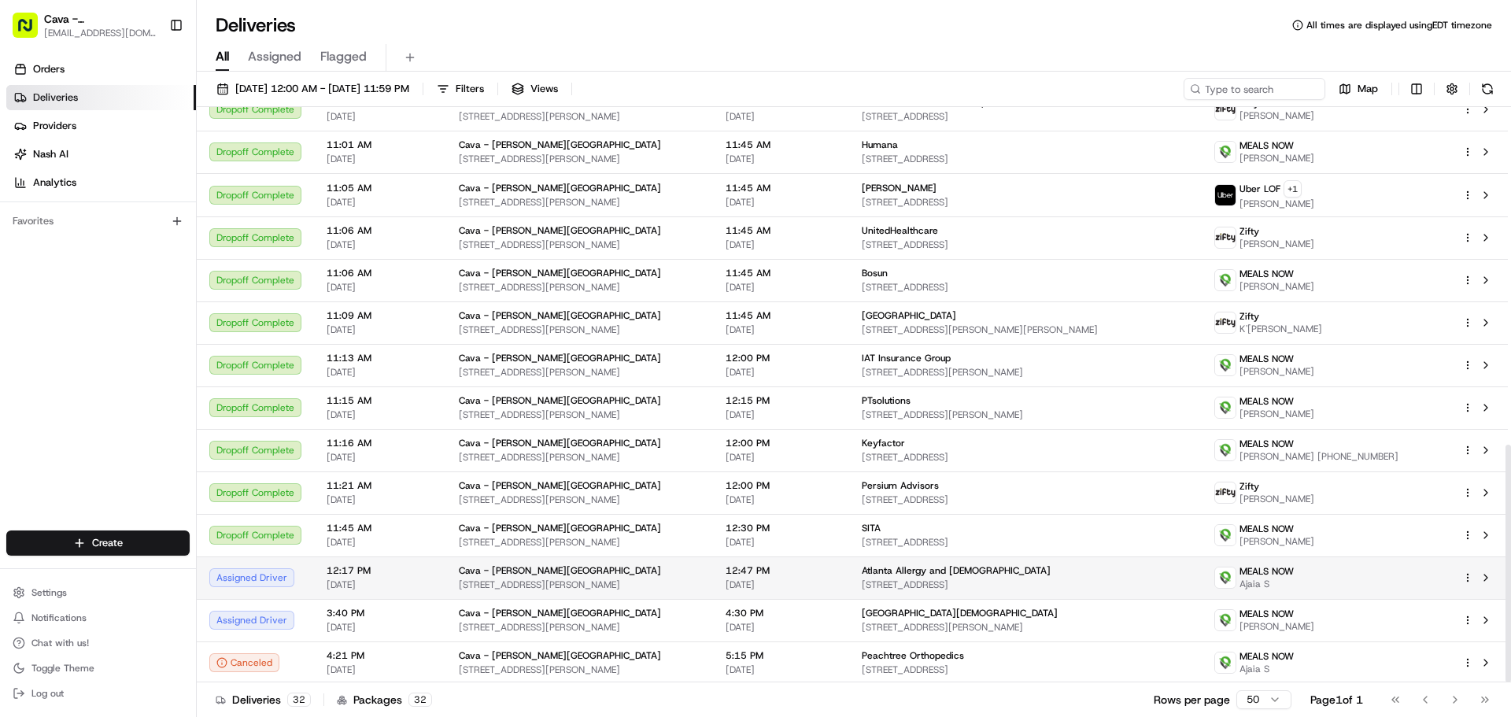
scroll to position [818, 0]
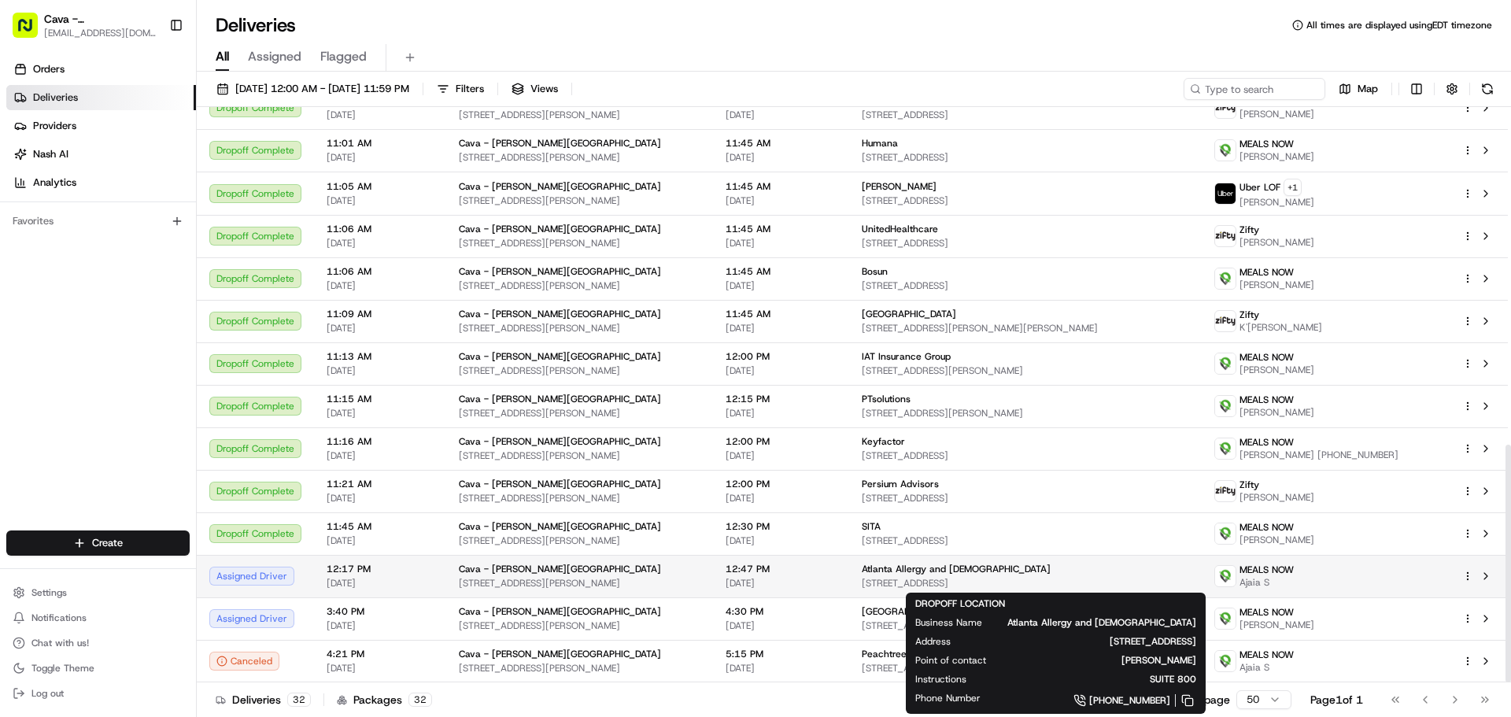
click at [1084, 568] on div "Atlanta Allergy and Asthma" at bounding box center [1025, 569] width 327 height 13
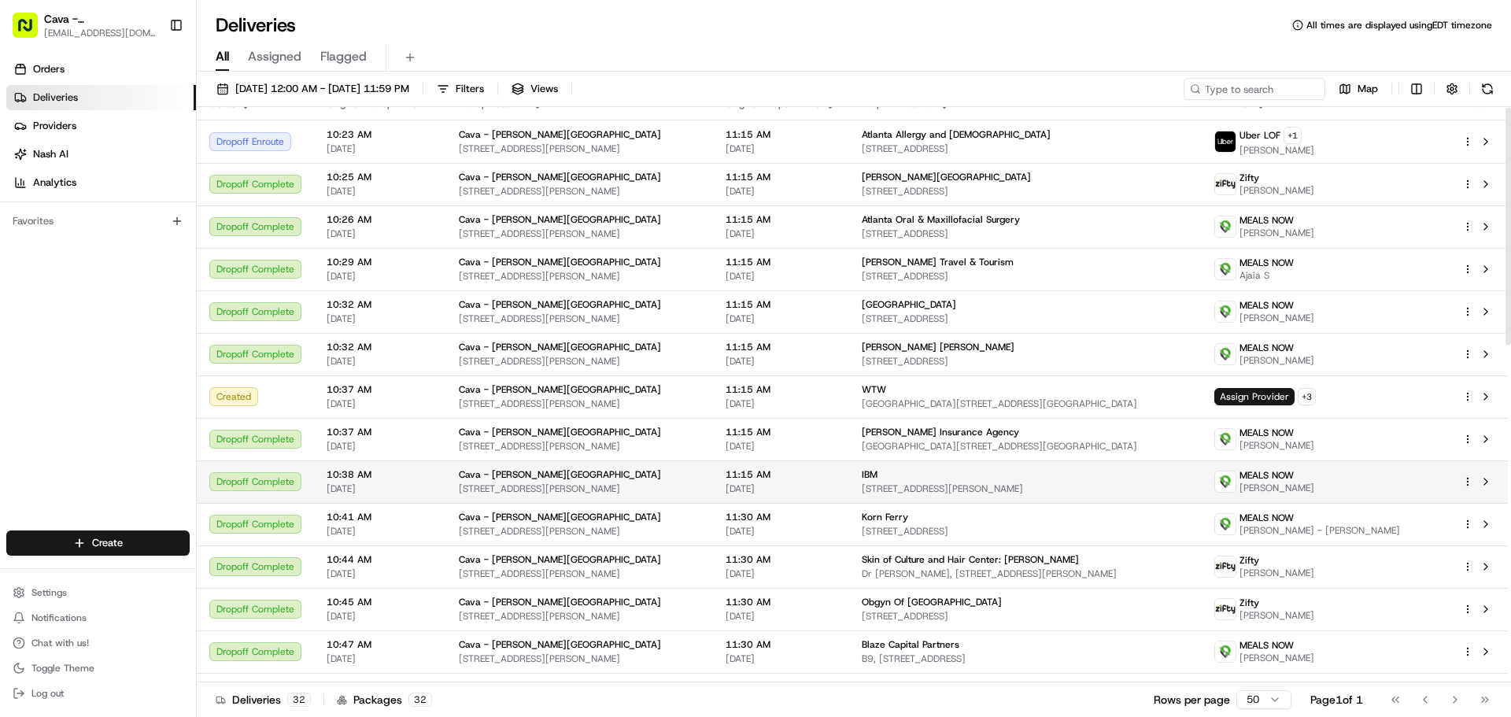
scroll to position [0, 0]
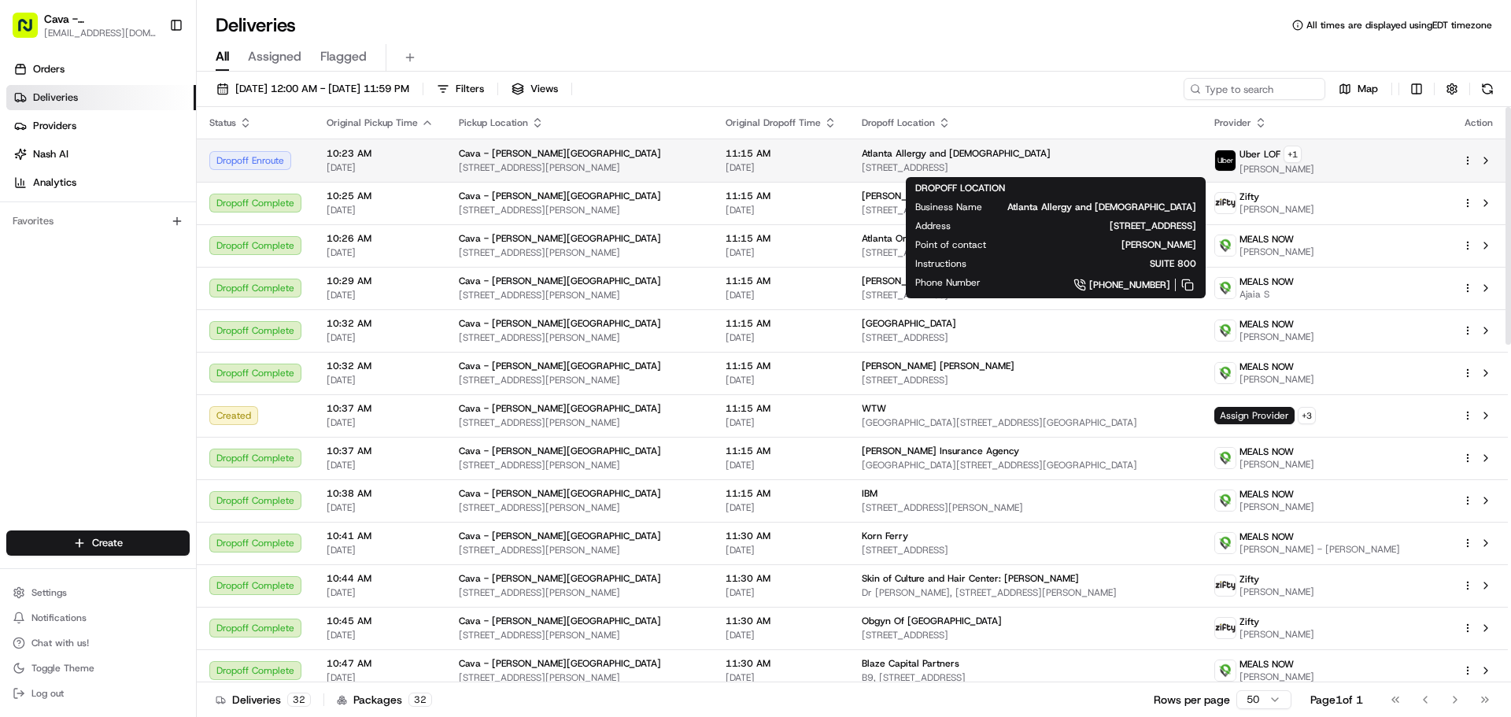
click at [932, 157] on span "Atlanta Allergy and Asthma" at bounding box center [956, 153] width 189 height 13
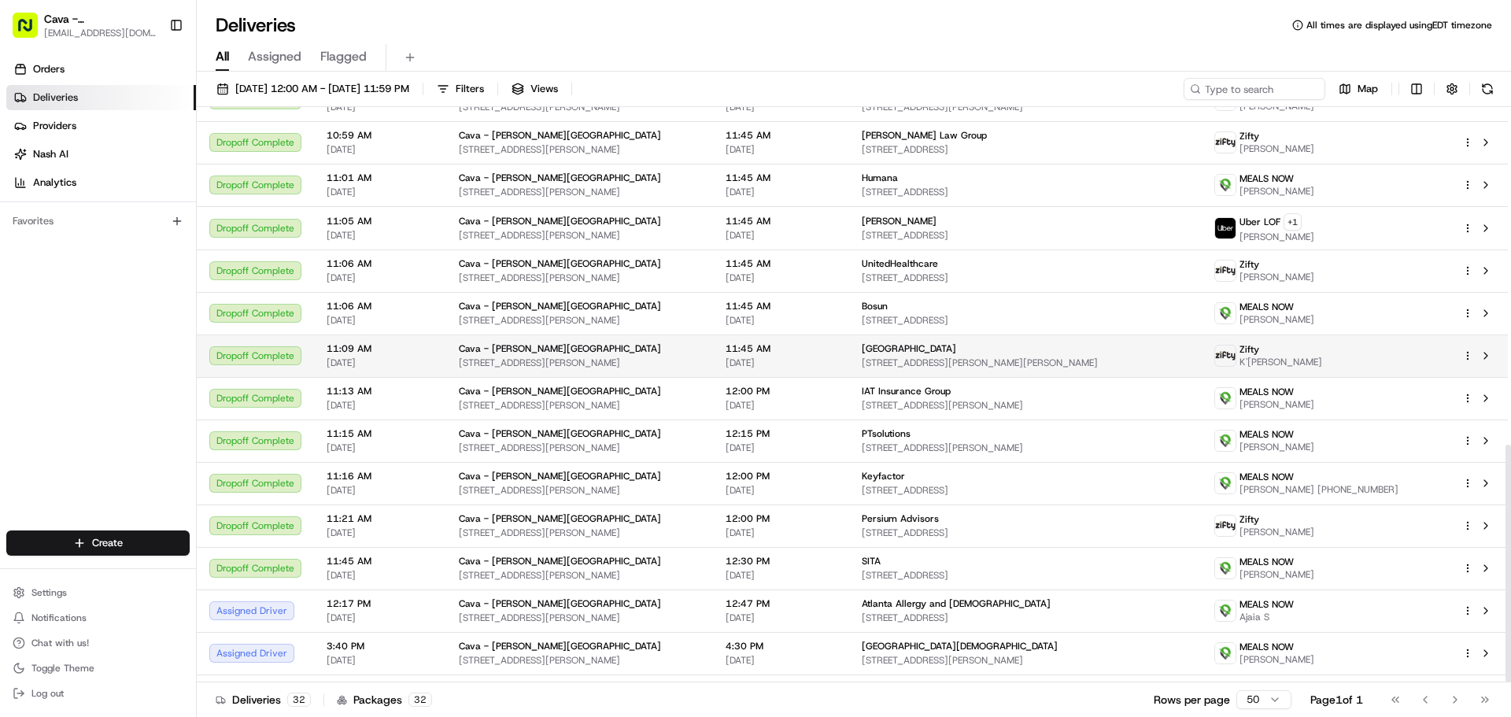
scroll to position [818, 0]
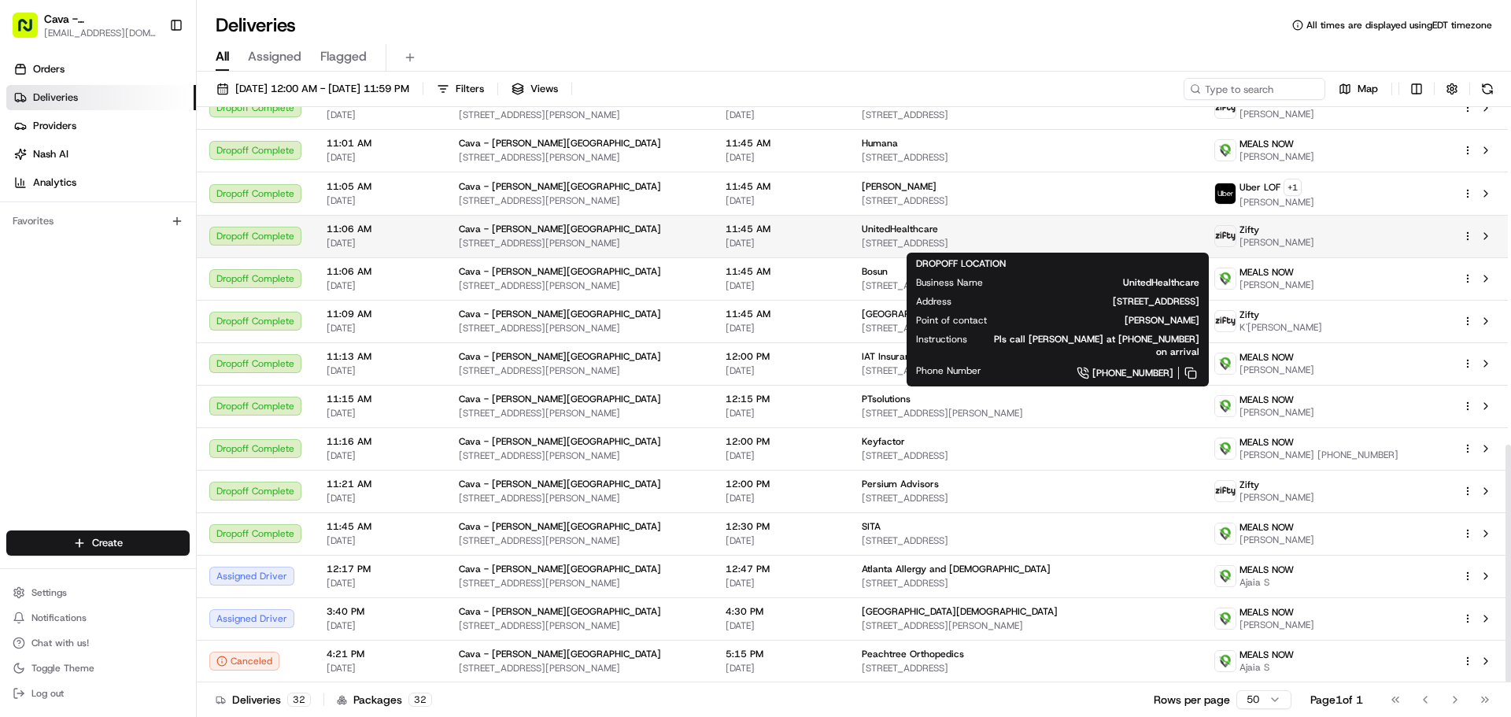
click at [939, 242] on span "2100 Riveredge Pkwy, Atlanta, GA 30328, USA" at bounding box center [1025, 243] width 327 height 13
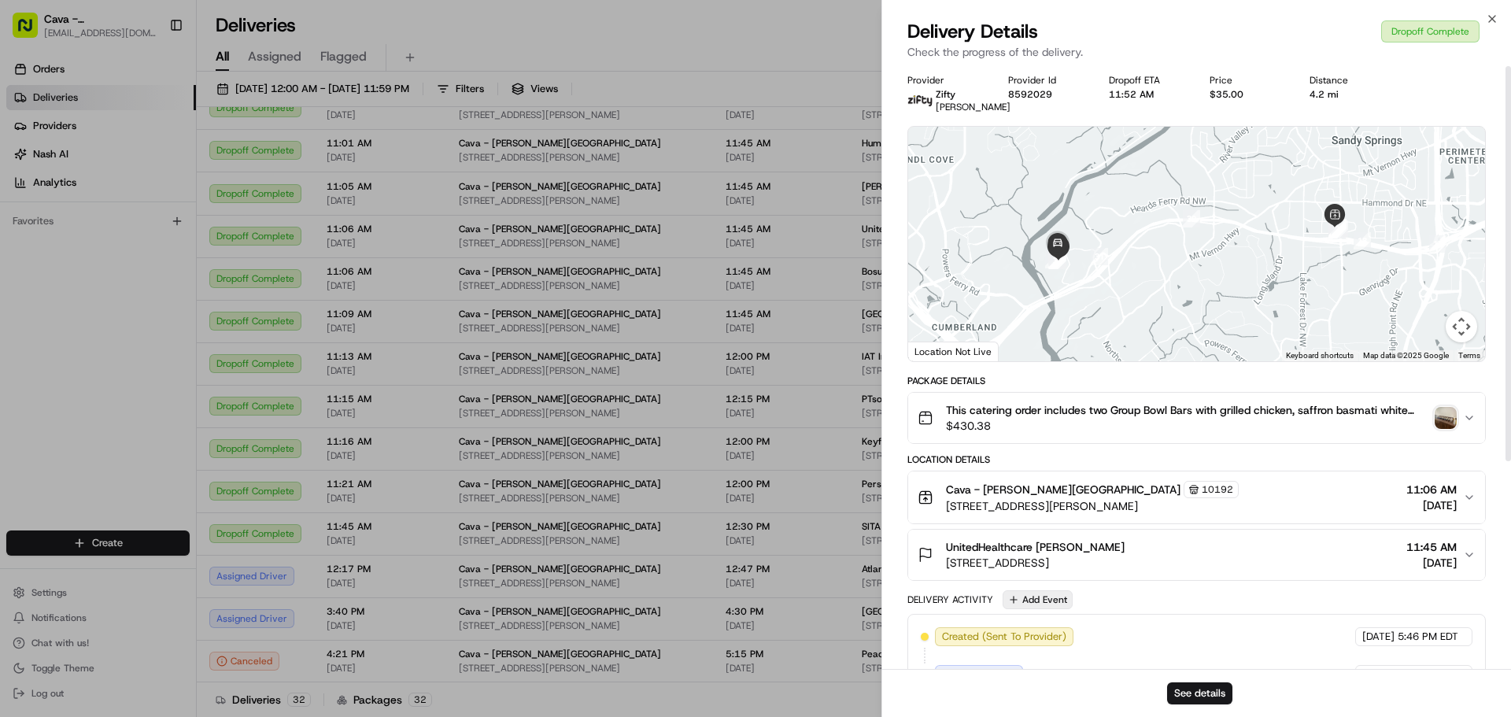
scroll to position [0, 0]
click at [1442, 430] on img "button" at bounding box center [1445, 419] width 22 height 22
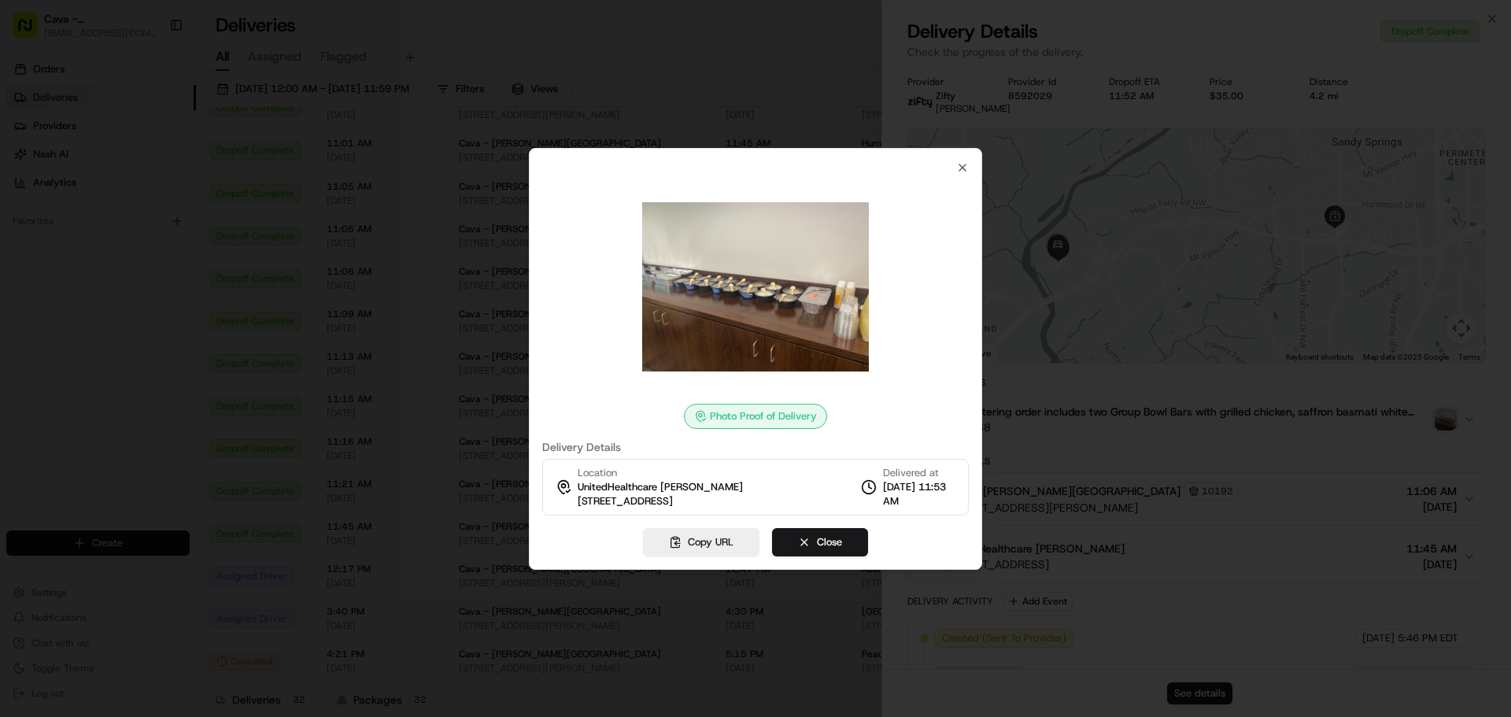
click at [969, 156] on div "Photo Proof of Delivery Delivery Details Location UnitedHealthcare Lori Anderso…" at bounding box center [755, 359] width 453 height 422
click at [960, 175] on div at bounding box center [755, 287] width 426 height 227
click at [840, 538] on button "Close" at bounding box center [820, 542] width 96 height 28
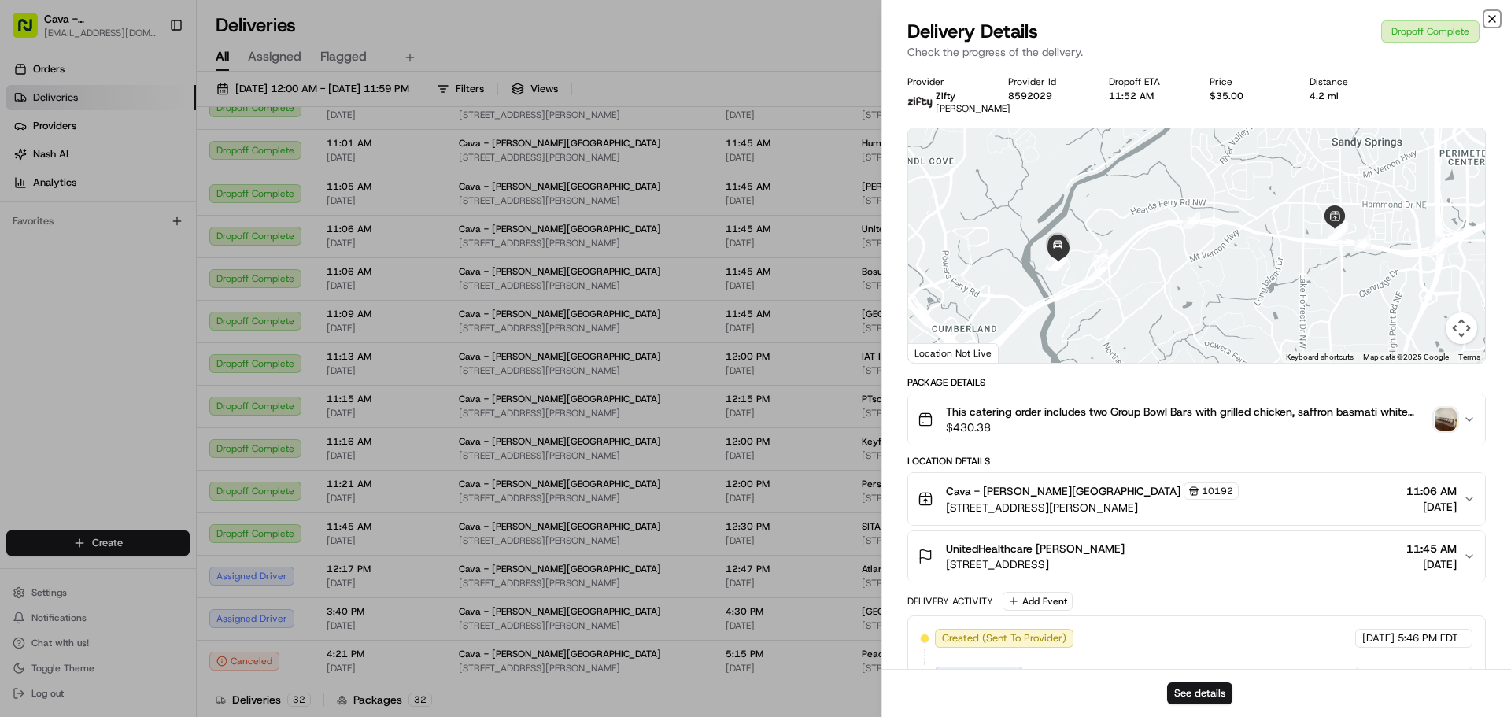
click at [1487, 16] on icon "button" at bounding box center [1492, 19] width 13 height 13
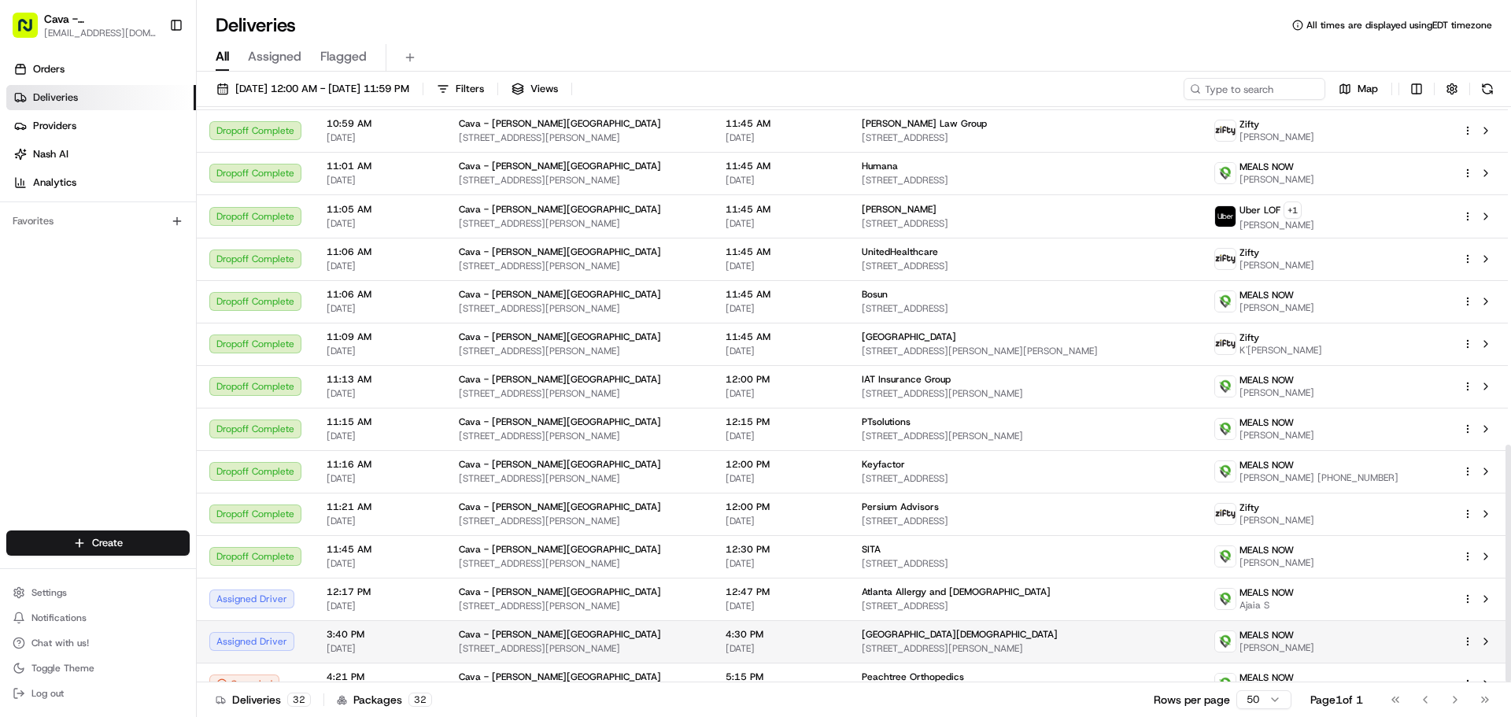
scroll to position [818, 0]
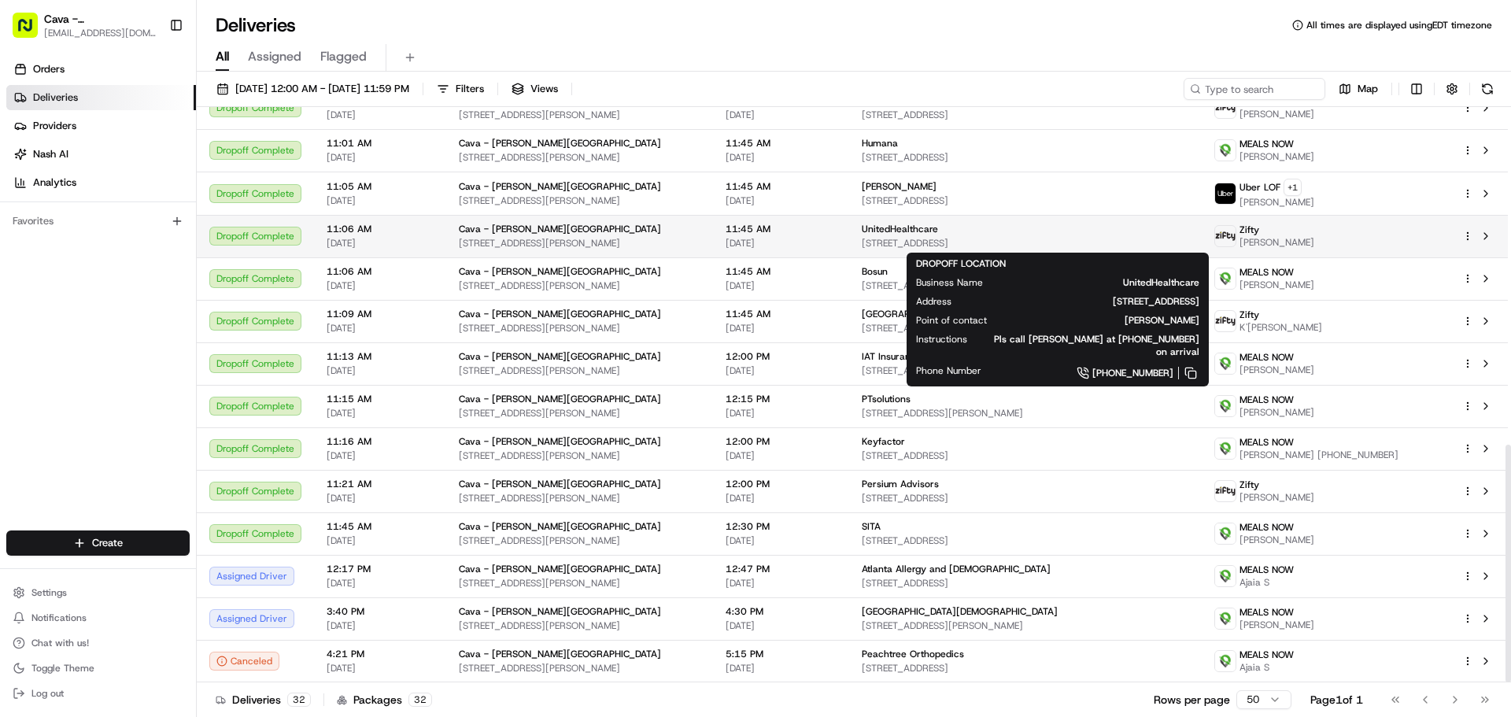
click at [934, 224] on span "UnitedHealthcare" at bounding box center [900, 229] width 76 height 13
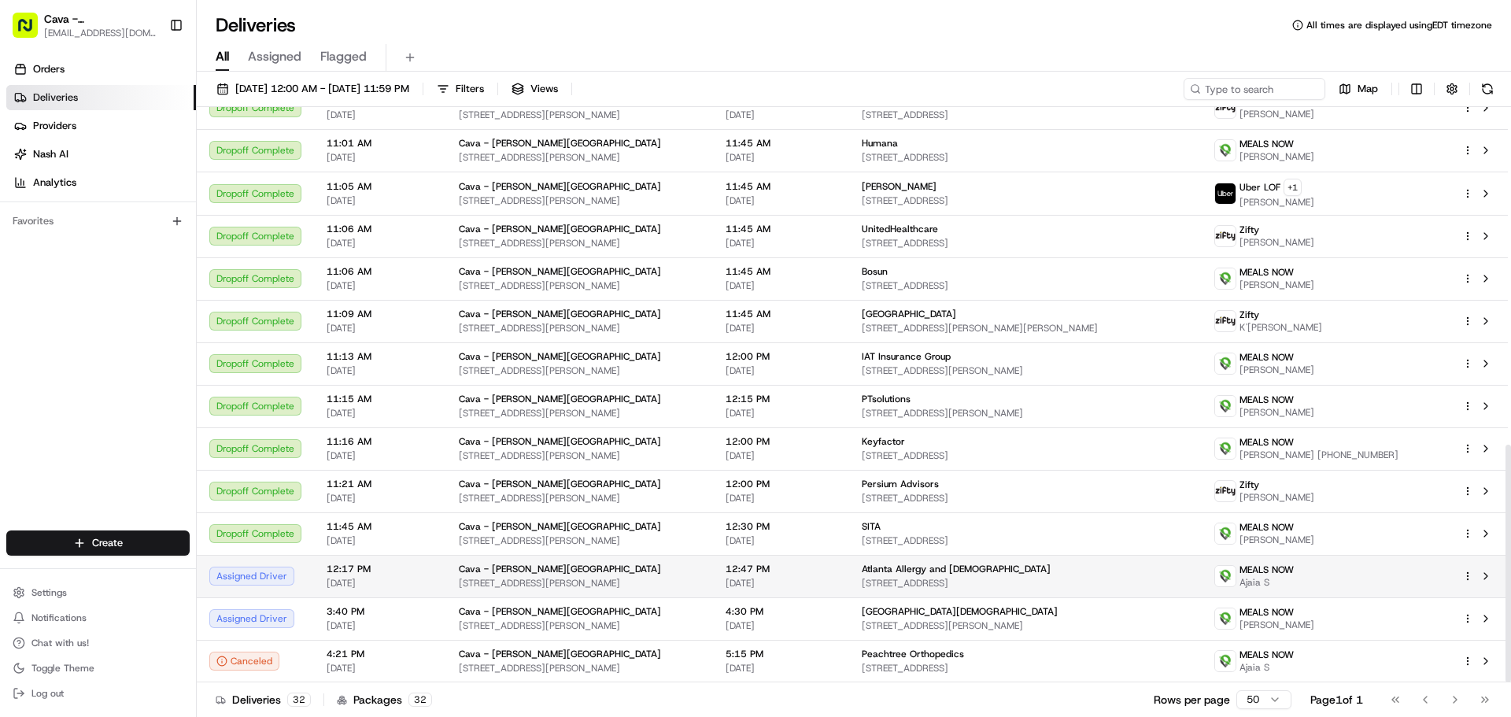
click at [1084, 558] on td "Atlanta Allergy and [MEDICAL_DATA] [STREET_ADDRESS]" at bounding box center [1025, 576] width 352 height 42
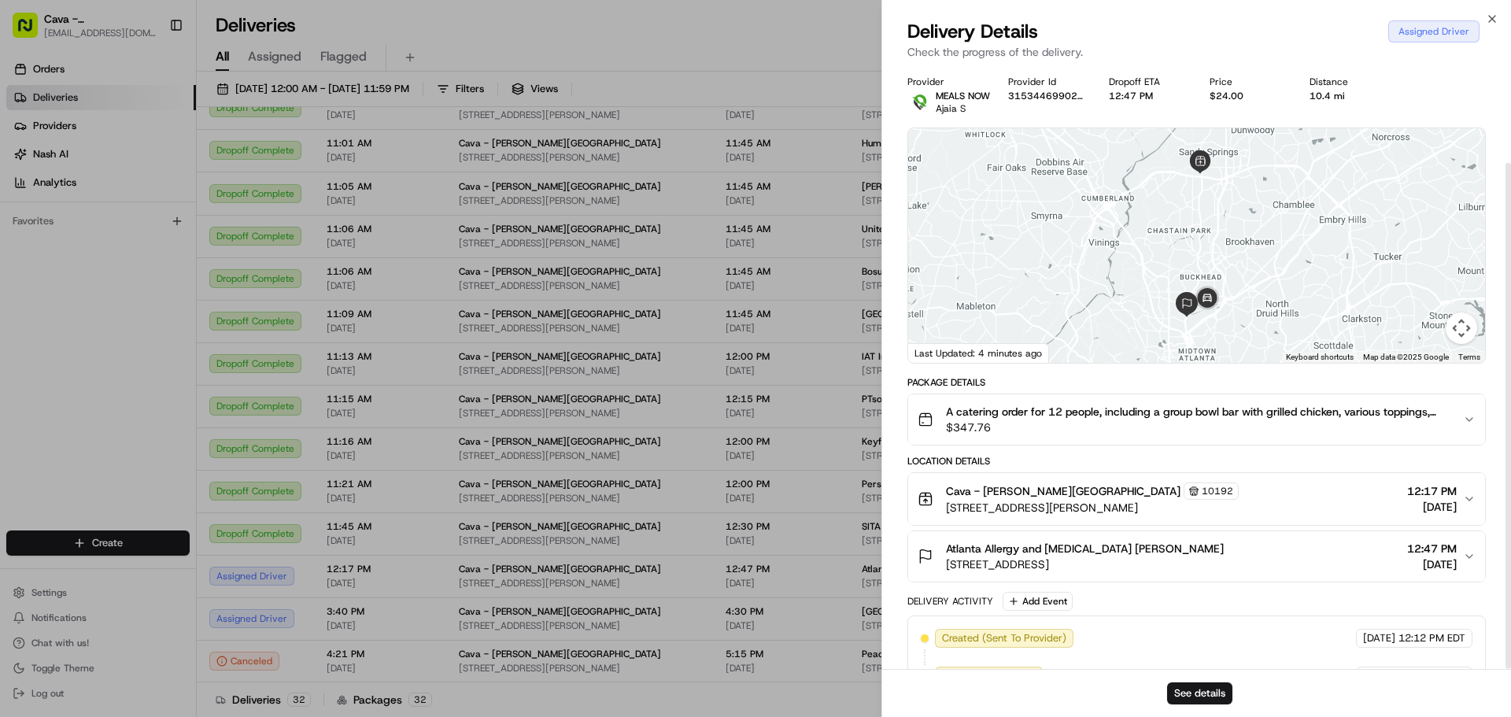
scroll to position [115, 0]
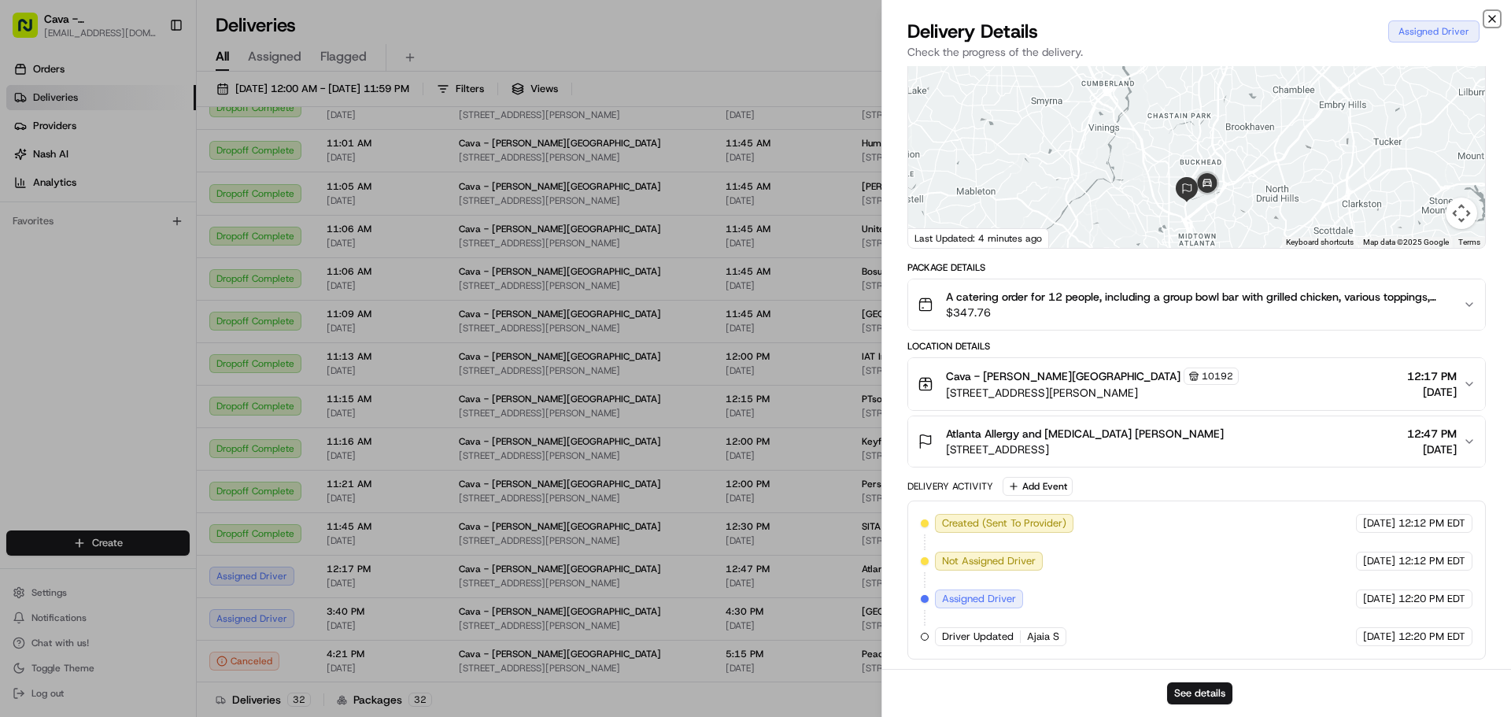
click at [1496, 22] on icon "button" at bounding box center [1492, 19] width 13 height 13
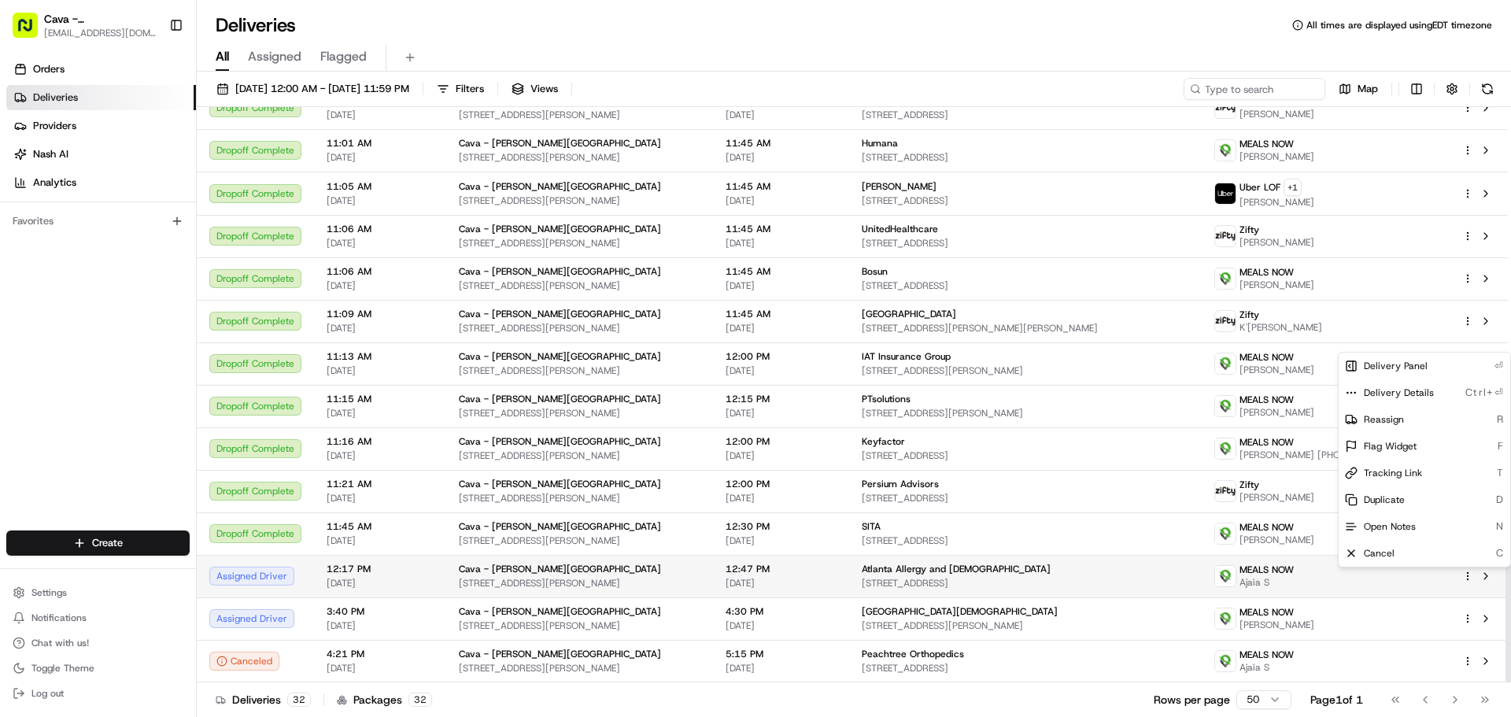
click at [1467, 581] on html "Cava - Sandy Springs sandysprings@cava.com Toggle Sidebar Orders Deliveries Pro…" at bounding box center [755, 358] width 1511 height 717
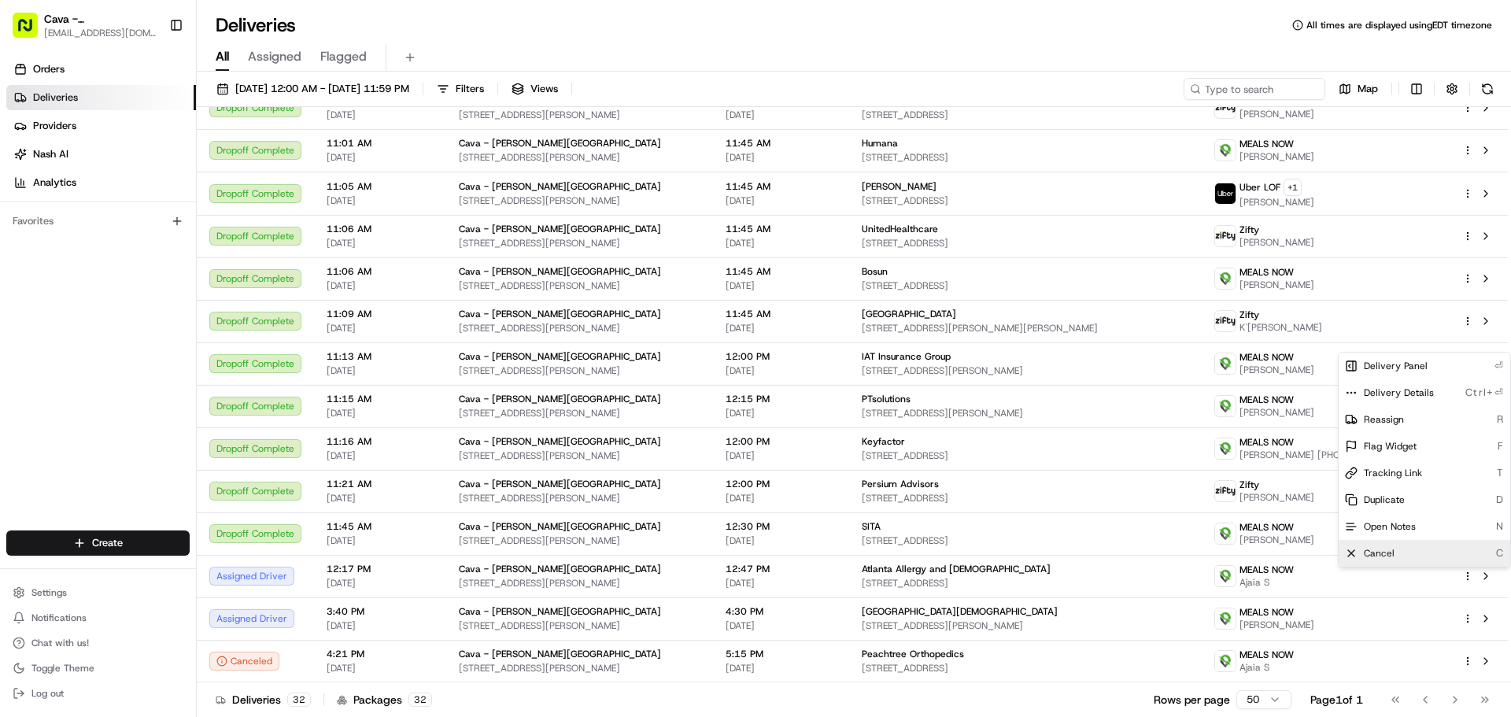
click at [1404, 555] on div "Cancel C" at bounding box center [1424, 553] width 172 height 27
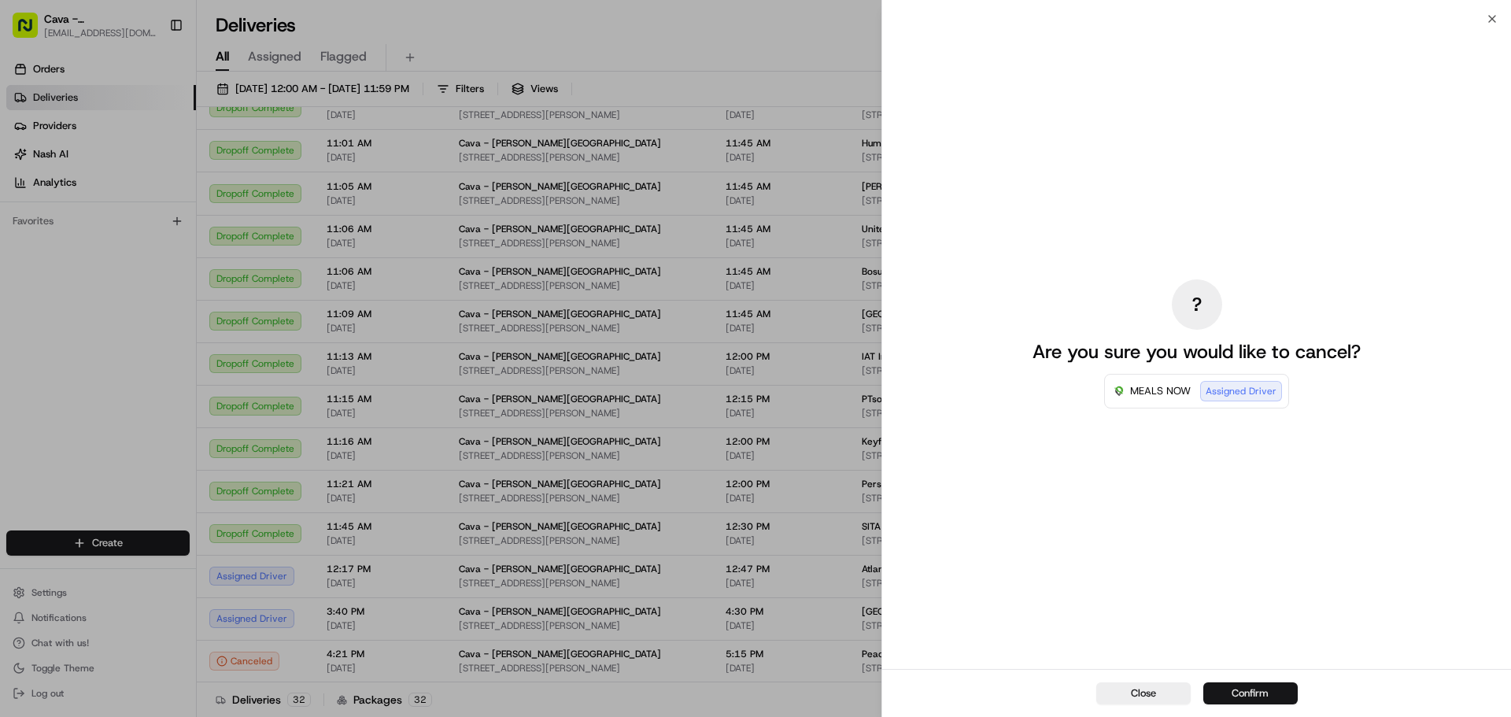
click at [1286, 689] on button "Confirm" at bounding box center [1250, 693] width 94 height 22
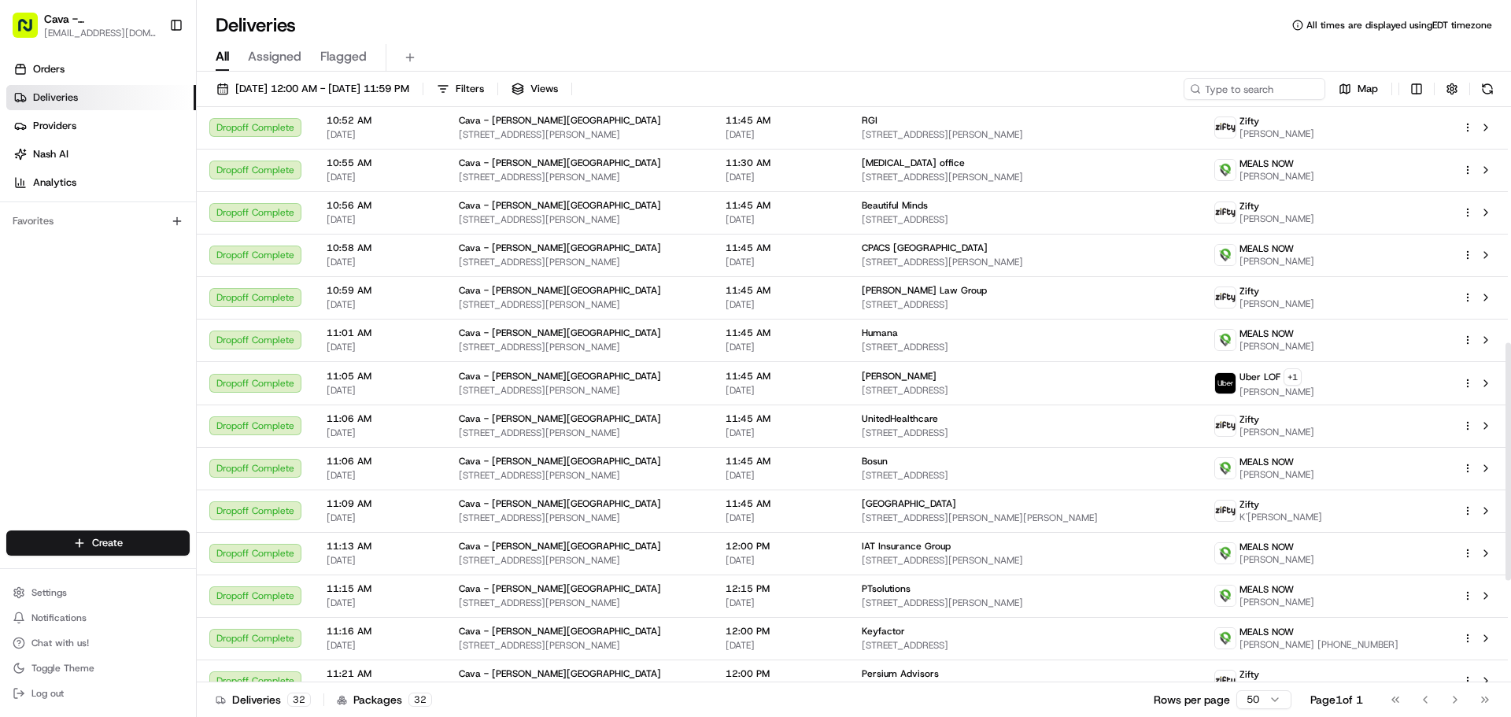
scroll to position [818, 0]
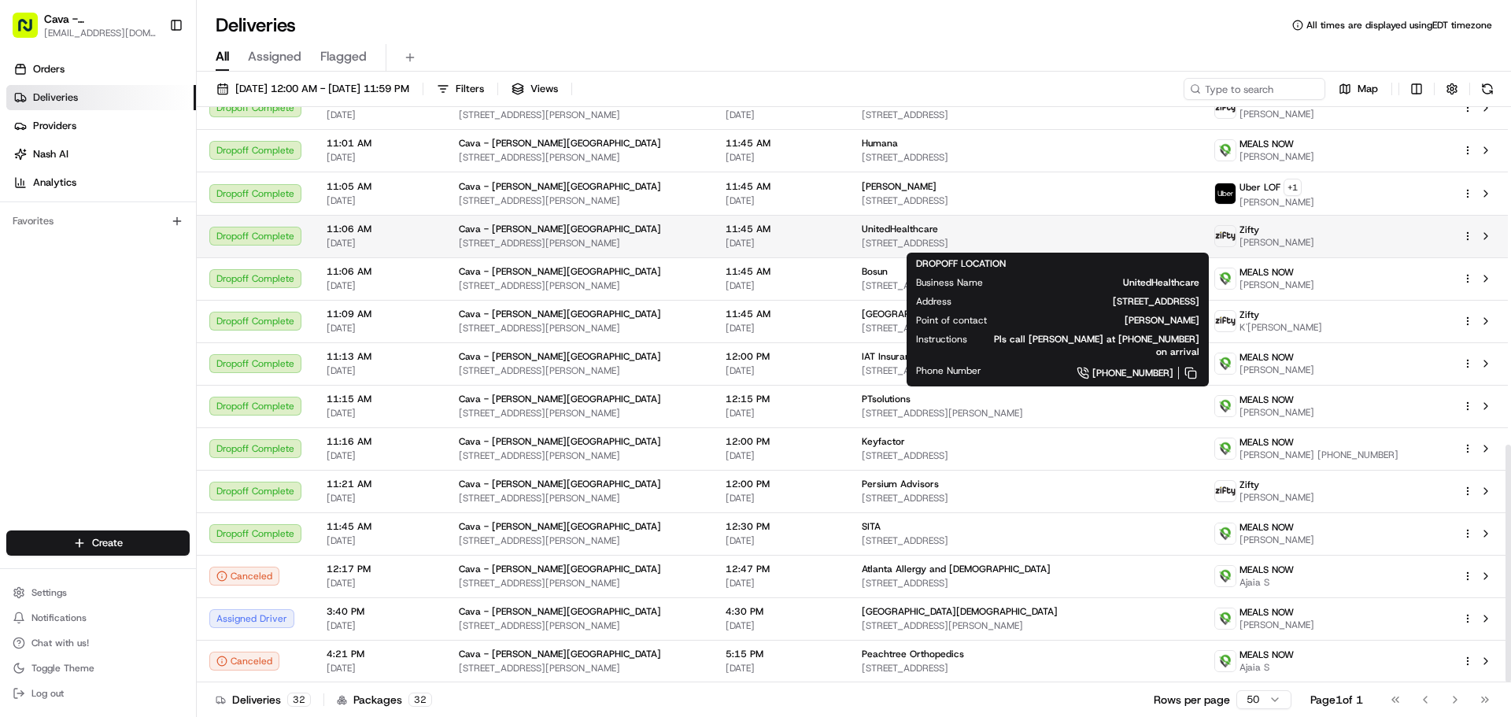
click at [931, 238] on span "[STREET_ADDRESS]" at bounding box center [1025, 243] width 327 height 13
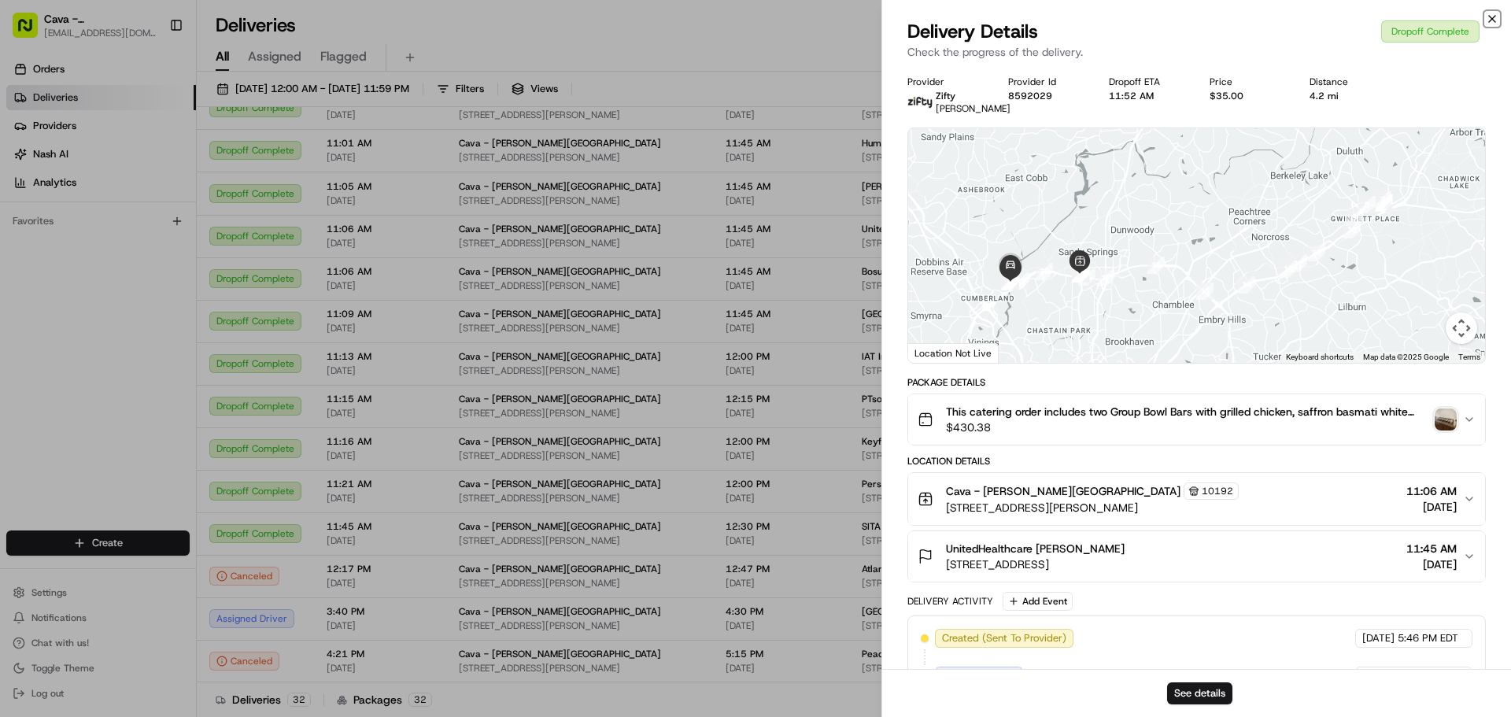
click at [1489, 15] on icon "button" at bounding box center [1492, 19] width 13 height 13
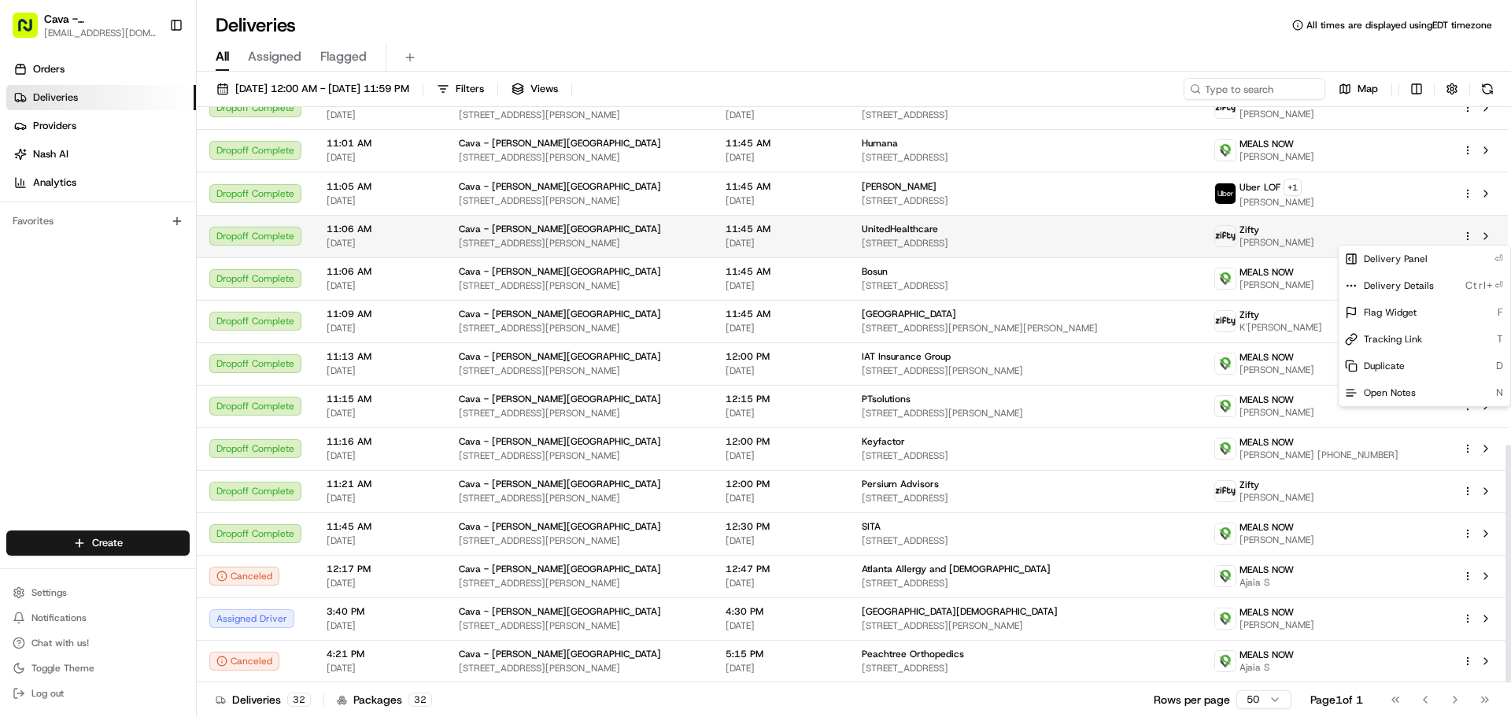
click at [1470, 234] on html "Cava - Sandy Springs sandysprings@cava.com Toggle Sidebar Orders Deliveries Pro…" at bounding box center [755, 358] width 1511 height 717
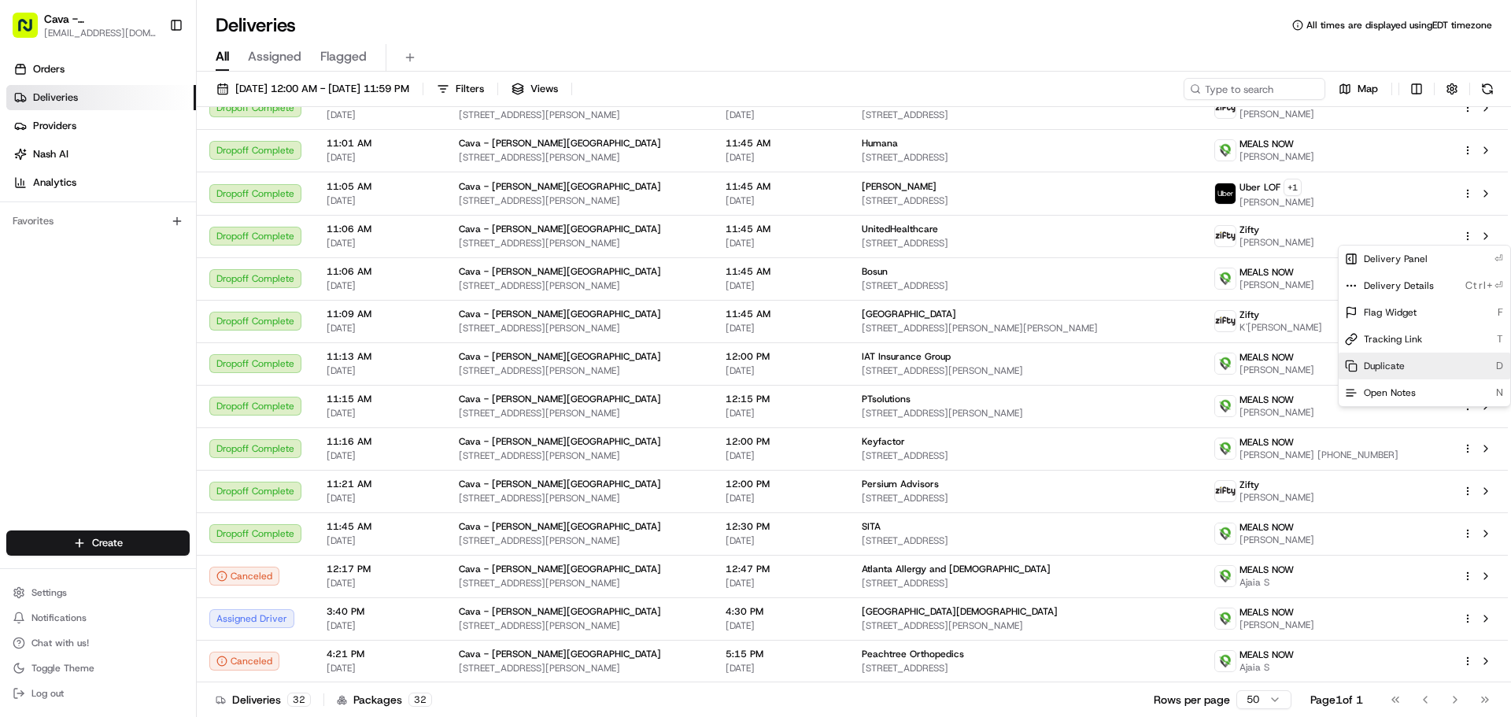
click at [1382, 368] on span "Duplicate" at bounding box center [1384, 366] width 41 height 13
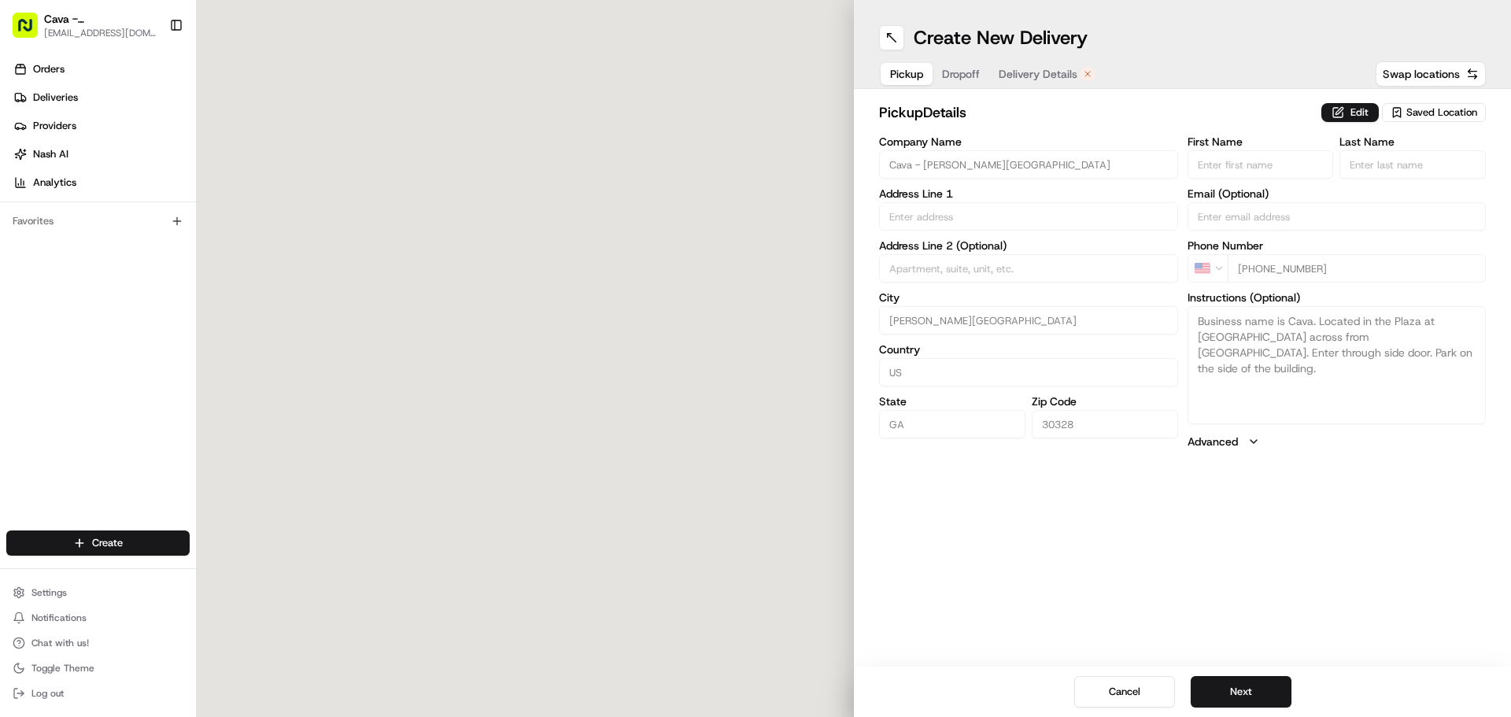
type input "[STREET_ADDRESS]"
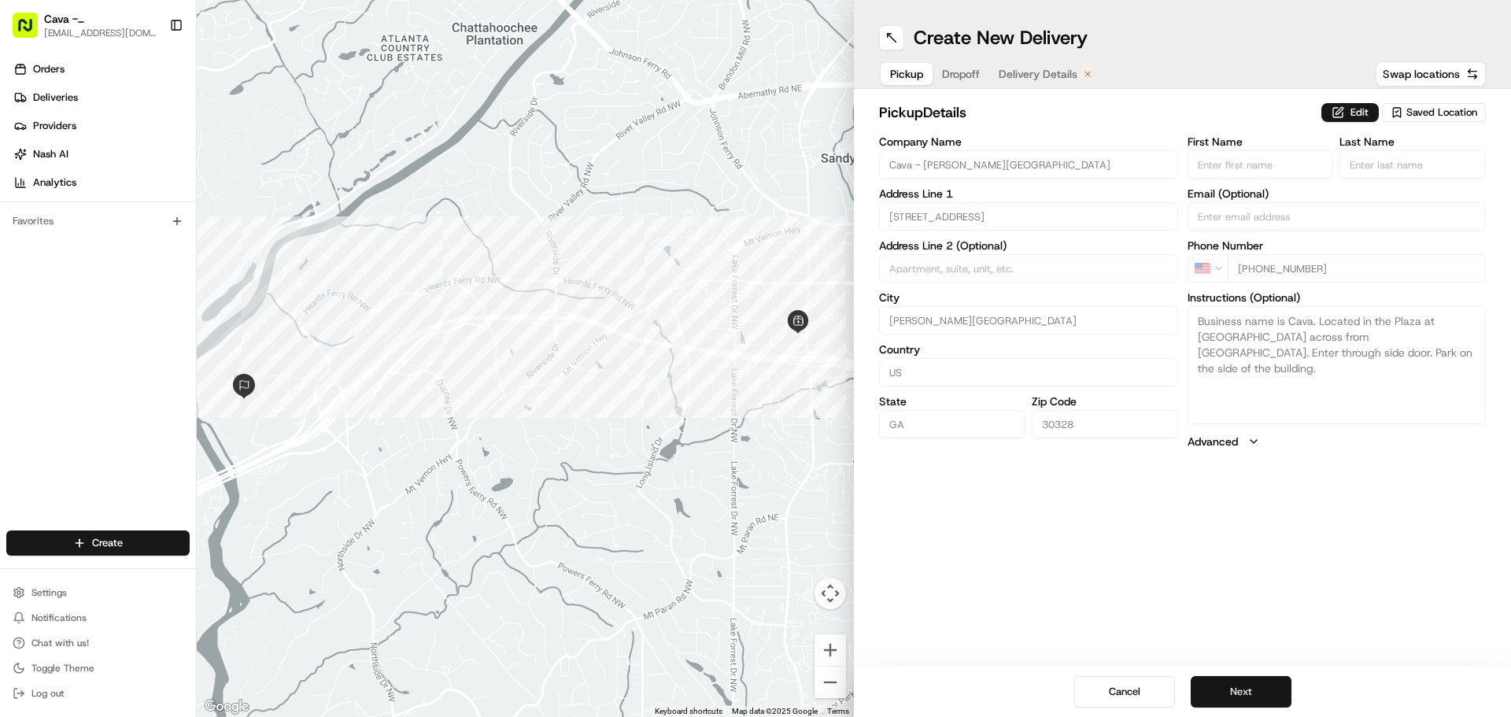
click at [1229, 690] on button "Next" at bounding box center [1240, 691] width 101 height 31
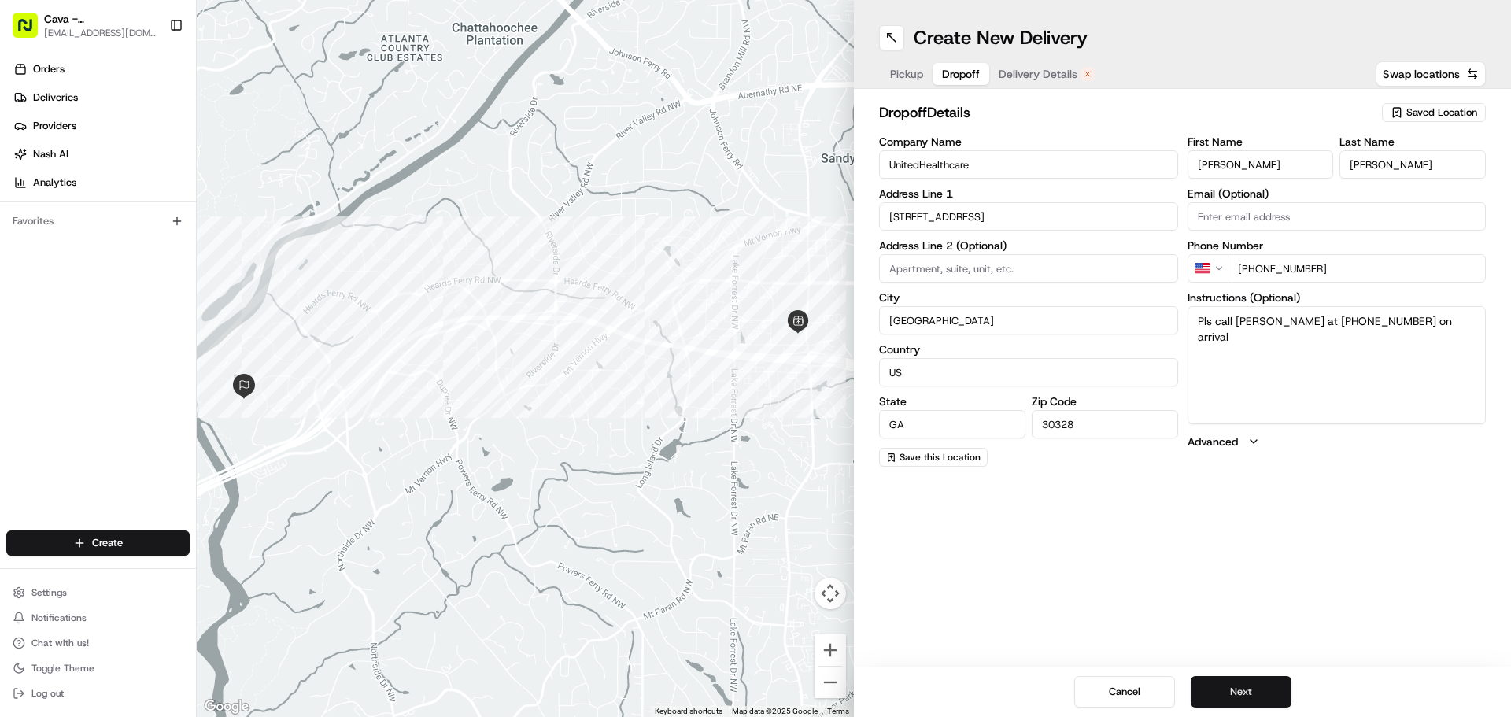
click at [1253, 690] on button "Next" at bounding box center [1240, 691] width 101 height 31
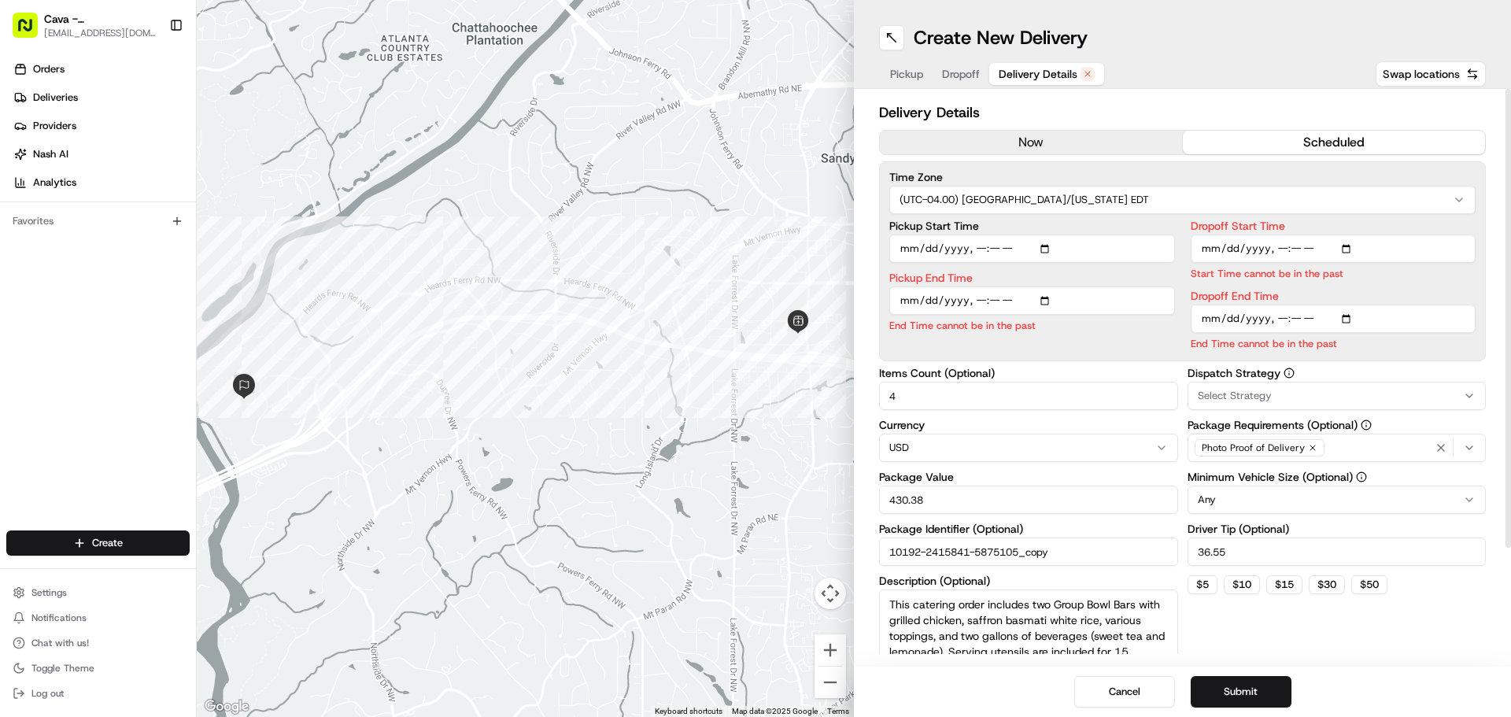
click at [1006, 153] on button "now" at bounding box center [1031, 143] width 303 height 24
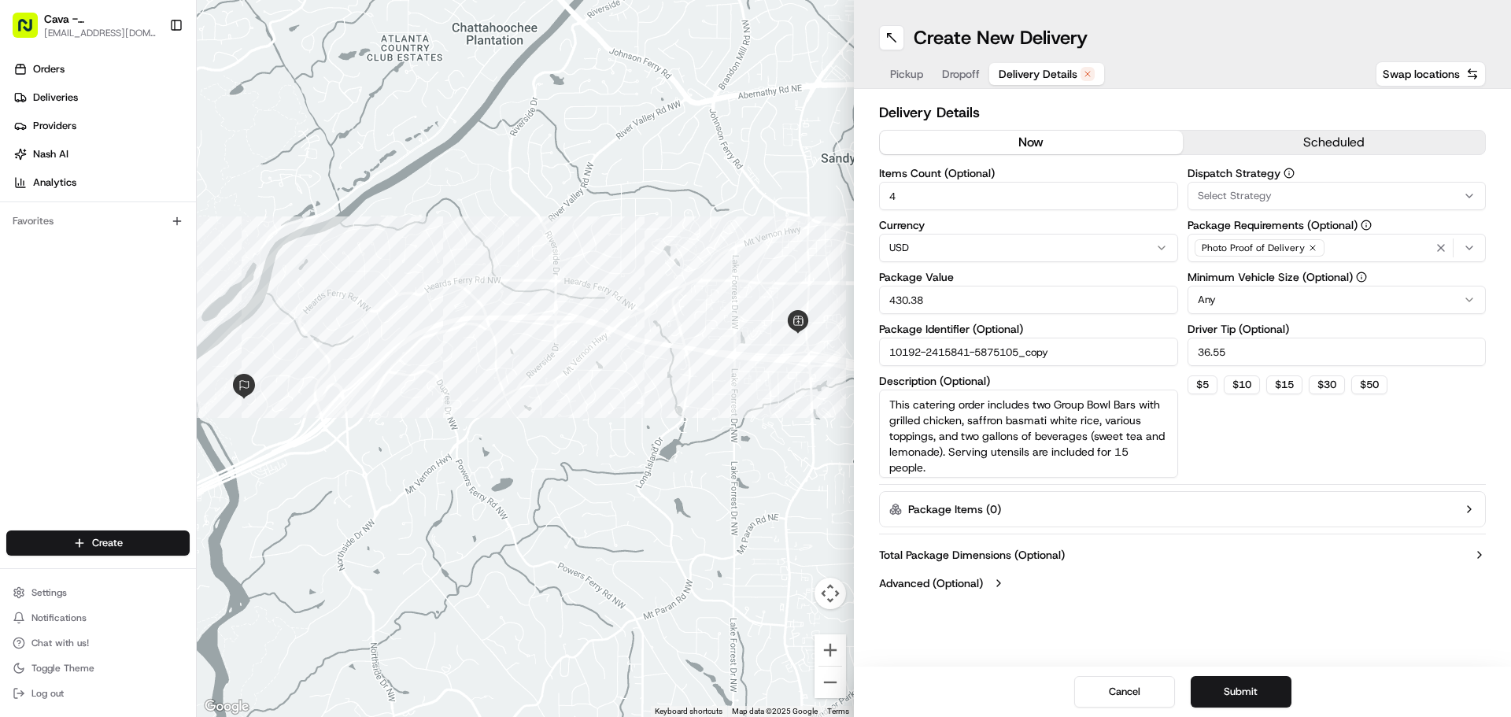
click at [1249, 356] on input "36.55" at bounding box center [1336, 352] width 299 height 28
click at [1156, 691] on button "Cancel" at bounding box center [1124, 691] width 101 height 31
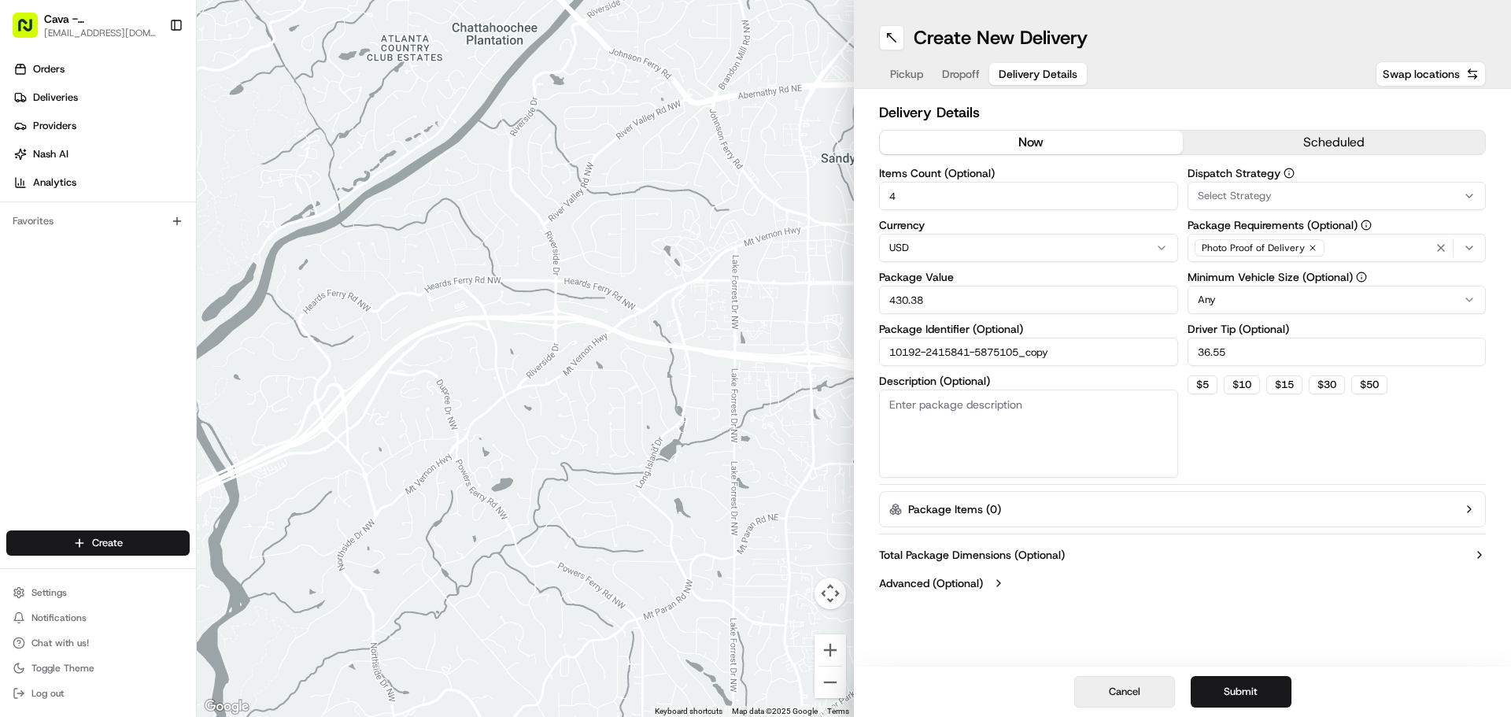
scroll to position [0, 0]
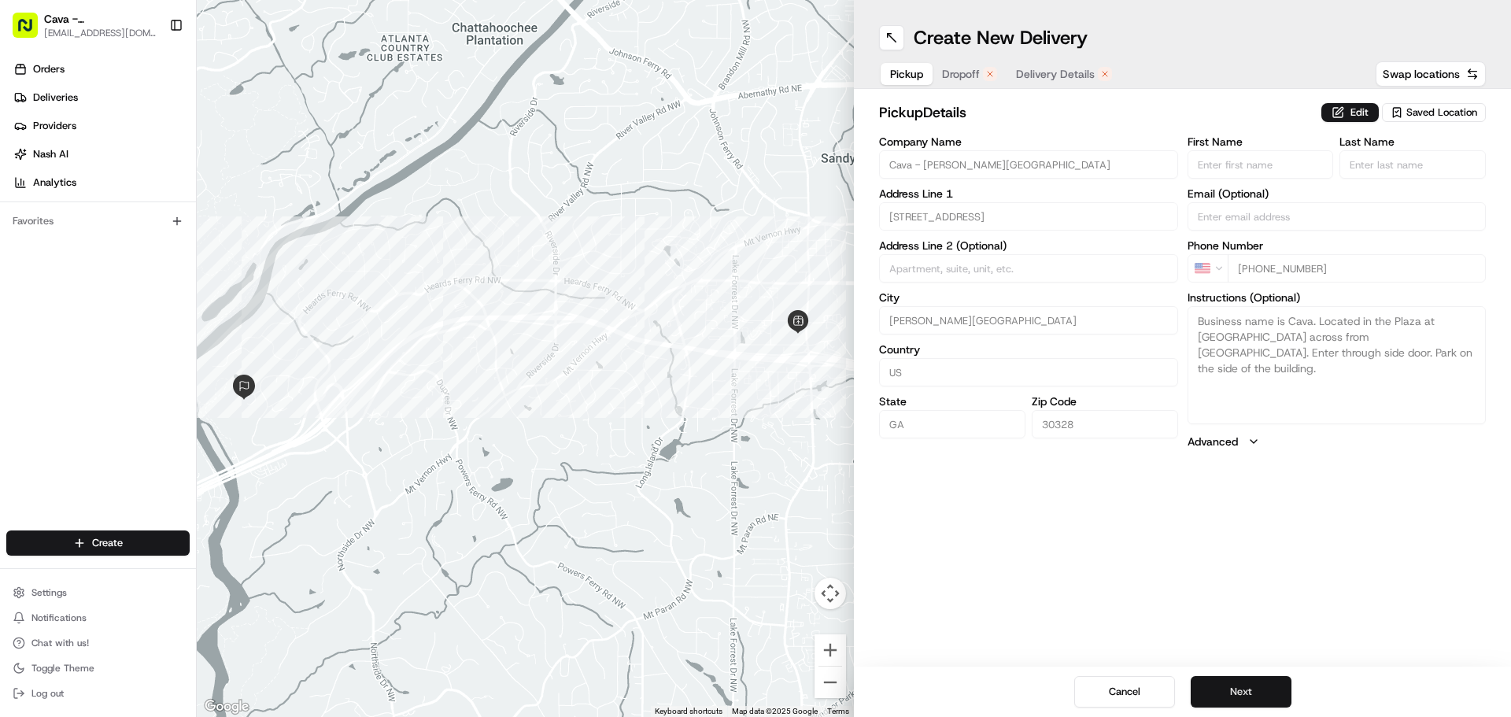
click at [1266, 681] on button "Next" at bounding box center [1240, 691] width 101 height 31
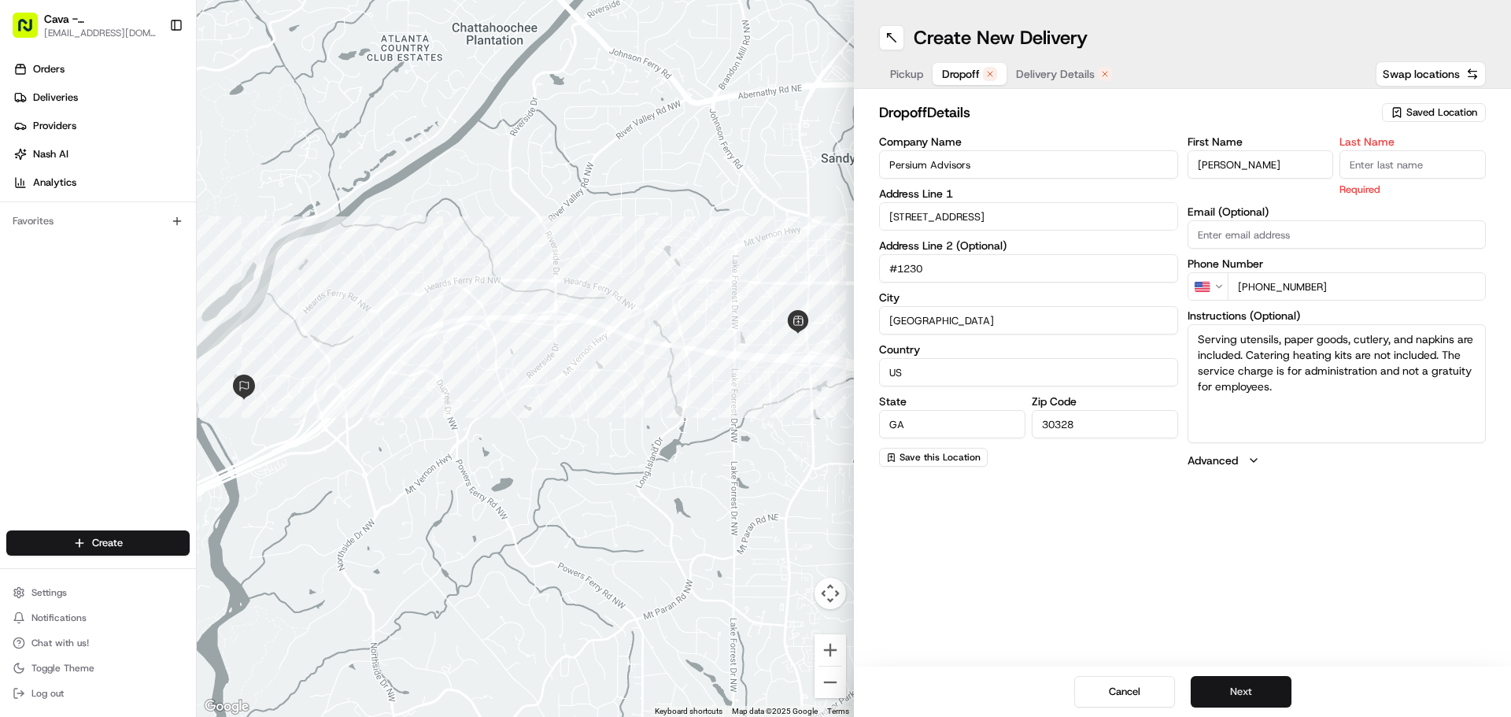
click at [1279, 685] on button "Next" at bounding box center [1240, 691] width 101 height 31
click at [1268, 685] on button "Next" at bounding box center [1240, 691] width 101 height 31
click at [1257, 677] on button "Next" at bounding box center [1240, 691] width 101 height 31
click at [1255, 707] on div "Cancel Next" at bounding box center [1182, 691] width 657 height 50
click at [1380, 170] on input "Last Name" at bounding box center [1412, 164] width 146 height 28
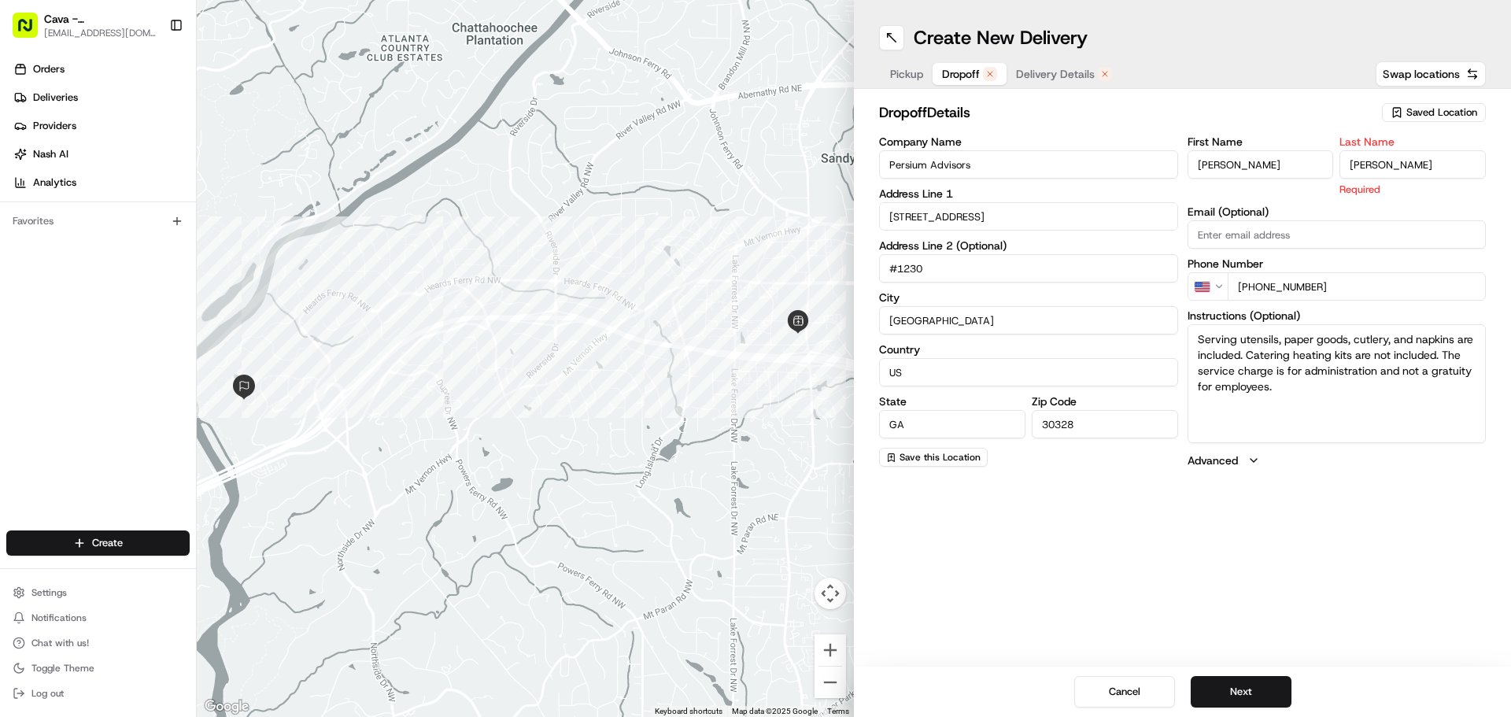
type input "[PERSON_NAME]"
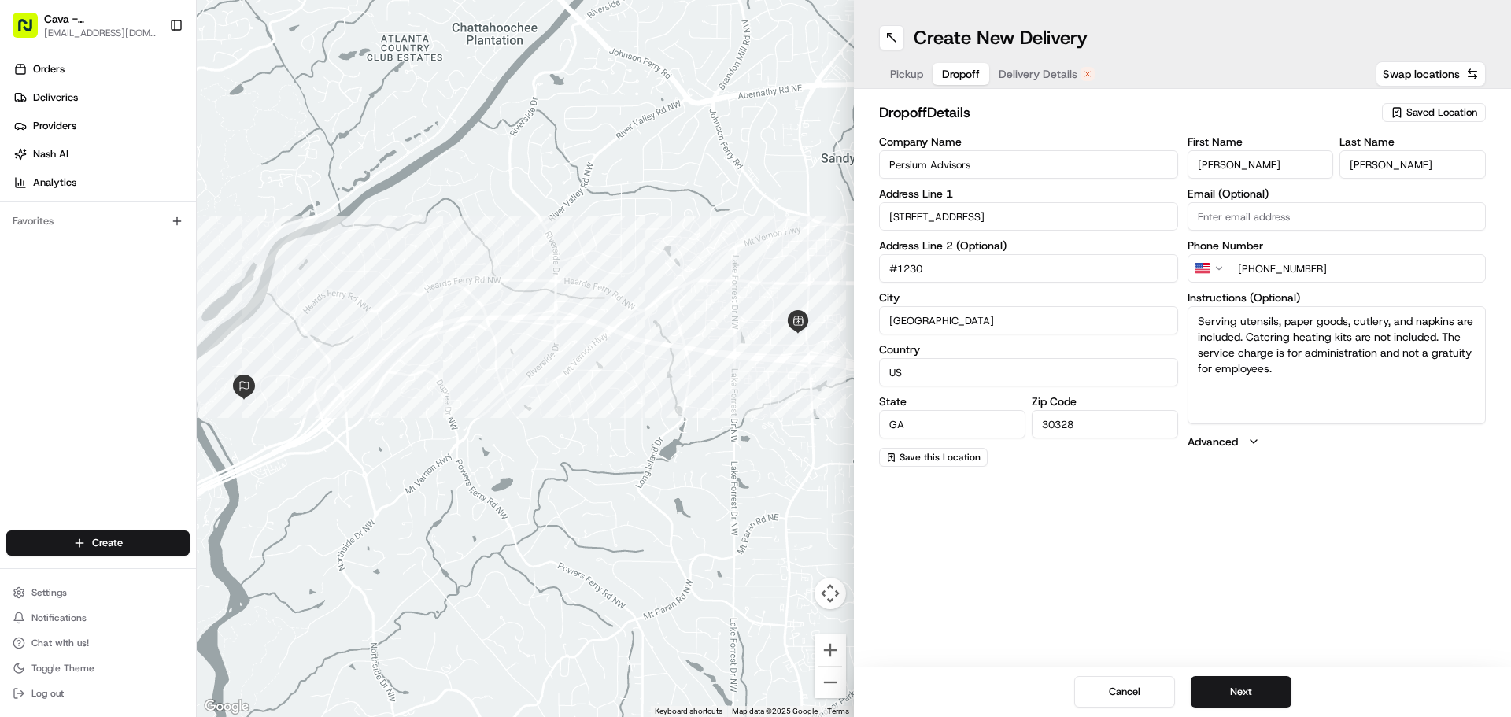
click at [1349, 559] on div "Create New Delivery Pickup Dropoff Delivery Details Swap locations dropoff Deta…" at bounding box center [1182, 358] width 657 height 717
click at [1230, 685] on button "Next" at bounding box center [1240, 691] width 101 height 31
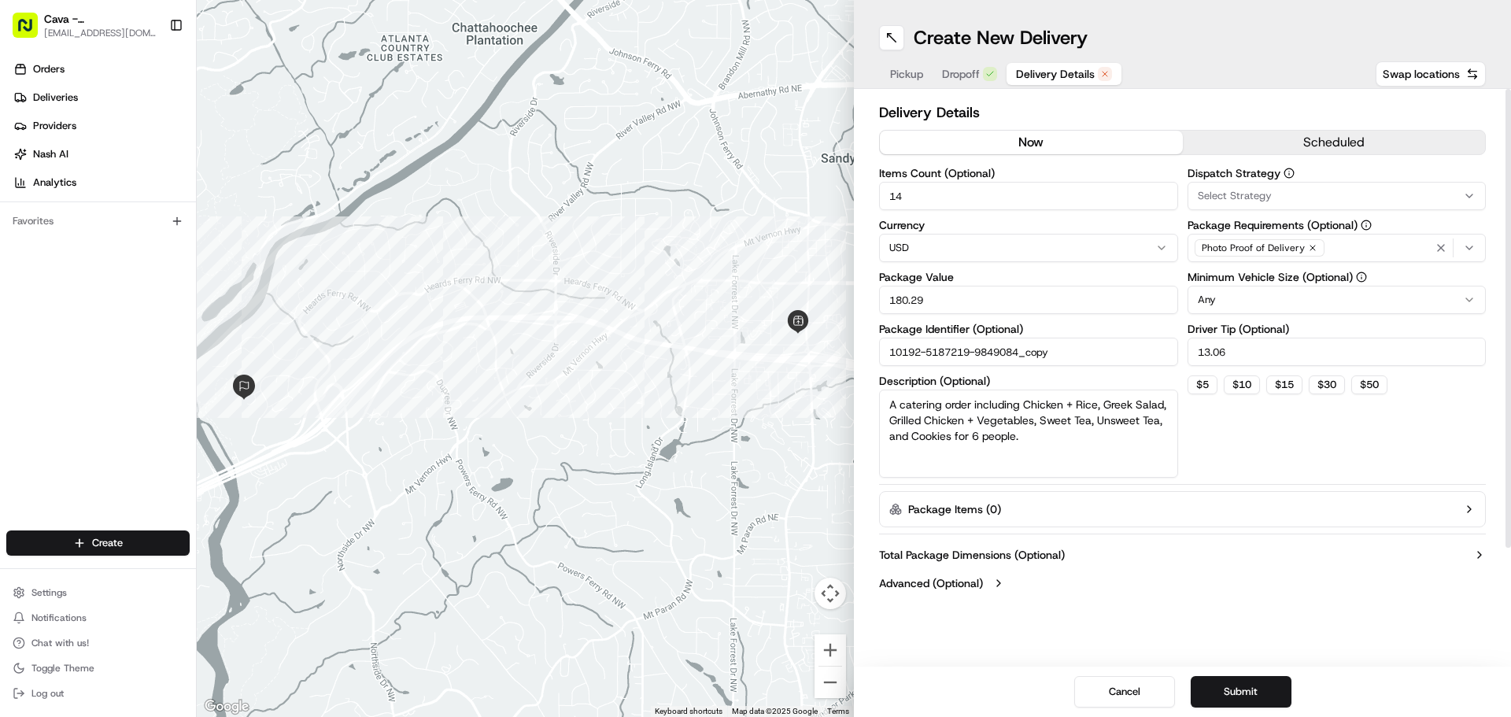
click at [960, 153] on button "now" at bounding box center [1031, 143] width 303 height 24
click at [1247, 347] on input "13.06" at bounding box center [1336, 352] width 299 height 28
type input "0.00"
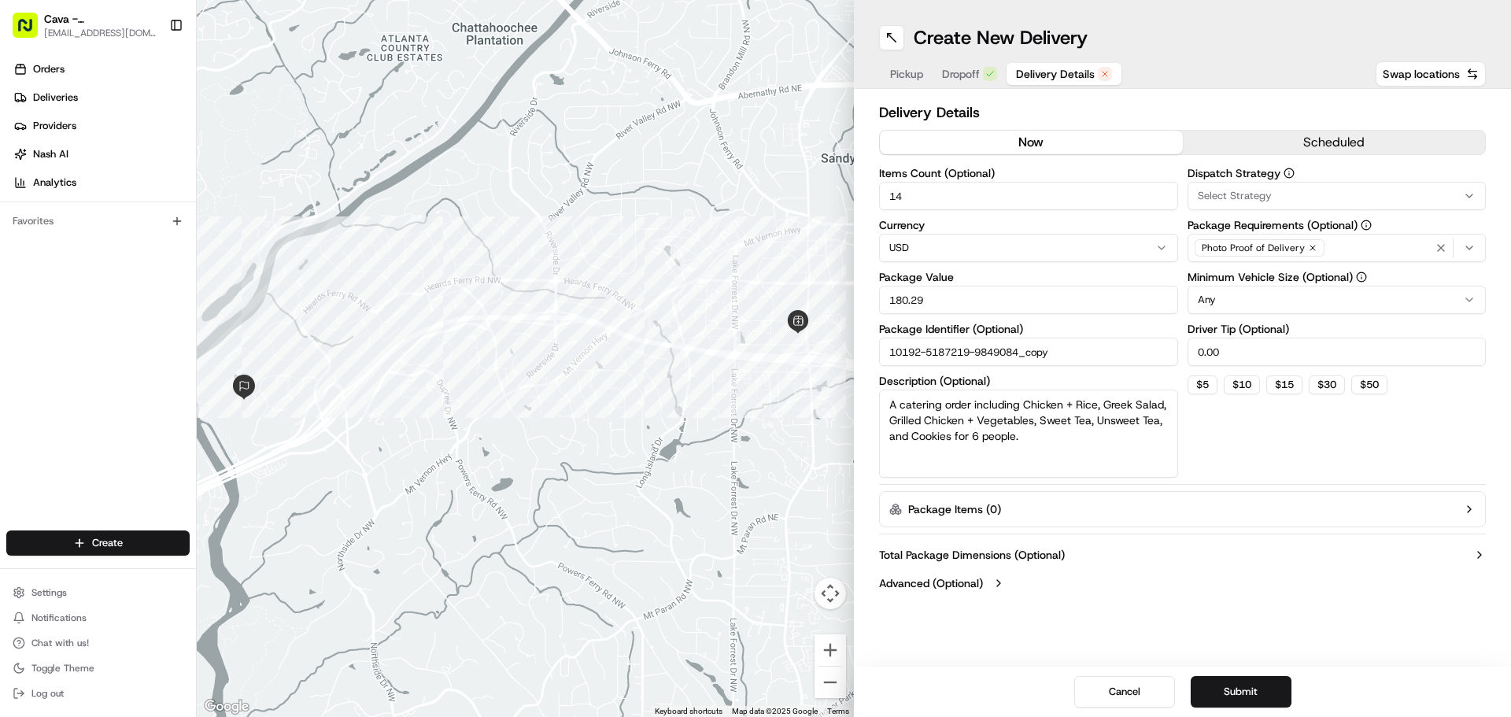
click at [1170, 580] on button "Advanced (Optional)" at bounding box center [1182, 583] width 607 height 16
click at [1236, 700] on button "Submit" at bounding box center [1240, 691] width 101 height 31
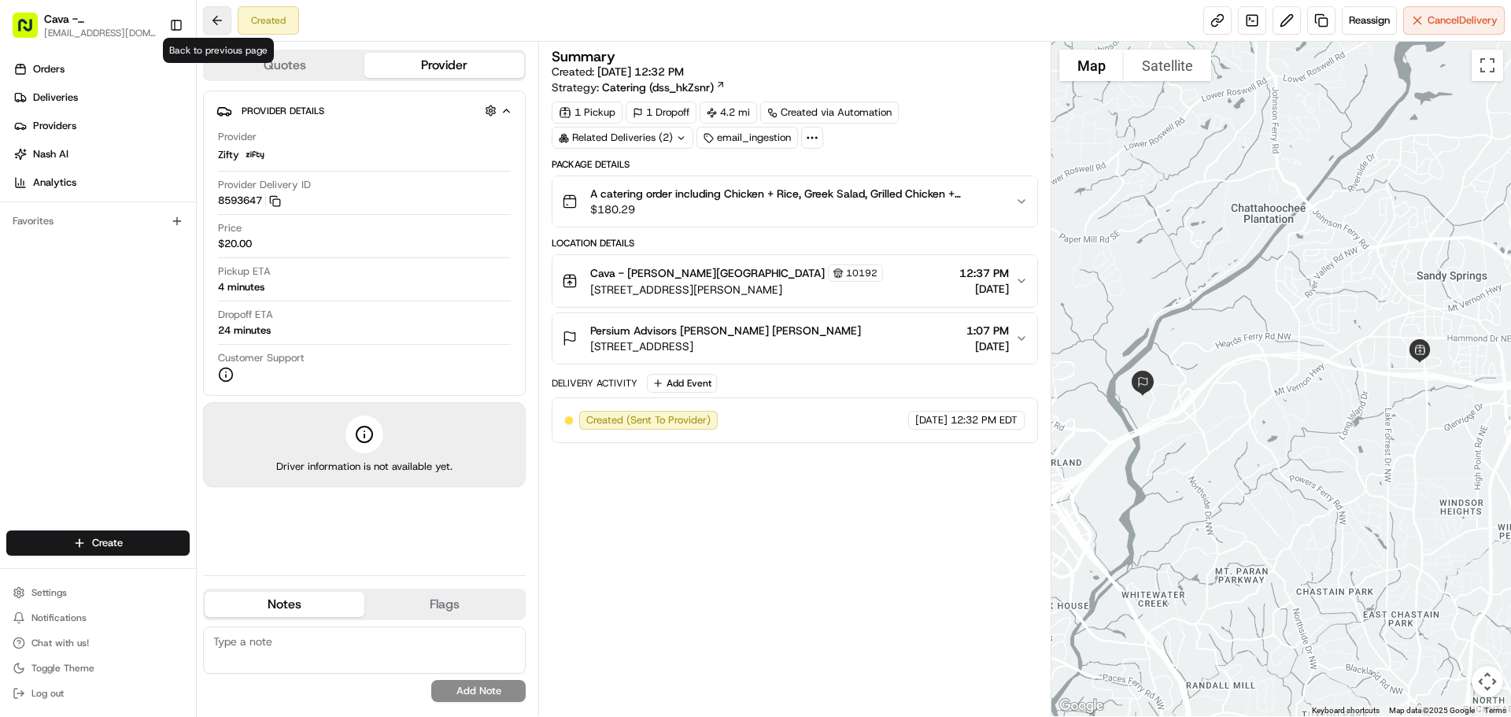
click at [217, 21] on button at bounding box center [217, 20] width 28 height 28
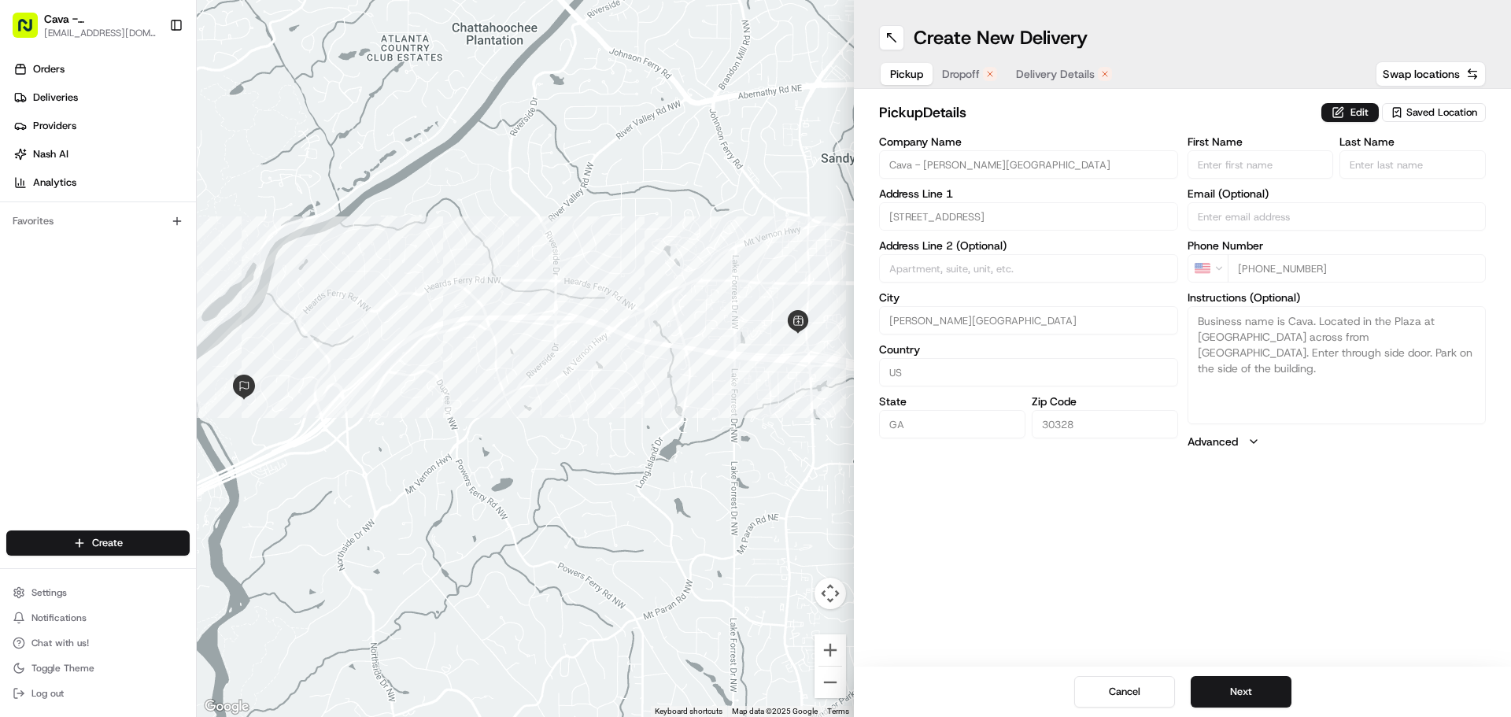
click at [96, 435] on div "Orders Deliveries Providers [PERSON_NAME] Analytics Favorites" at bounding box center [98, 294] width 196 height 489
click at [1150, 690] on button "Cancel" at bounding box center [1124, 691] width 101 height 31
type input "+1"
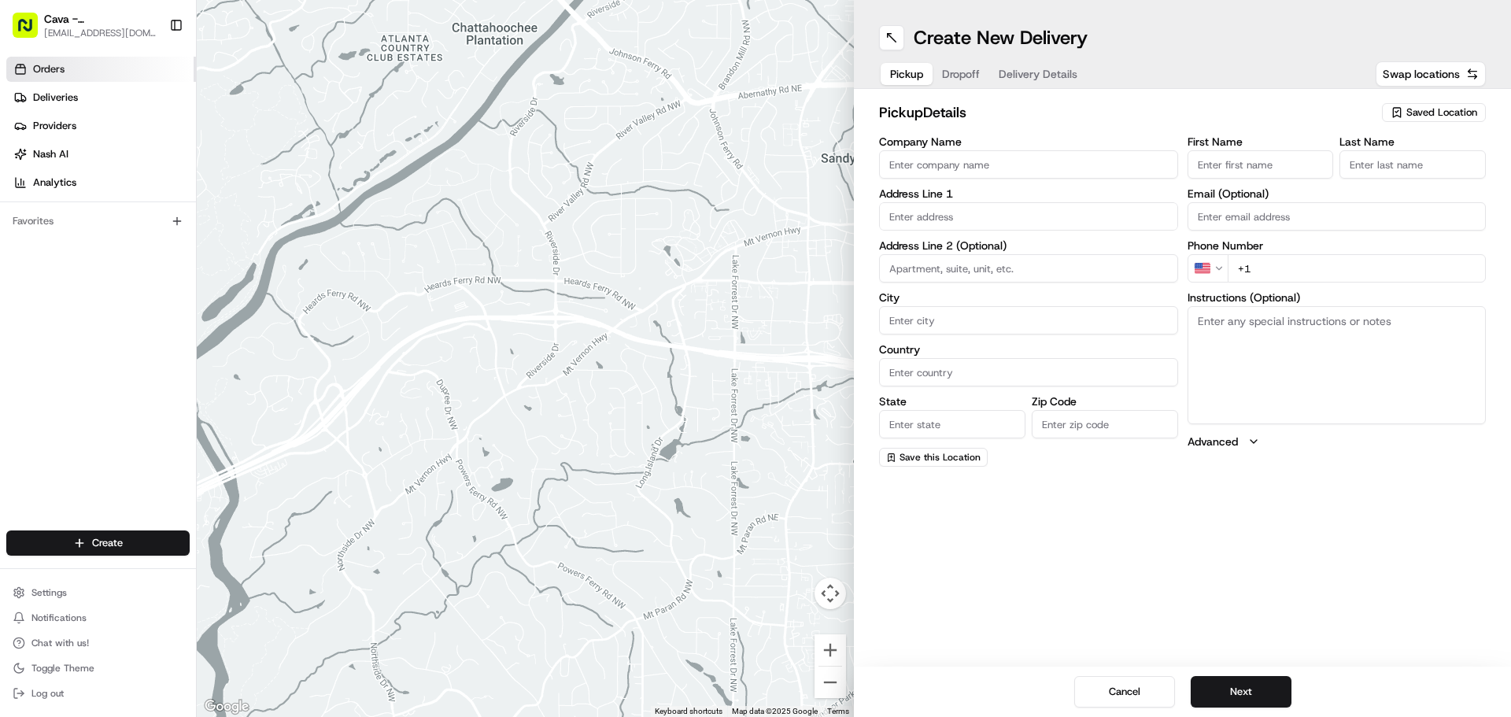
click at [78, 78] on link "Orders" at bounding box center [101, 69] width 190 height 25
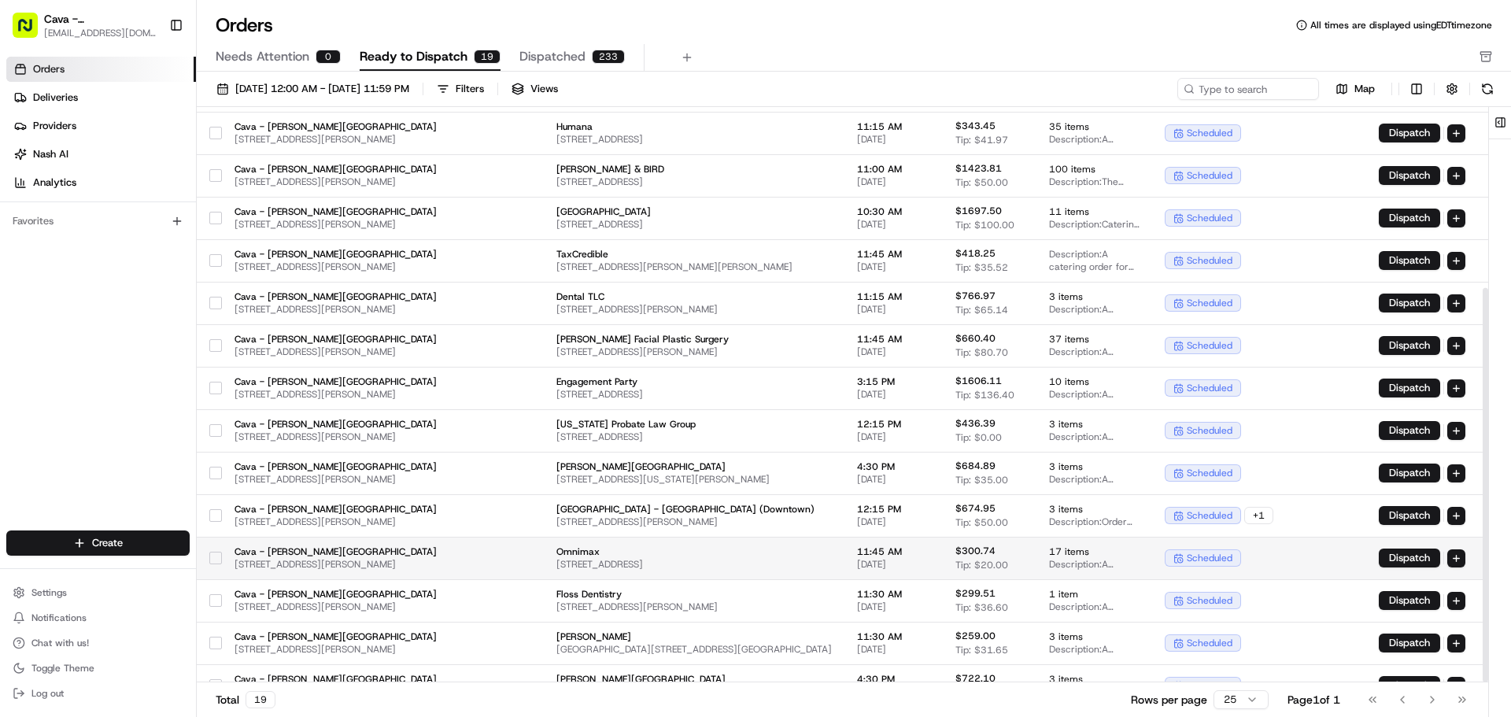
scroll to position [264, 0]
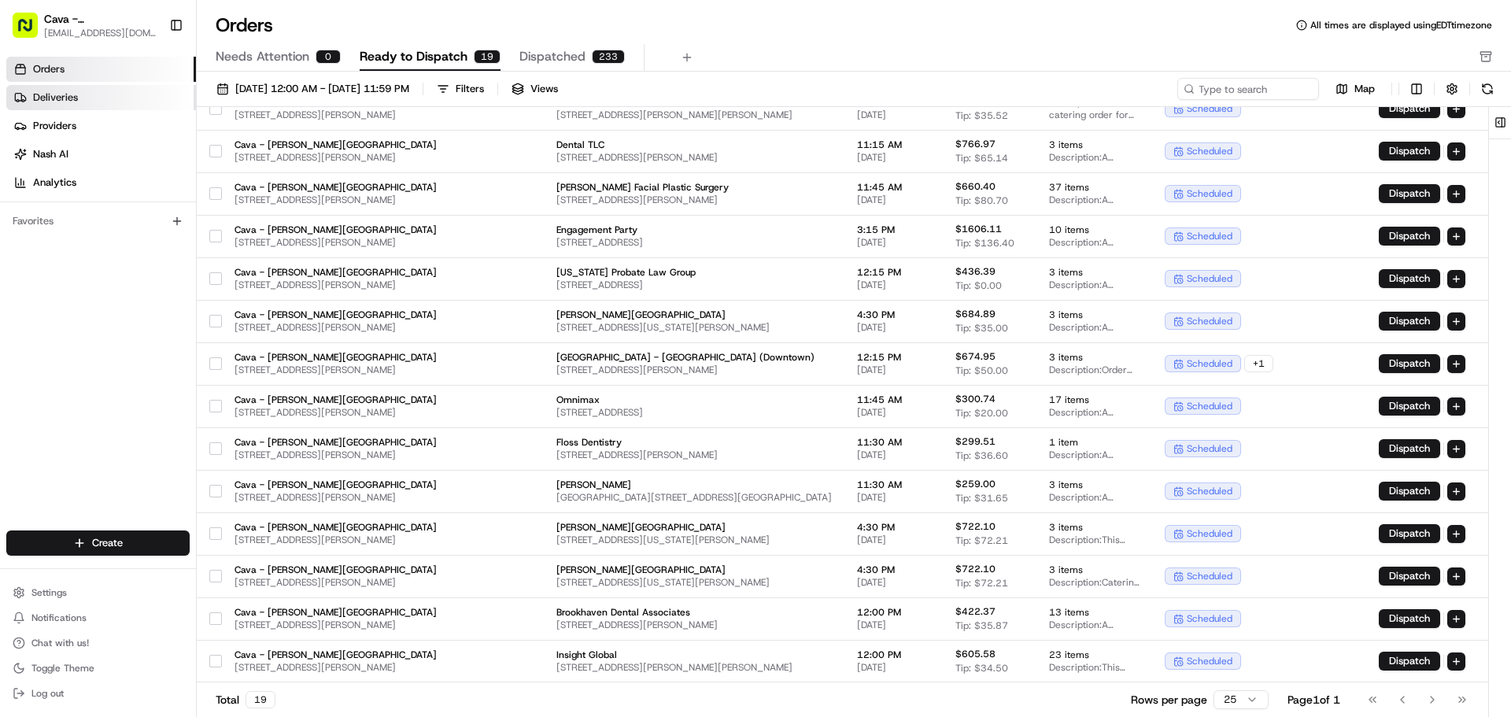
click at [77, 98] on span "Deliveries" at bounding box center [55, 97] width 45 height 14
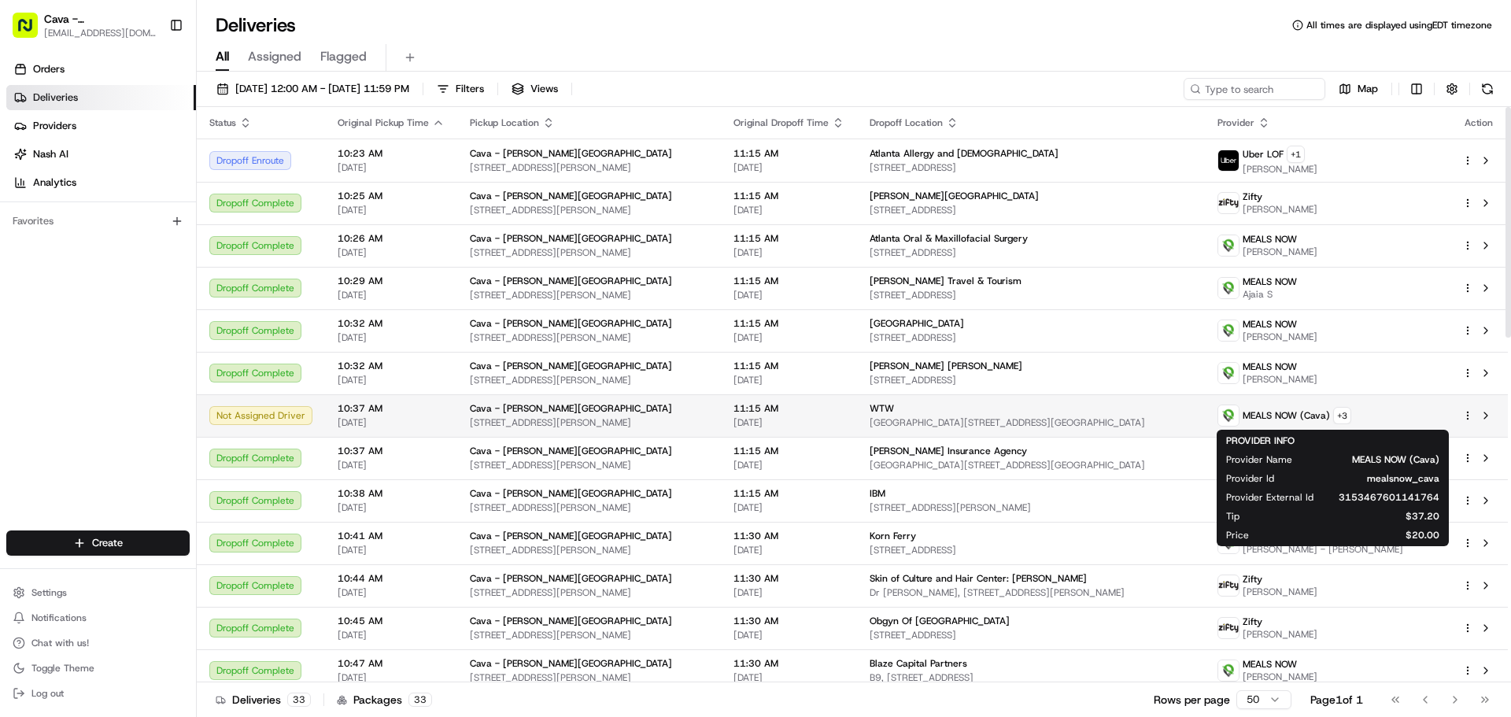
click at [1303, 413] on span "MEALS NOW (Cava)" at bounding box center [1285, 415] width 87 height 13
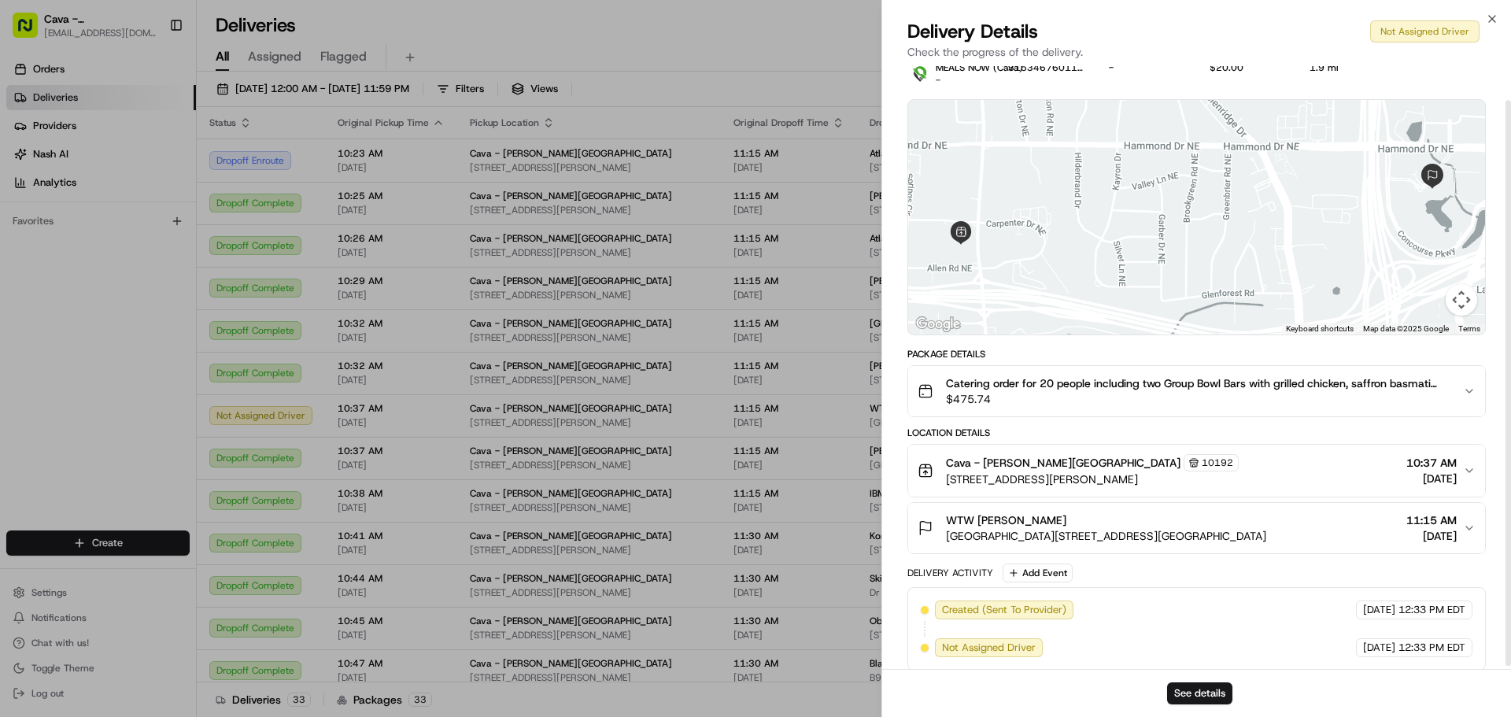
scroll to position [39, 0]
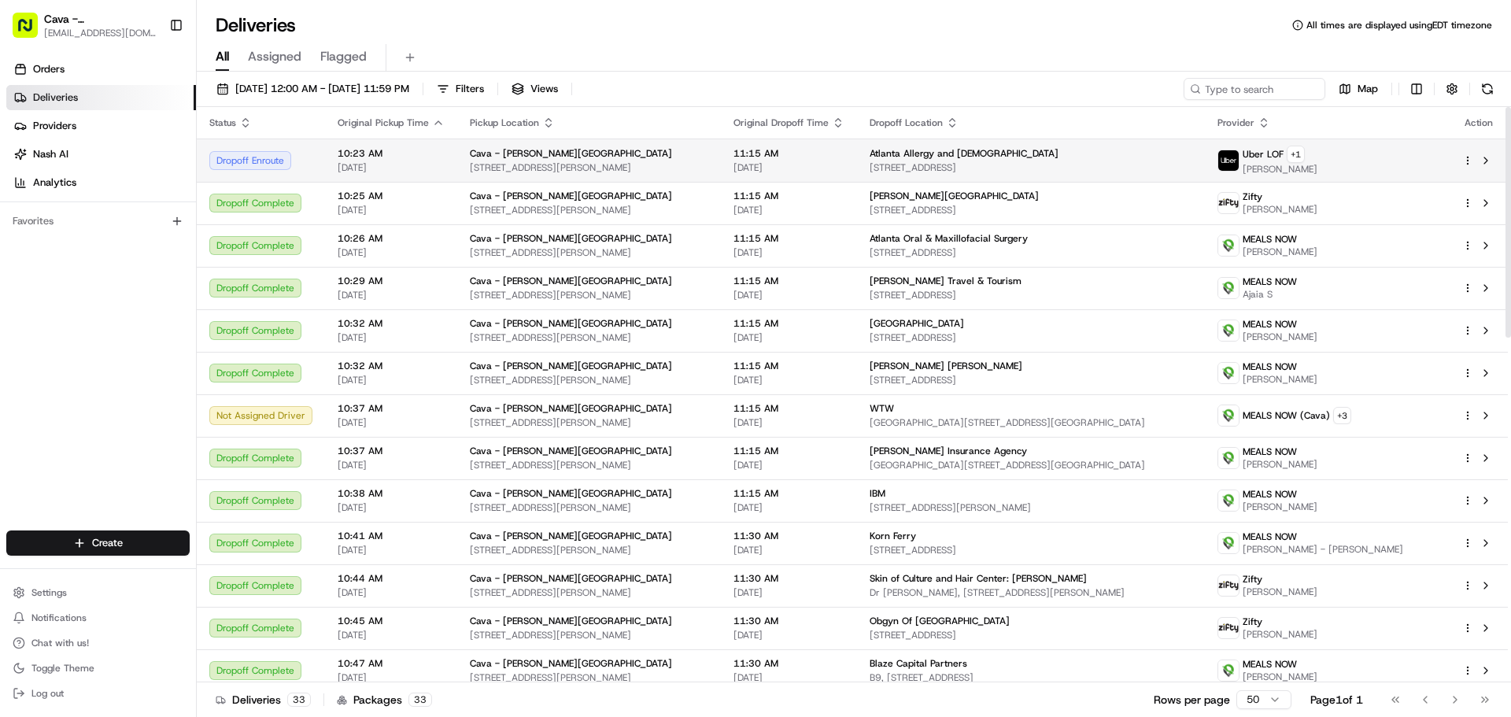
click at [973, 157] on span "Atlanta Allergy and [DEMOGRAPHIC_DATA]" at bounding box center [963, 153] width 189 height 13
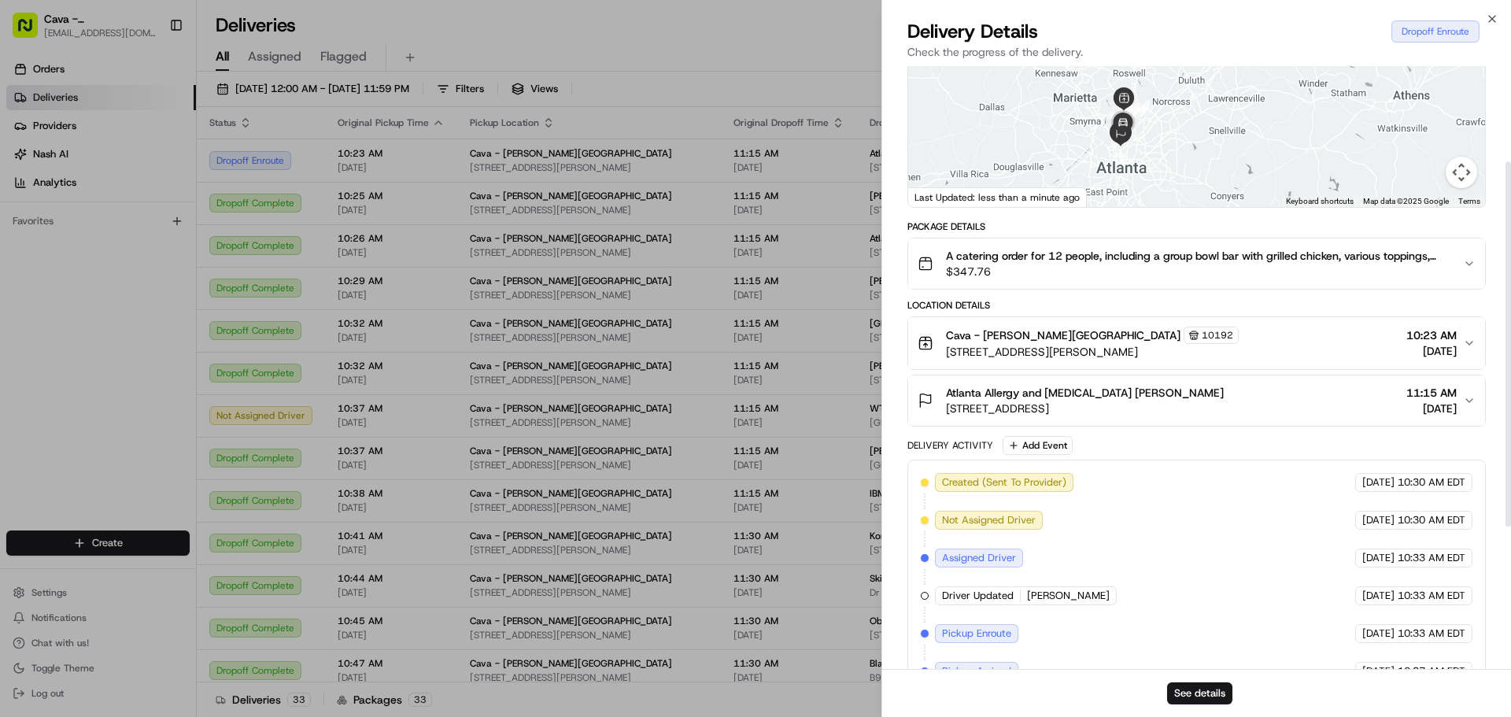
scroll to position [157, 0]
